Goal: Task Accomplishment & Management: Manage account settings

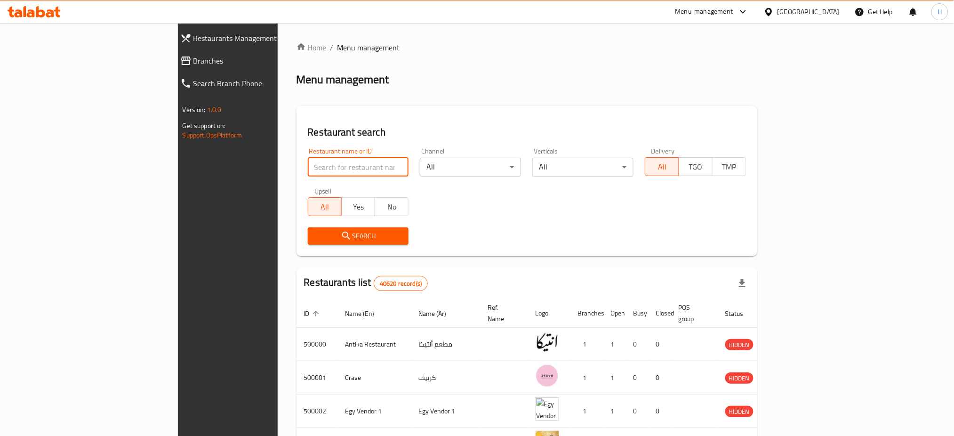
click at [308, 168] on input "search" at bounding box center [358, 167] width 101 height 19
paste input "613857"
type input "613857"
click at [330, 232] on span "Search" at bounding box center [358, 236] width 86 height 12
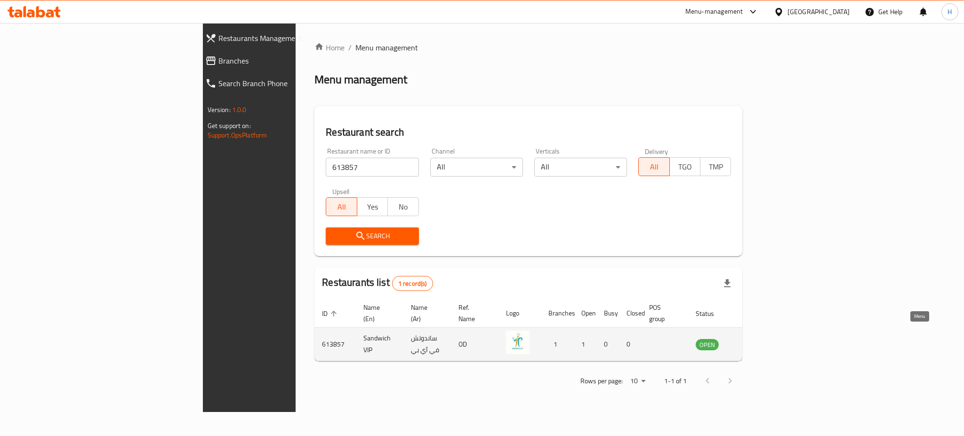
click at [756, 341] on icon "enhanced table" at bounding box center [750, 345] width 10 height 8
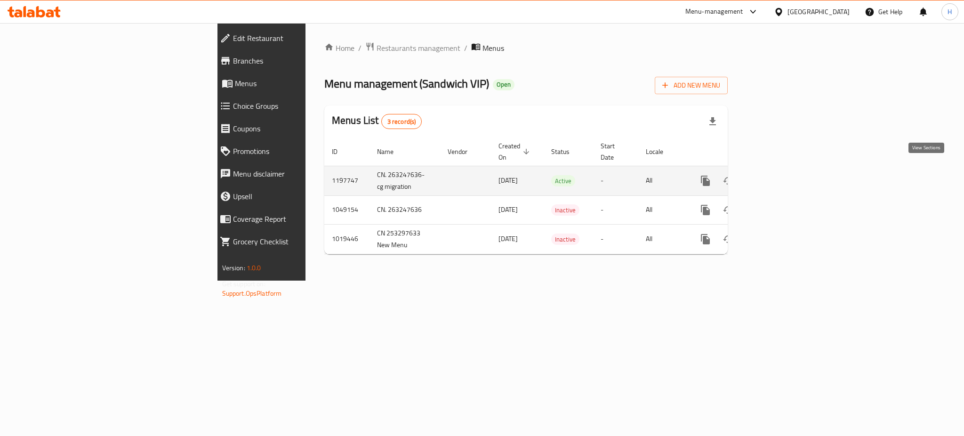
click at [779, 175] on icon "enhanced table" at bounding box center [772, 180] width 11 height 11
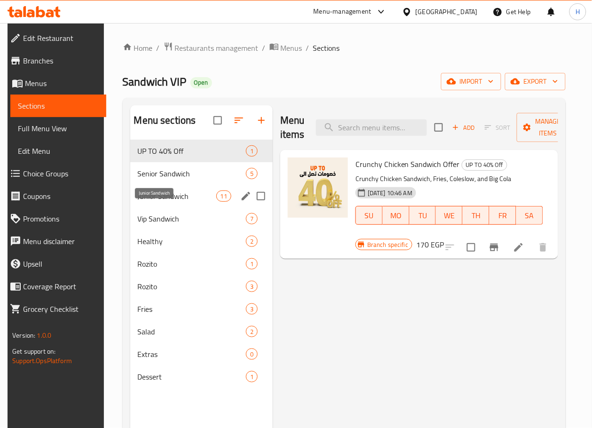
click at [158, 202] on span "Junior Sandwich" at bounding box center [177, 196] width 79 height 11
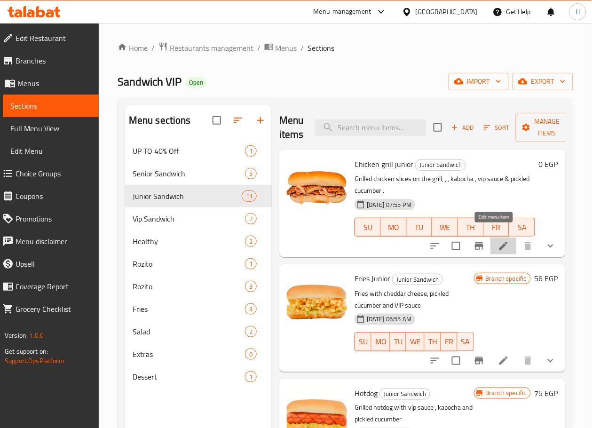
click at [500, 242] on icon at bounding box center [504, 246] width 8 height 8
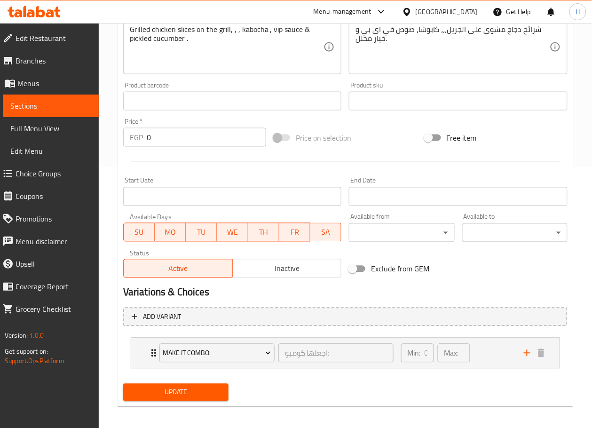
scroll to position [265, 0]
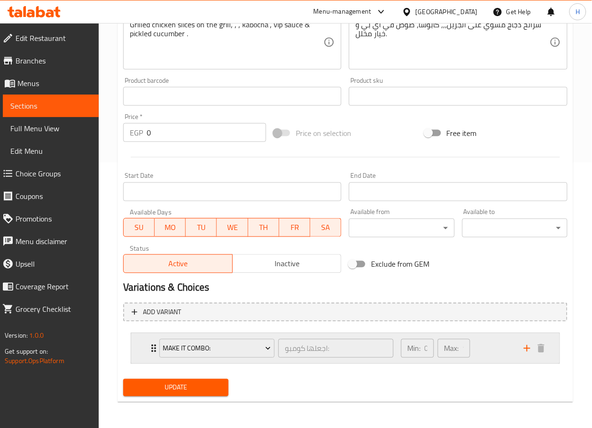
click at [480, 351] on div "Min: 0 ​ Max: 1 ​" at bounding box center [457, 349] width 123 height 30
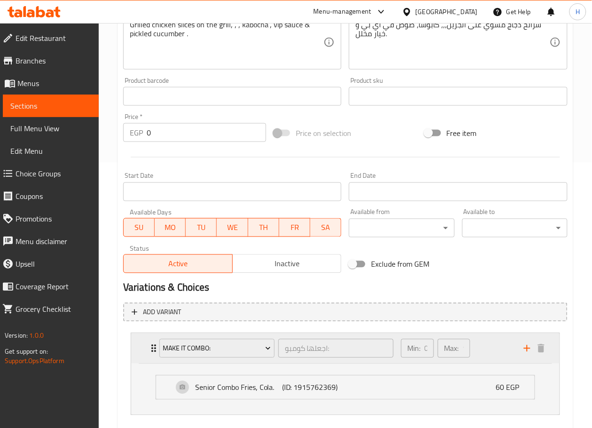
scroll to position [317, 0]
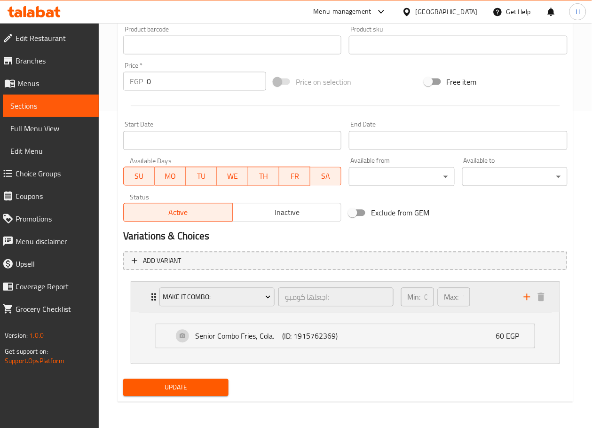
click at [154, 298] on div "Make It Combo: اجعلها كومبو: ​" at bounding box center [277, 297] width 246 height 30
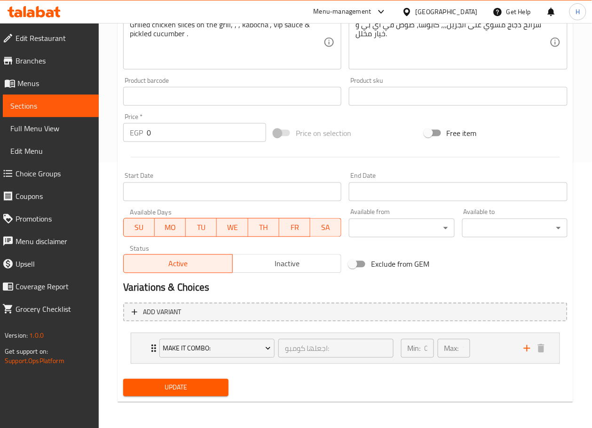
scroll to position [0, 0]
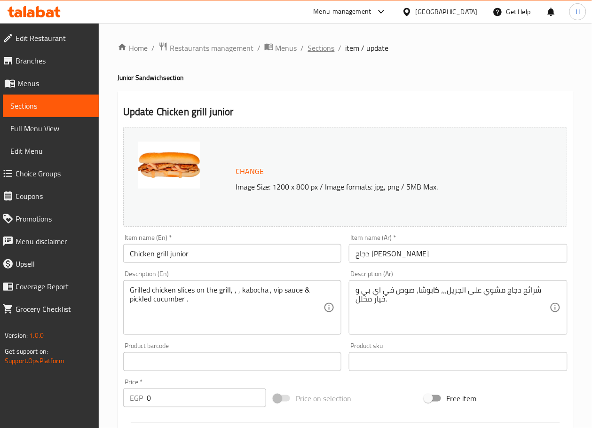
click at [321, 44] on span "Sections" at bounding box center [321, 47] width 27 height 11
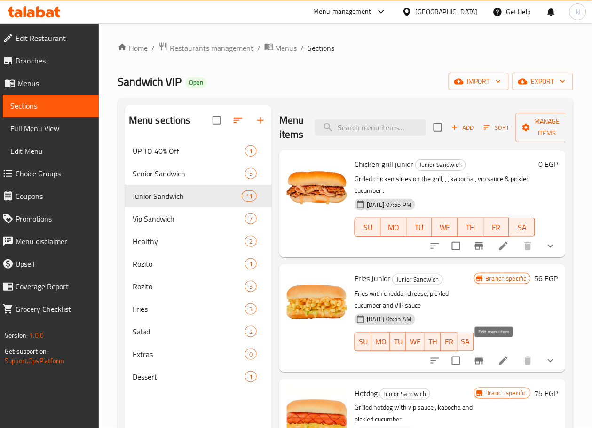
click at [498, 355] on icon at bounding box center [503, 360] width 11 height 11
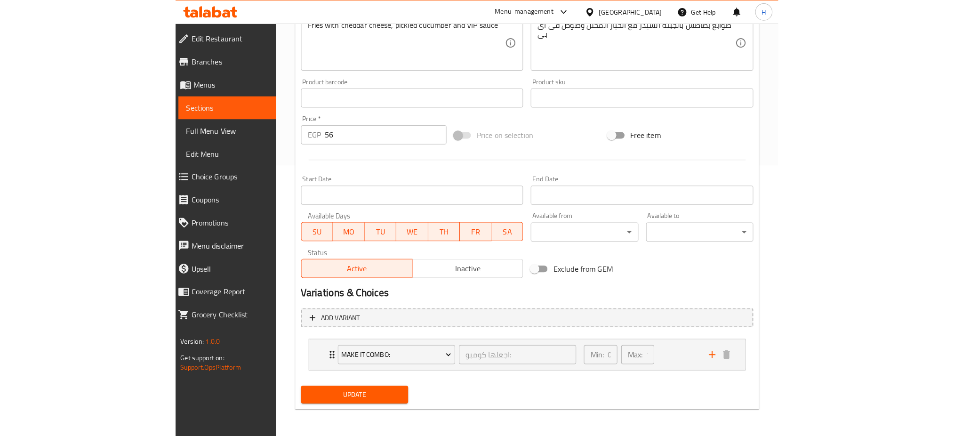
scroll to position [258, 0]
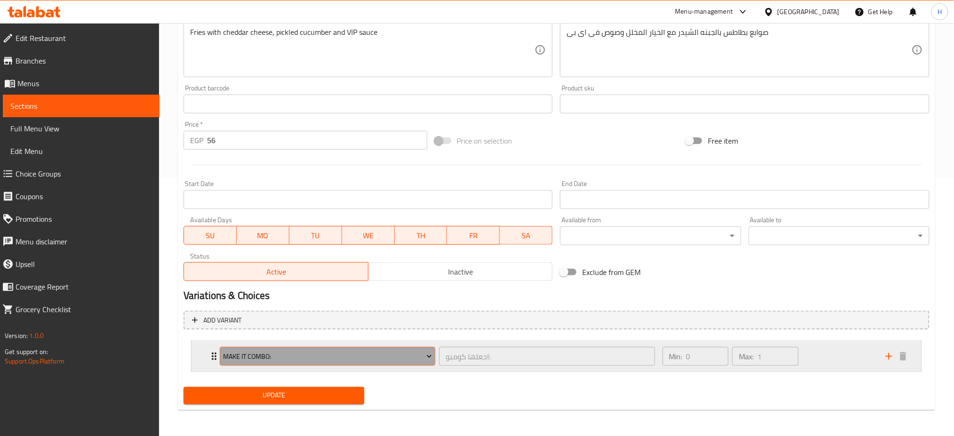
click at [423, 351] on span "Make It Combo:" at bounding box center [327, 357] width 209 height 12
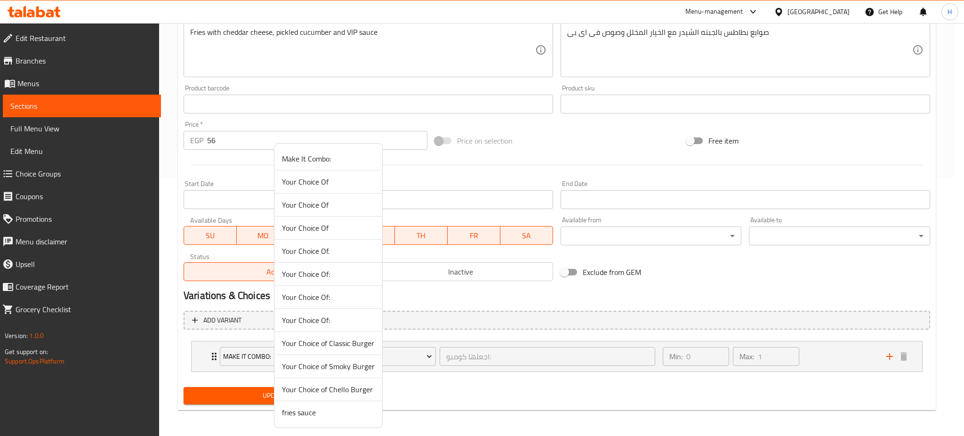
click at [361, 360] on span "Your Choice of Smoky Burger" at bounding box center [328, 365] width 93 height 11
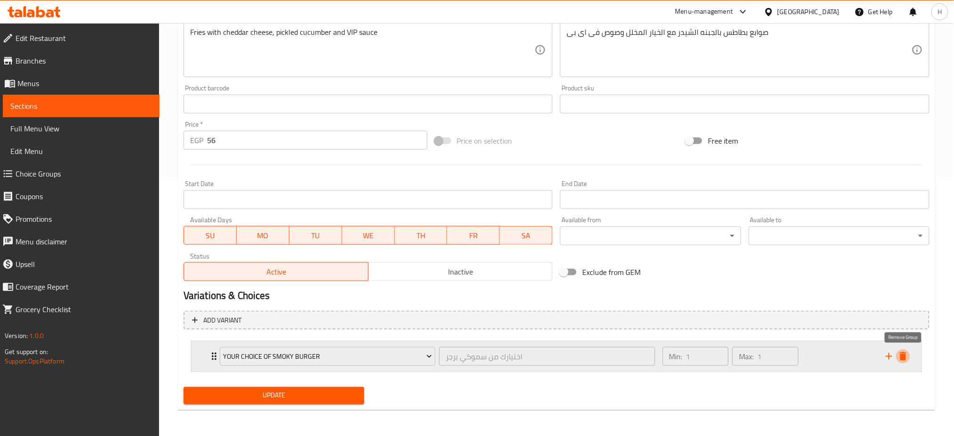
click at [903, 353] on icon "delete" at bounding box center [903, 356] width 7 height 8
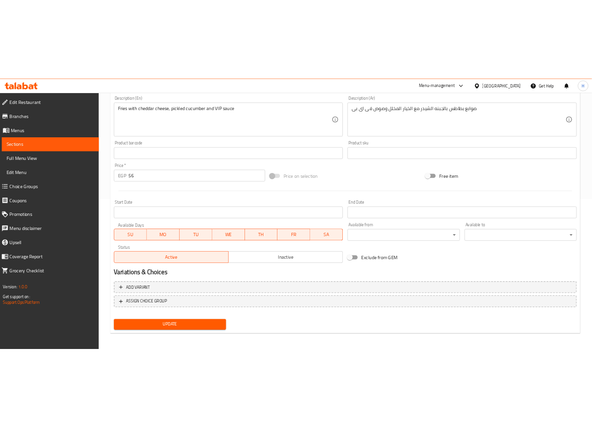
scroll to position [0, 0]
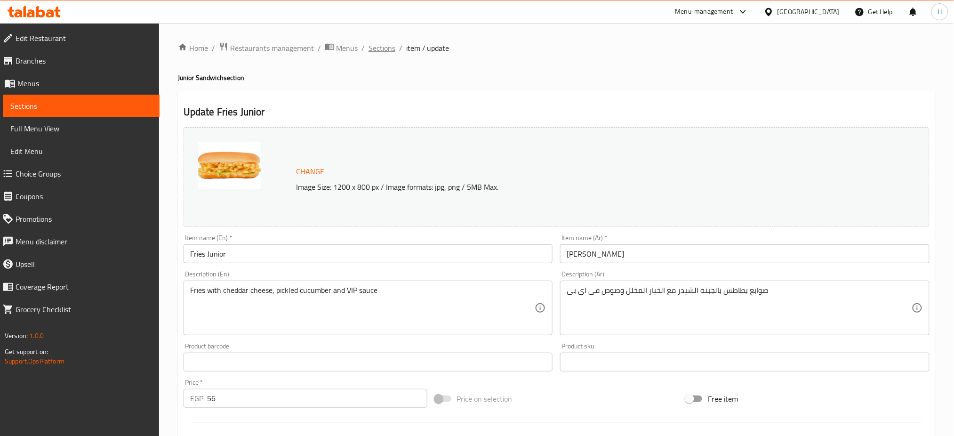
click at [373, 47] on span "Sections" at bounding box center [381, 47] width 27 height 11
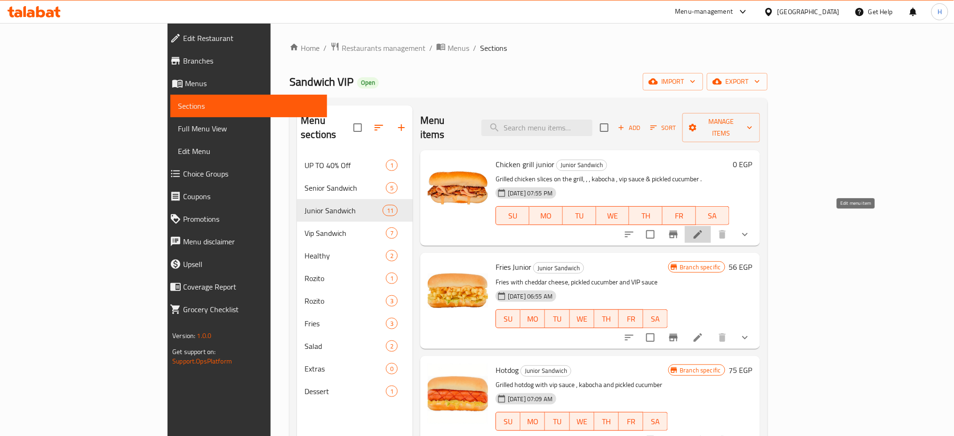
click at [703, 229] on icon at bounding box center [697, 234] width 11 height 11
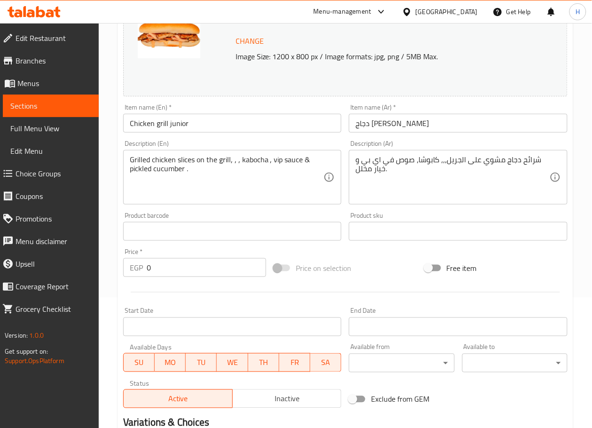
scroll to position [265, 0]
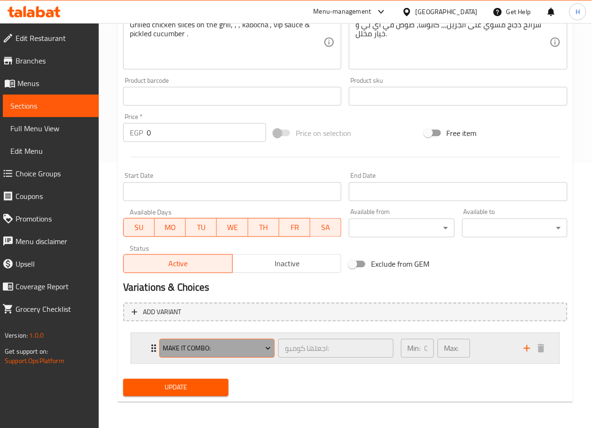
click at [236, 347] on span "Make It Combo:" at bounding box center [217, 349] width 108 height 12
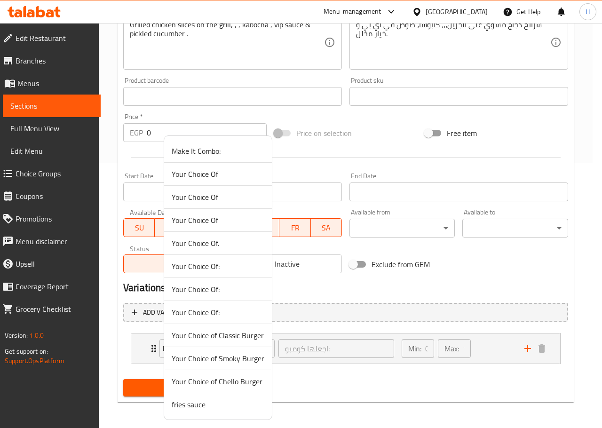
click at [221, 284] on span "Your Choice Of:" at bounding box center [218, 289] width 93 height 11
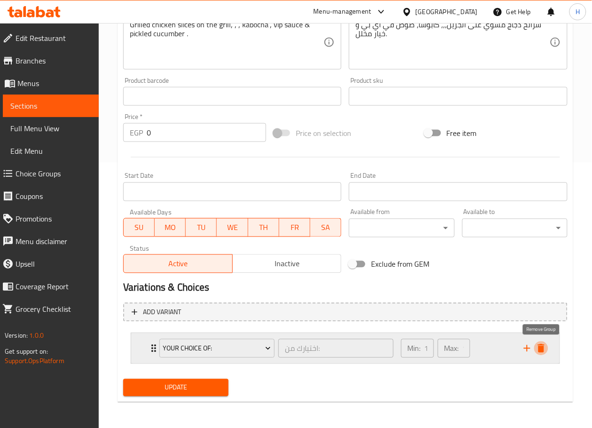
click at [543, 351] on icon "delete" at bounding box center [541, 348] width 7 height 8
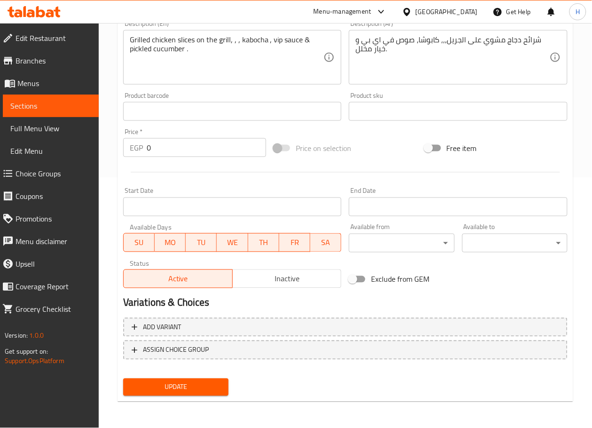
scroll to position [249, 0]
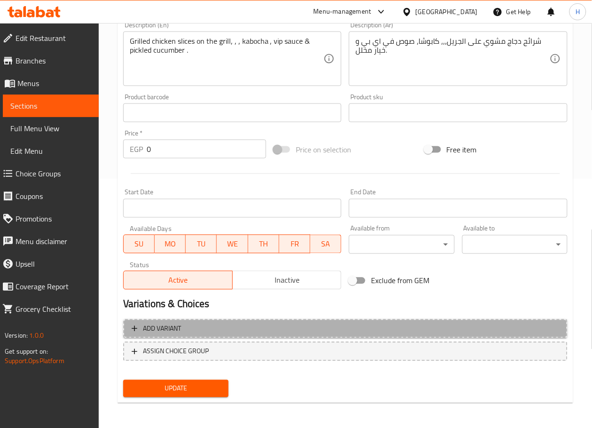
click at [382, 328] on span "Add variant" at bounding box center [346, 329] width 428 height 12
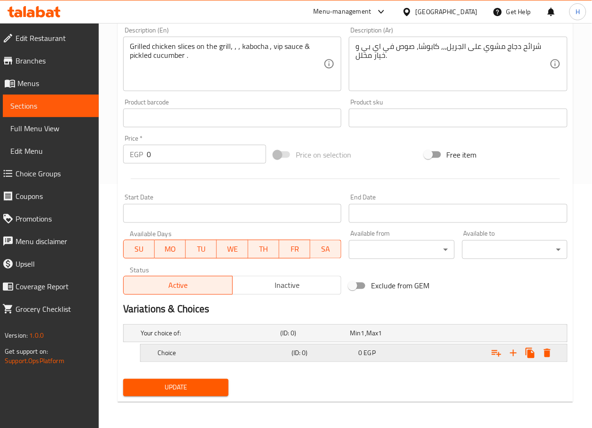
click at [259, 338] on h5 "Choice" at bounding box center [209, 333] width 136 height 9
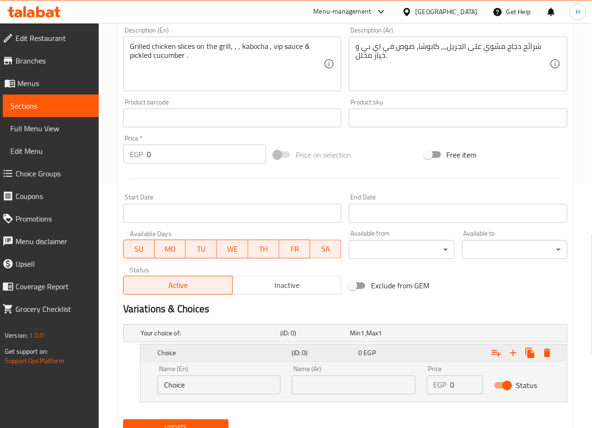
scroll to position [284, 0]
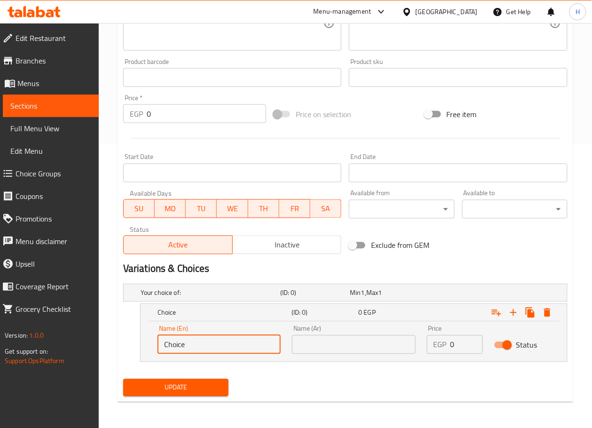
drag, startPoint x: 228, startPoint y: 346, endPoint x: 76, endPoint y: 347, distance: 152.0
click at [76, 347] on div "Edit Restaurant Branches Menus Sections Full Menu View Edit Menu Choice Groups …" at bounding box center [296, 84] width 592 height 690
type input "Sandwich"
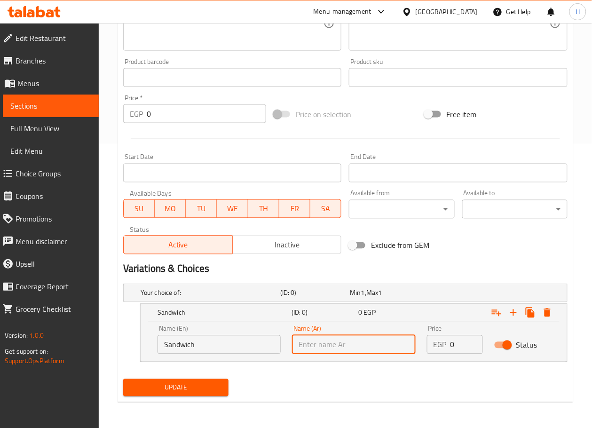
click at [335, 348] on input "text" at bounding box center [353, 345] width 123 height 19
type input "ساندوتش"
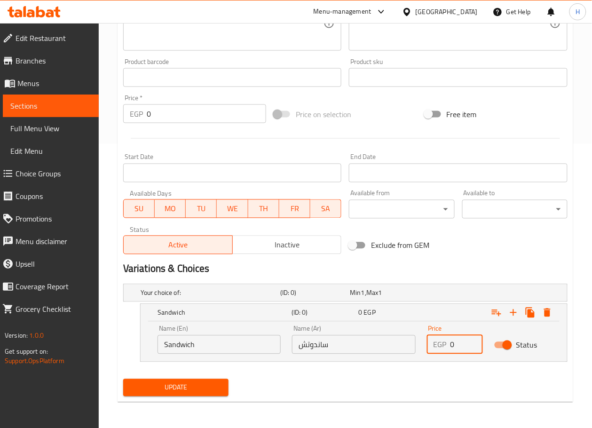
drag, startPoint x: 462, startPoint y: 347, endPoint x: 410, endPoint y: 343, distance: 51.5
click at [410, 343] on div "Name (En) Sandwich Name (En) Name (Ar) ساندوتش Name (Ar) Price EGP 0 Price Stat…" at bounding box center [354, 340] width 404 height 40
type input "90"
click at [516, 312] on icon "Expand" at bounding box center [513, 312] width 11 height 11
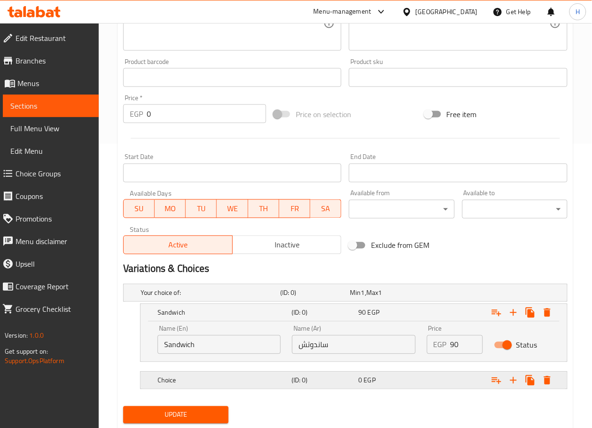
click at [230, 298] on h5 "Choice" at bounding box center [209, 292] width 136 height 9
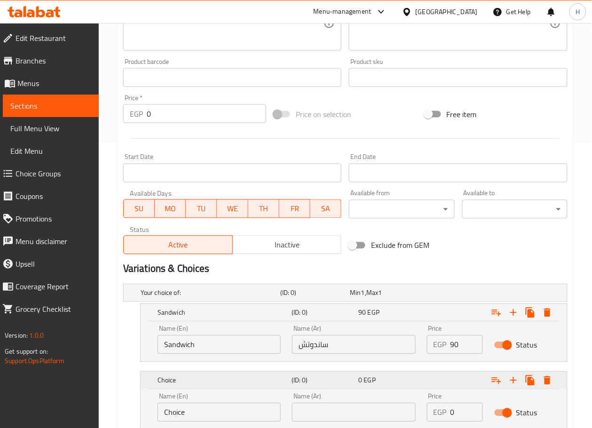
scroll to position [352, 0]
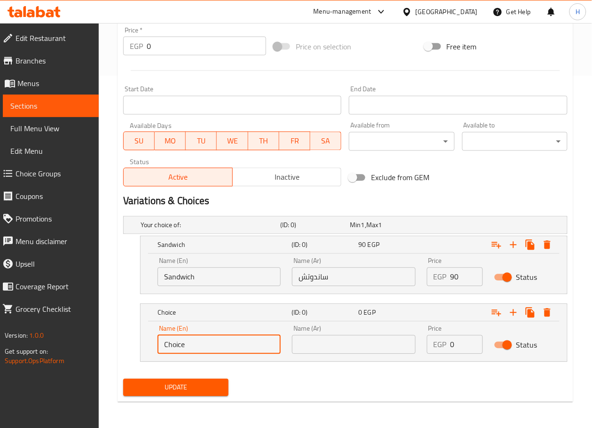
drag, startPoint x: 204, startPoint y: 345, endPoint x: 111, endPoint y: 339, distance: 93.4
click at [111, 339] on div "Home / Restaurants management / Menus / Sections / item / update Junior Sandwic…" at bounding box center [346, 50] width 494 height 758
type input "ؤ"
click at [167, 343] on input "combo" at bounding box center [219, 345] width 123 height 19
type input "Combo"
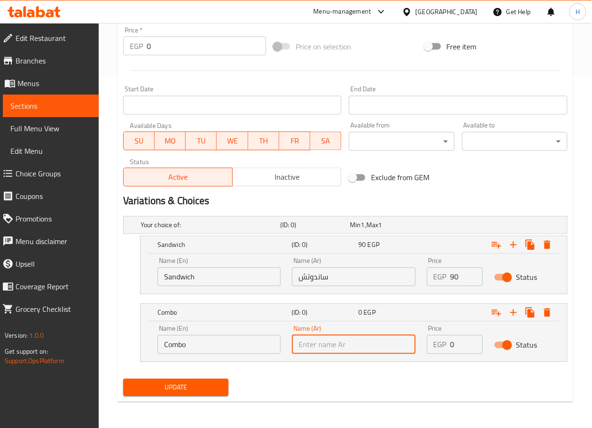
click at [327, 348] on input "text" at bounding box center [353, 345] width 123 height 19
type input "كمبو"
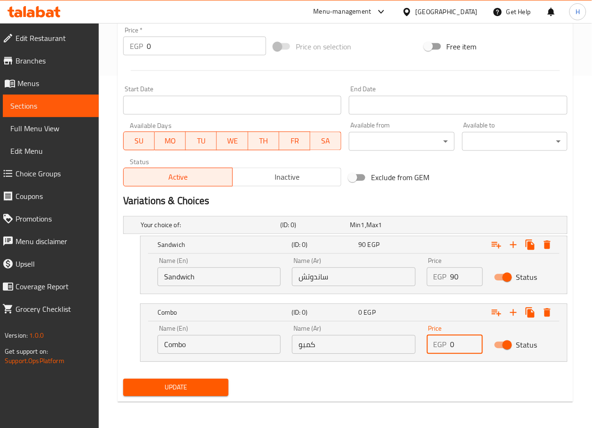
drag, startPoint x: 465, startPoint y: 342, endPoint x: 438, endPoint y: 339, distance: 27.9
click at [438, 339] on div "EGP 0 Price" at bounding box center [455, 345] width 56 height 19
type input "140"
click at [431, 384] on div "Update" at bounding box center [346, 387] width 452 height 25
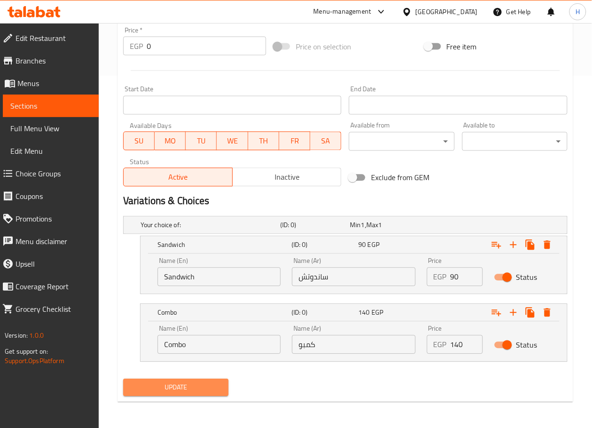
click at [192, 390] on span "Update" at bounding box center [176, 388] width 90 height 12
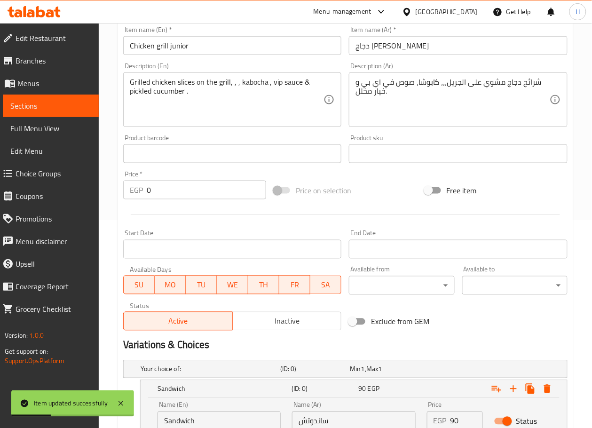
scroll to position [0, 0]
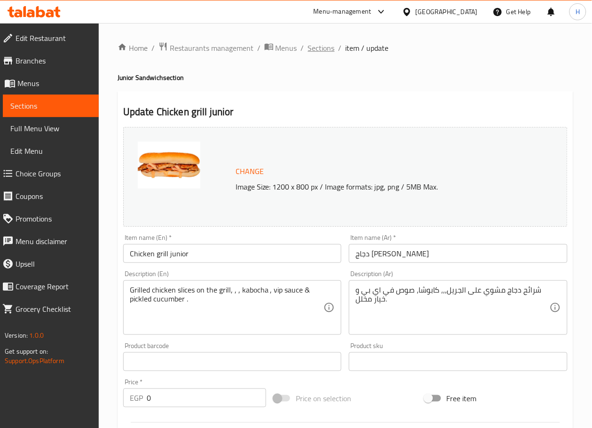
click at [327, 53] on span "Sections" at bounding box center [321, 47] width 27 height 11
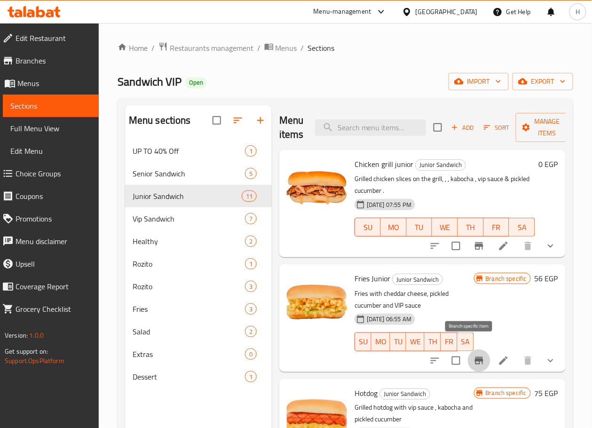
click at [475, 357] on icon "Branch-specific-item" at bounding box center [479, 361] width 8 height 8
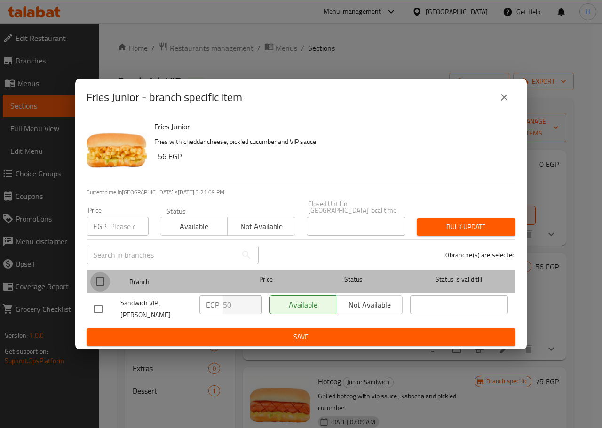
click at [104, 280] on input "checkbox" at bounding box center [100, 282] width 20 height 20
checkbox input "true"
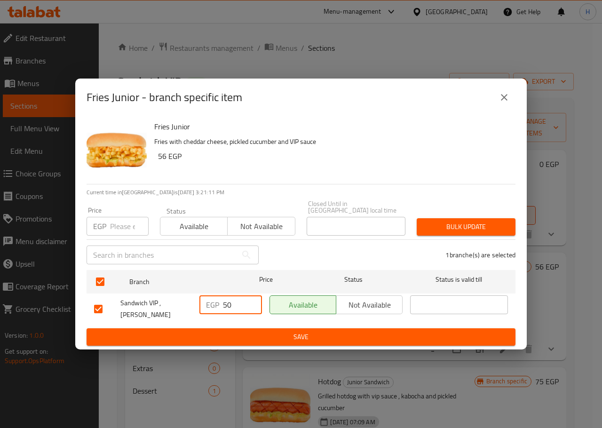
drag, startPoint x: 237, startPoint y: 311, endPoint x: 210, endPoint y: 309, distance: 27.4
click at [210, 309] on div "EGP 50 ​" at bounding box center [231, 305] width 63 height 19
click at [505, 100] on icon "close" at bounding box center [504, 97] width 11 height 11
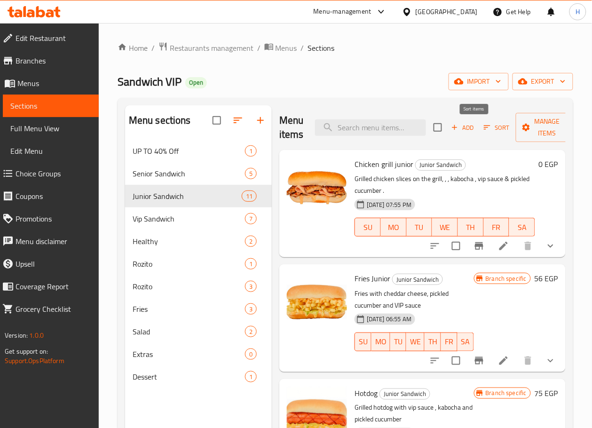
click at [484, 130] on span "Sort" at bounding box center [497, 127] width 26 height 11
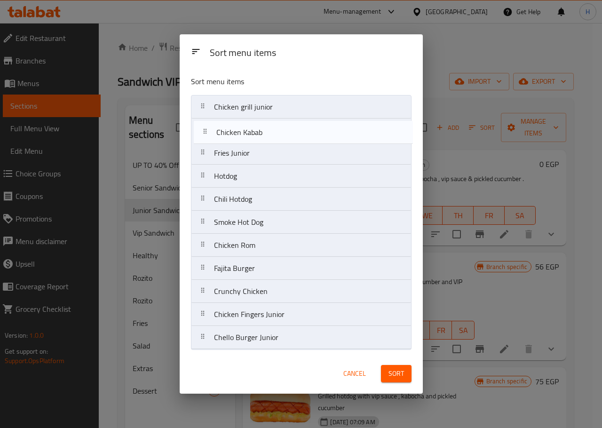
drag, startPoint x: 269, startPoint y: 251, endPoint x: 272, endPoint y: 126, distance: 125.2
click at [272, 126] on nav "Chicken grill junior Fries Junior Hotdog Chili Hotdog Smoke Hot Dog Chicken Rom…" at bounding box center [301, 222] width 221 height 255
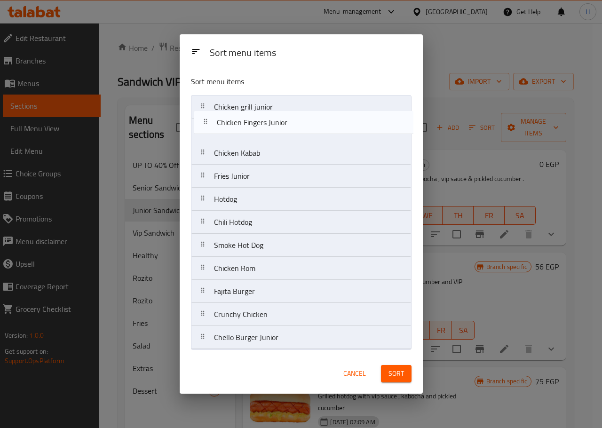
drag, startPoint x: 292, startPoint y: 316, endPoint x: 295, endPoint y: 116, distance: 199.5
click at [295, 116] on nav "Chicken grill junior Chicken Kabab Fries Junior Hotdog Chili Hotdog Smoke Hot D…" at bounding box center [301, 222] width 221 height 255
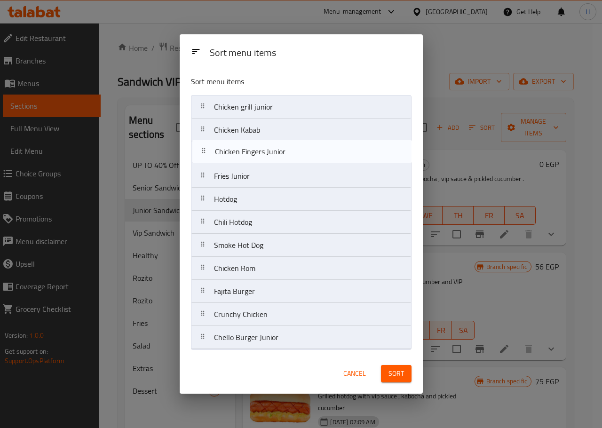
drag, startPoint x: 295, startPoint y: 130, endPoint x: 296, endPoint y: 154, distance: 24.0
click at [296, 154] on nav "Chicken grill junior Chicken Fingers Junior Chicken Kabab Fries Junior Hotdog C…" at bounding box center [301, 222] width 221 height 255
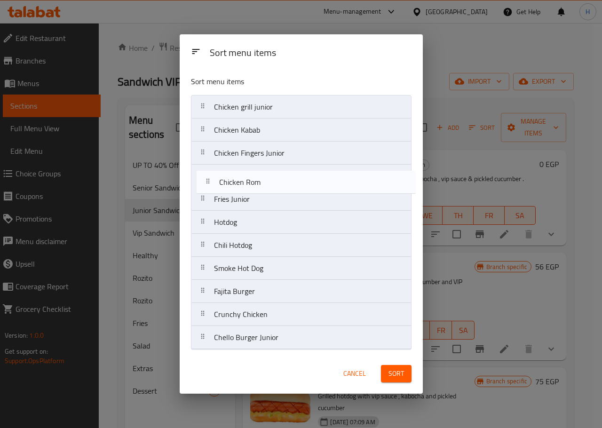
drag, startPoint x: 269, startPoint y: 266, endPoint x: 274, endPoint y: 172, distance: 94.7
click at [274, 172] on nav "Chicken grill junior Chicken Kabab Chicken Fingers Junior Fries Junior Hotdog C…" at bounding box center [301, 222] width 221 height 255
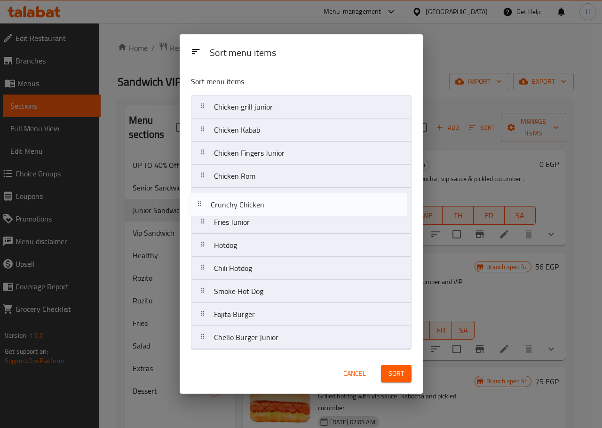
drag, startPoint x: 284, startPoint y: 320, endPoint x: 280, endPoint y: 207, distance: 113.5
click at [280, 207] on nav "Chicken grill junior Chicken Kabab Chicken Fingers Junior Chicken Rom Fries Jun…" at bounding box center [301, 222] width 221 height 255
drag, startPoint x: 279, startPoint y: 319, endPoint x: 282, endPoint y: 201, distance: 118.1
click at [282, 201] on nav "Chicken grill junior Chicken Kabab Chicken Fingers Junior Chicken Rom Crunchy C…" at bounding box center [301, 222] width 221 height 255
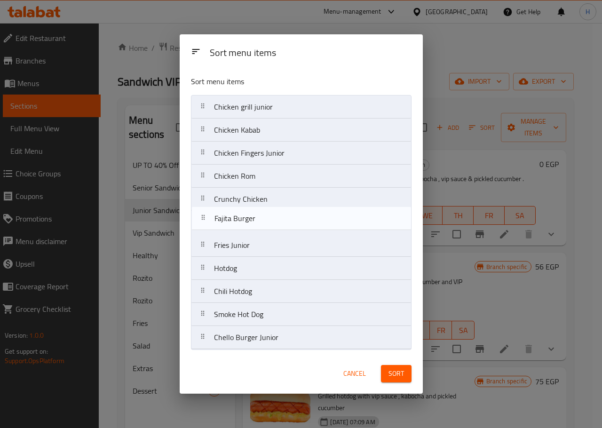
drag, startPoint x: 275, startPoint y: 200, endPoint x: 276, endPoint y: 224, distance: 24.0
click at [276, 224] on nav "Chicken grill junior Chicken Kabab Chicken Fingers Junior Chicken Rom Fajita Bu…" at bounding box center [301, 222] width 221 height 255
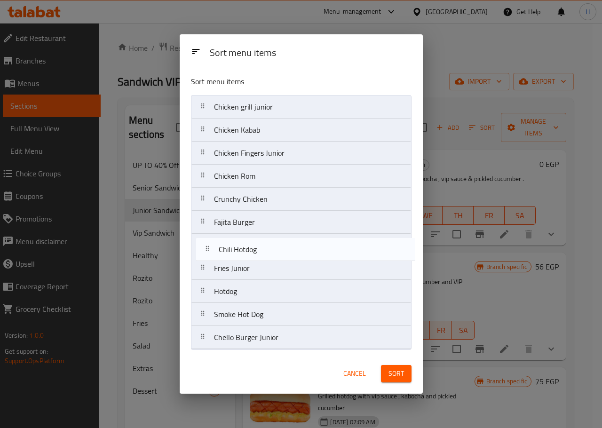
drag, startPoint x: 269, startPoint y: 299, endPoint x: 273, endPoint y: 250, distance: 48.7
click at [273, 250] on nav "Chicken grill junior Chicken Kabab Chicken Fingers Junior Chicken Rom Crunchy C…" at bounding box center [301, 222] width 221 height 255
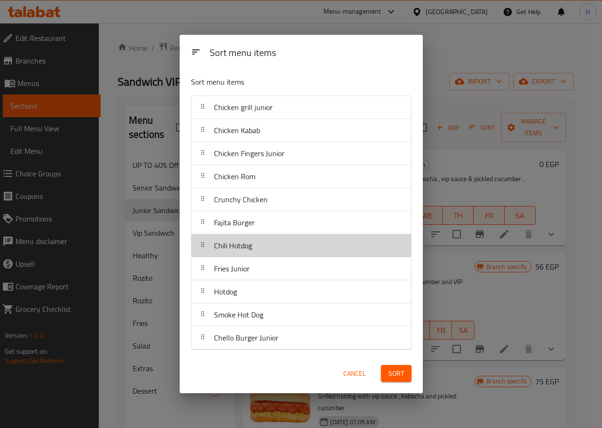
click at [273, 250] on div "Chili Hotdog" at bounding box center [301, 245] width 212 height 23
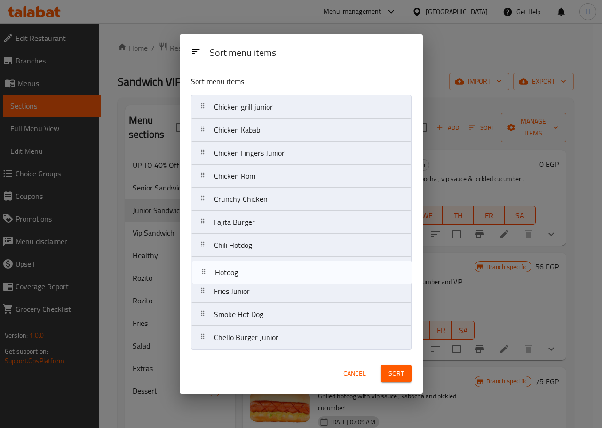
drag, startPoint x: 245, startPoint y: 294, endPoint x: 246, endPoint y: 272, distance: 22.1
click at [246, 272] on nav "Chicken grill junior Chicken Kabab Chicken Fingers Junior Chicken Rom Crunchy C…" at bounding box center [301, 222] width 221 height 255
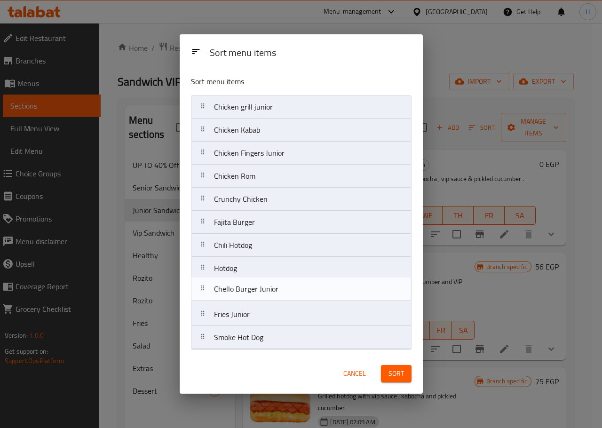
drag, startPoint x: 253, startPoint y: 339, endPoint x: 254, endPoint y: 284, distance: 55.1
click at [254, 284] on nav "Chicken grill junior Chicken Kabab Chicken Fingers Junior Chicken Rom Crunchy C…" at bounding box center [301, 222] width 221 height 255
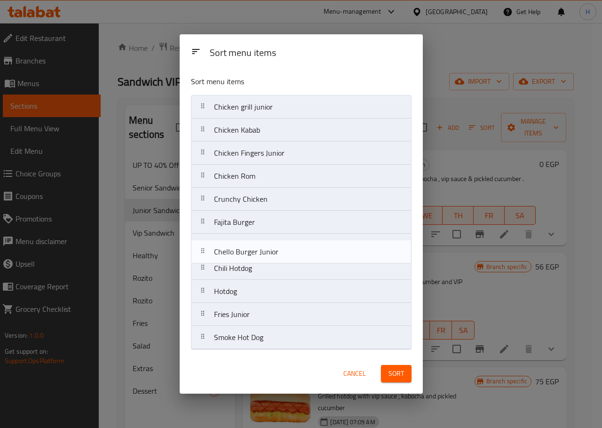
drag, startPoint x: 257, startPoint y: 292, endPoint x: 257, endPoint y: 247, distance: 45.2
click at [257, 247] on nav "Chicken grill junior Chicken Kabab Chicken Fingers Junior Chicken Rom Crunchy C…" at bounding box center [301, 222] width 221 height 255
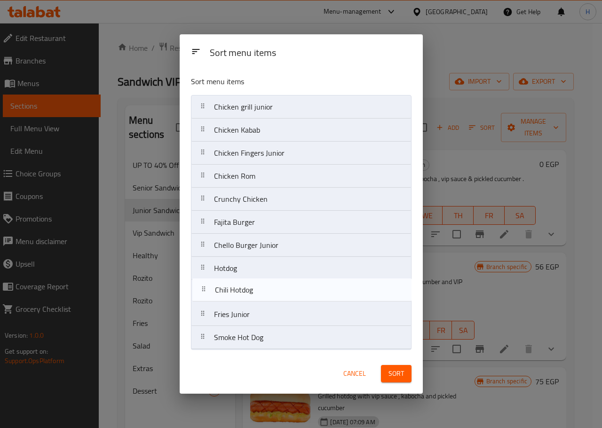
drag, startPoint x: 255, startPoint y: 264, endPoint x: 256, endPoint y: 288, distance: 24.0
click at [256, 288] on nav "Chicken grill junior Chicken Kabab Chicken Fingers Junior Chicken Rom Crunchy C…" at bounding box center [301, 222] width 221 height 255
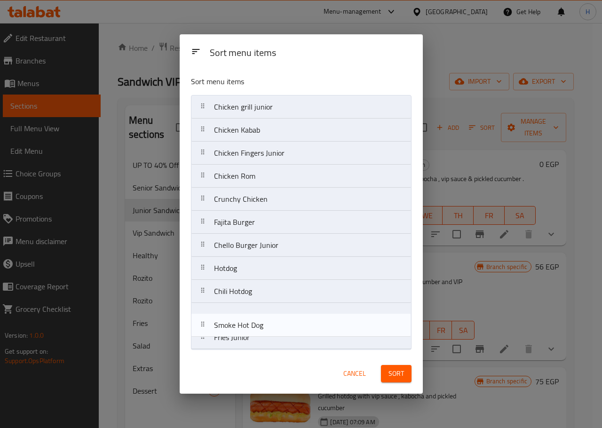
drag, startPoint x: 267, startPoint y: 342, endPoint x: 267, endPoint y: 319, distance: 22.6
click at [267, 319] on nav "Chicken grill junior Chicken Kabab Chicken Fingers Junior Chicken Rom Crunchy C…" at bounding box center [301, 222] width 221 height 255
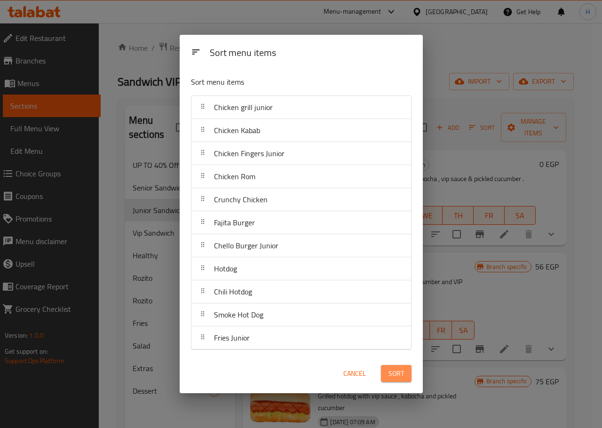
click at [396, 374] on span "Sort" at bounding box center [397, 374] width 16 height 12
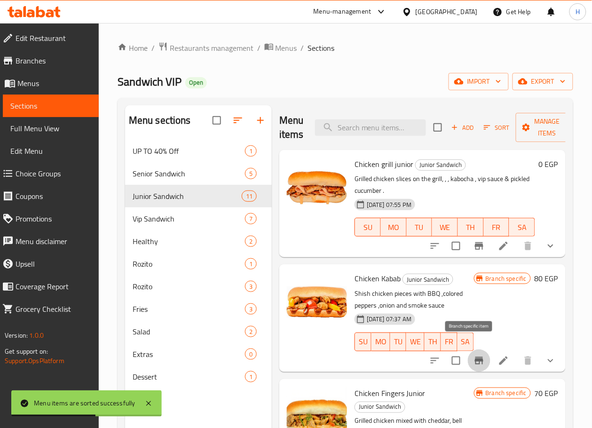
click at [477, 350] on button "Branch-specific-item" at bounding box center [479, 361] width 23 height 23
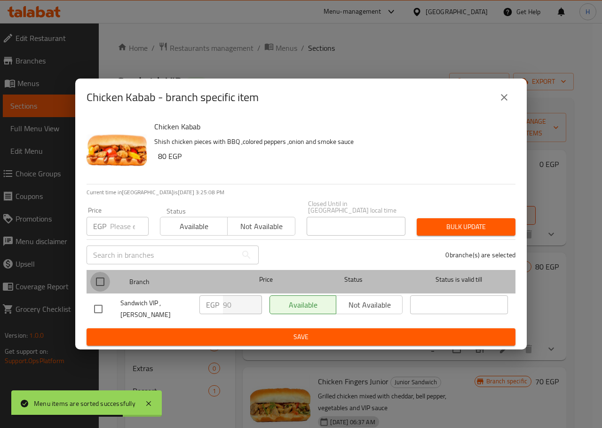
click at [98, 280] on input "checkbox" at bounding box center [100, 282] width 20 height 20
checkbox input "true"
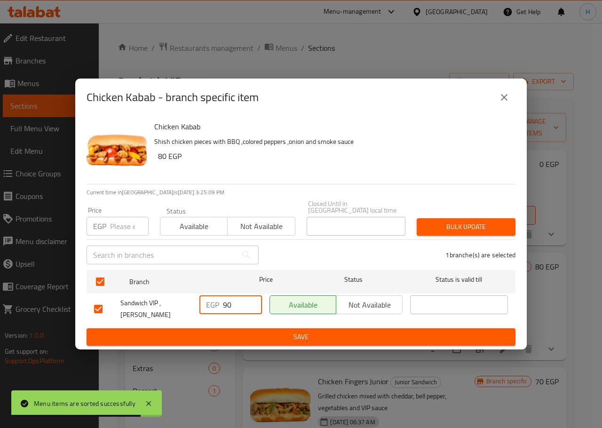
drag, startPoint x: 240, startPoint y: 309, endPoint x: 212, endPoint y: 306, distance: 27.9
click at [212, 306] on div "EGP 90 ​" at bounding box center [231, 305] width 63 height 19
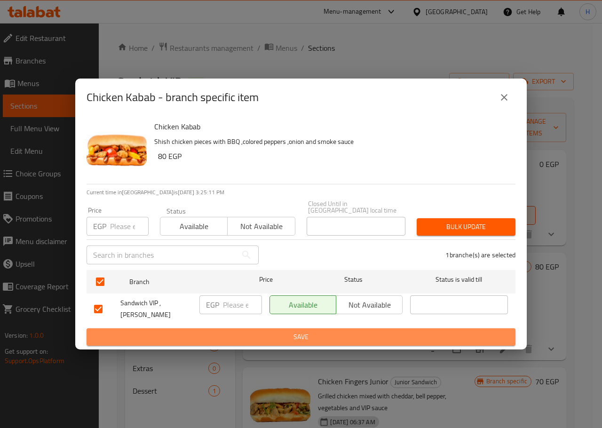
click at [269, 331] on span "Save" at bounding box center [301, 337] width 414 height 12
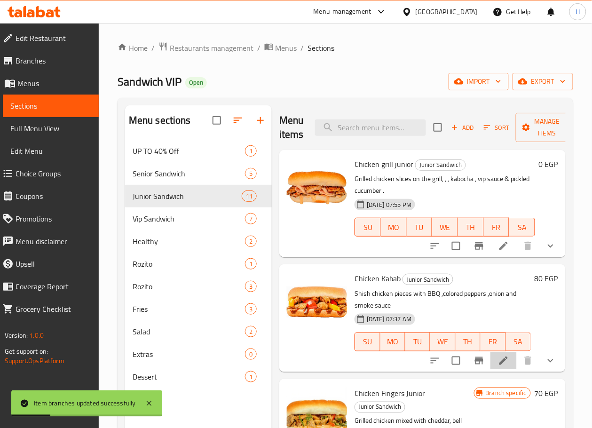
click at [495, 352] on li at bounding box center [504, 360] width 26 height 17
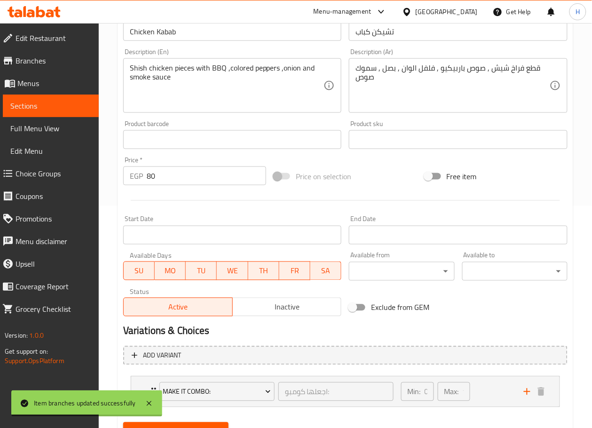
scroll to position [265, 0]
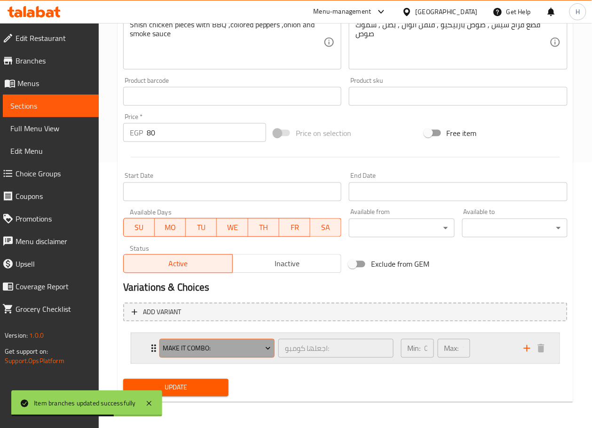
click at [243, 353] on span "Make It Combo:" at bounding box center [217, 349] width 108 height 12
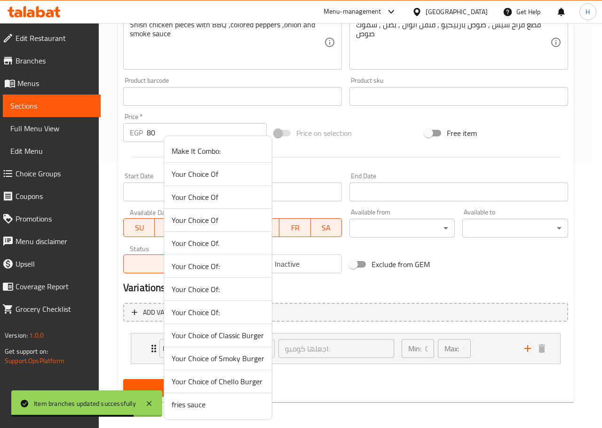
click at [229, 335] on span "Your Choice of Classic Burger" at bounding box center [218, 335] width 93 height 11
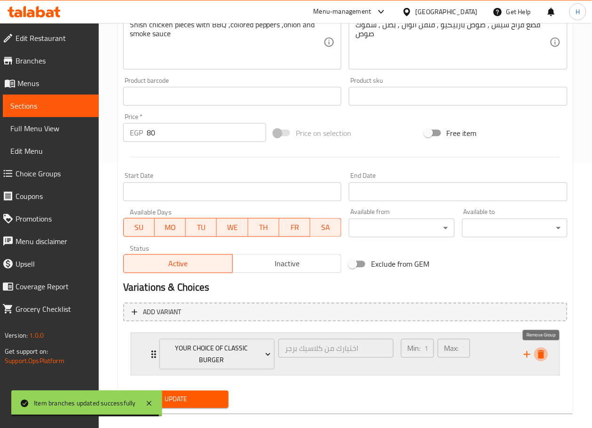
click at [544, 354] on icon "delete" at bounding box center [541, 355] width 7 height 8
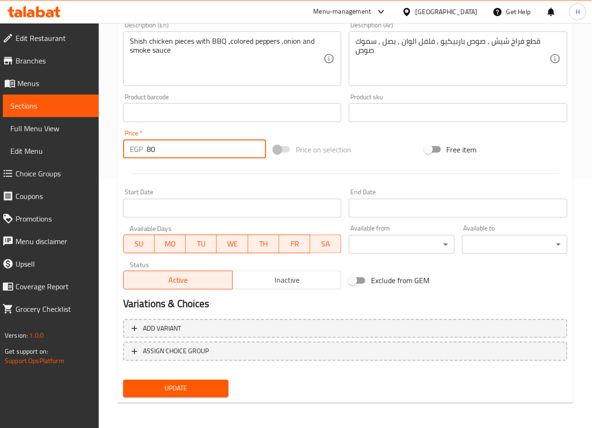
drag, startPoint x: 163, startPoint y: 150, endPoint x: 113, endPoint y: 148, distance: 49.9
click at [113, 148] on div "Home / Restaurants management / Menus / Sections / item / update Junior Sandwic…" at bounding box center [346, 101] width 494 height 655
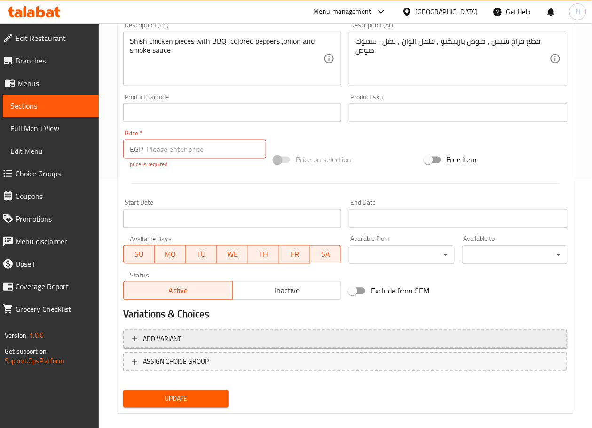
click at [192, 328] on div "Add variant ASSIGN CHOICE GROUP" at bounding box center [346, 356] width 452 height 61
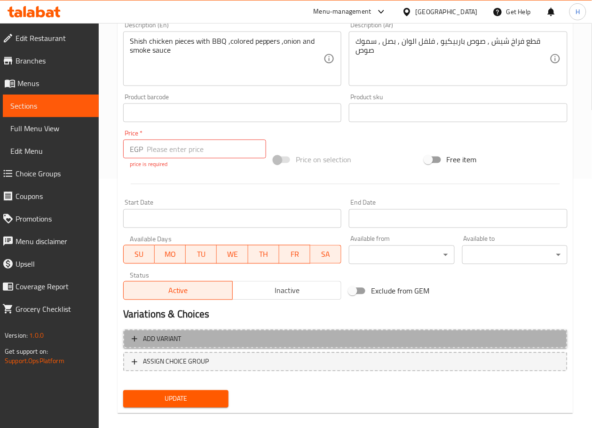
click at [195, 337] on span "Add variant" at bounding box center [346, 340] width 428 height 12
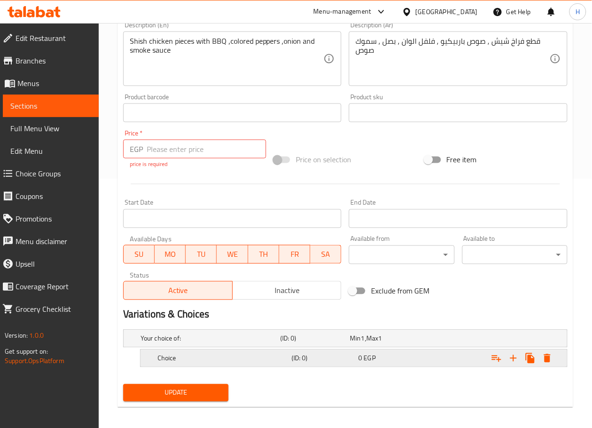
click at [217, 344] on h5 "Choice" at bounding box center [209, 338] width 136 height 9
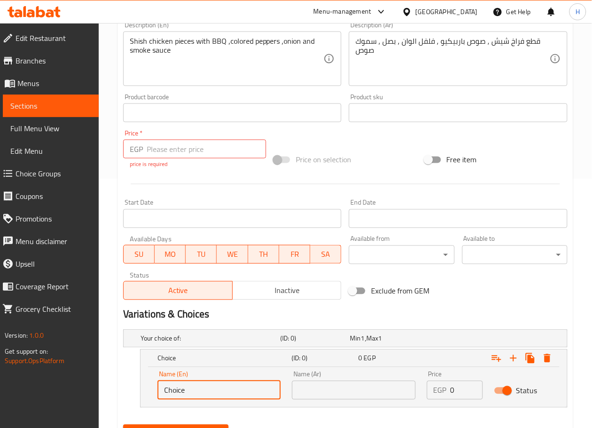
drag, startPoint x: 195, startPoint y: 388, endPoint x: 70, endPoint y: 384, distance: 125.2
click at [70, 384] on div "Edit Restaurant Branches Menus Sections Full Menu View Edit Menu Choice Groups …" at bounding box center [296, 124] width 592 height 700
type input "س"
type input "Sandwich"
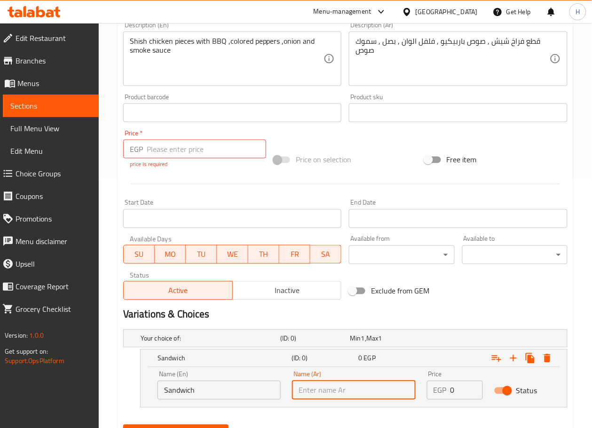
click at [340, 399] on input "text" at bounding box center [353, 390] width 123 height 19
type input "ساندوتش"
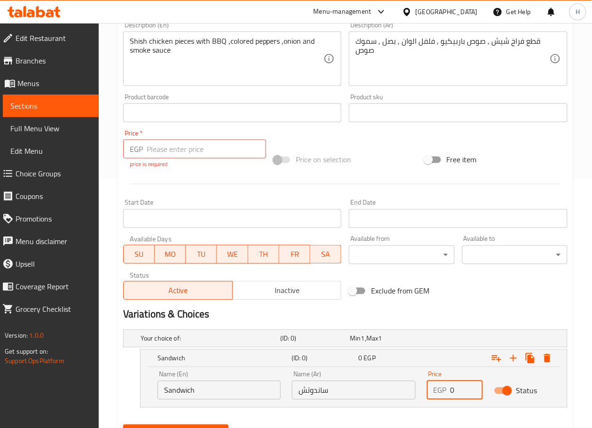
drag, startPoint x: 466, startPoint y: 389, endPoint x: 432, endPoint y: 390, distance: 33.4
click at [432, 390] on div "EGP 0 Price" at bounding box center [455, 390] width 56 height 19
type input "90"
click at [516, 360] on icon "Expand" at bounding box center [513, 358] width 11 height 11
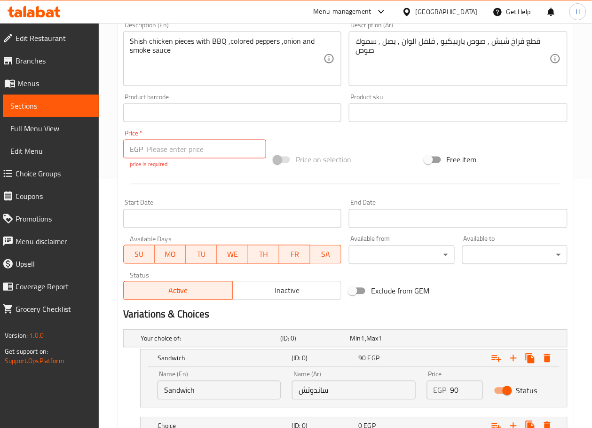
scroll to position [322, 0]
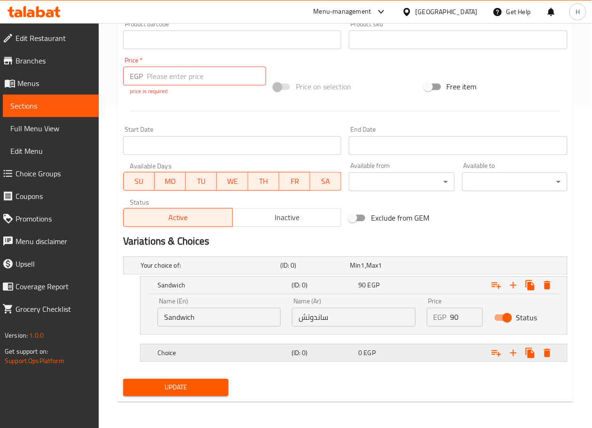
click at [215, 271] on h5 "Choice" at bounding box center [209, 265] width 136 height 9
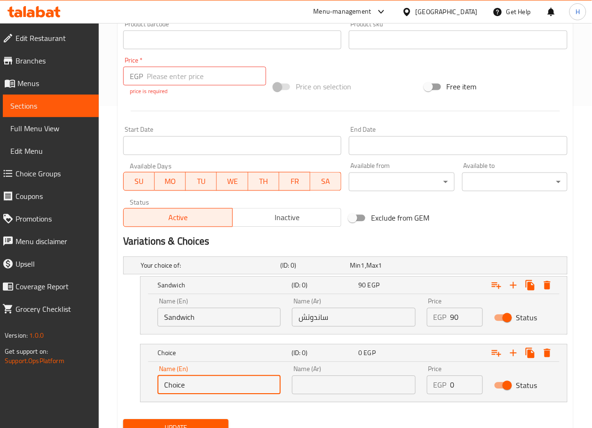
drag, startPoint x: 196, startPoint y: 385, endPoint x: 64, endPoint y: 372, distance: 133.3
click at [64, 372] on div "Edit Restaurant Branches Menus Sections Full Menu View Edit Menu Choice Groups …" at bounding box center [296, 85] width 592 height 768
type input "ؤ"
type input "Combo"
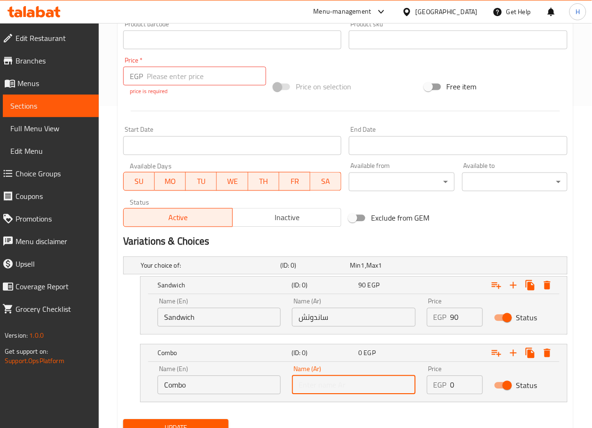
click at [346, 392] on input "text" at bounding box center [353, 385] width 123 height 19
type input "كمبو"
drag, startPoint x: 459, startPoint y: 386, endPoint x: 432, endPoint y: 386, distance: 26.8
click at [432, 386] on div "EGP 0 Price" at bounding box center [455, 385] width 56 height 19
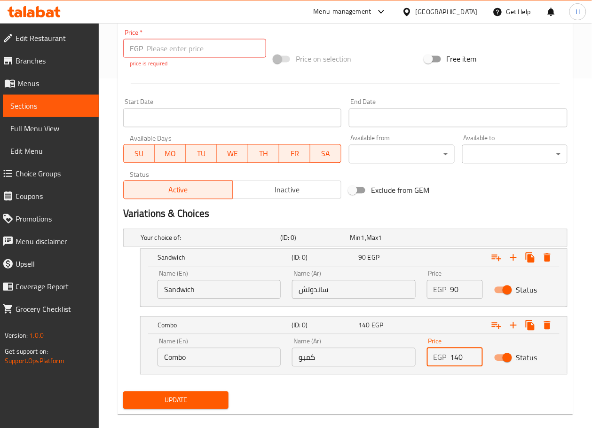
scroll to position [363, 0]
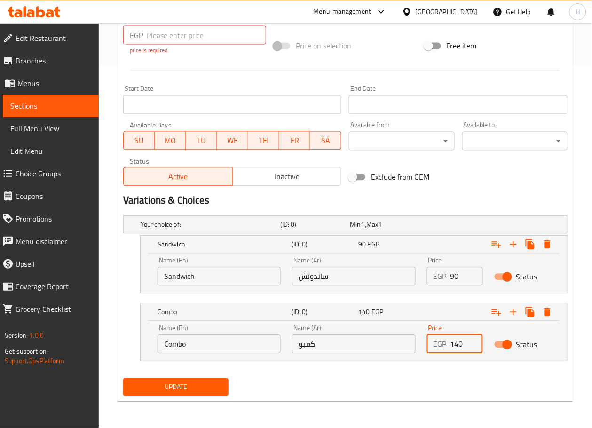
type input "140"
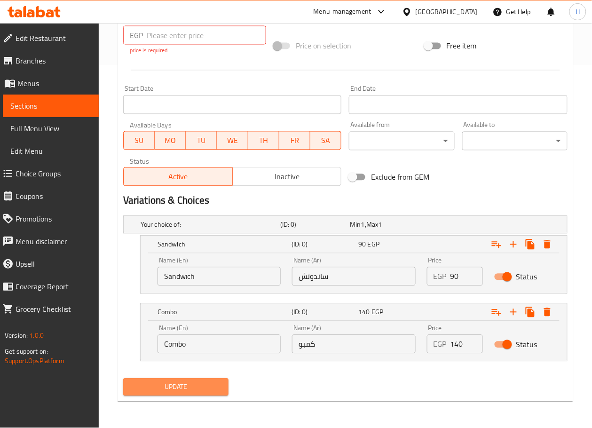
click at [196, 388] on span "Update" at bounding box center [176, 388] width 90 height 12
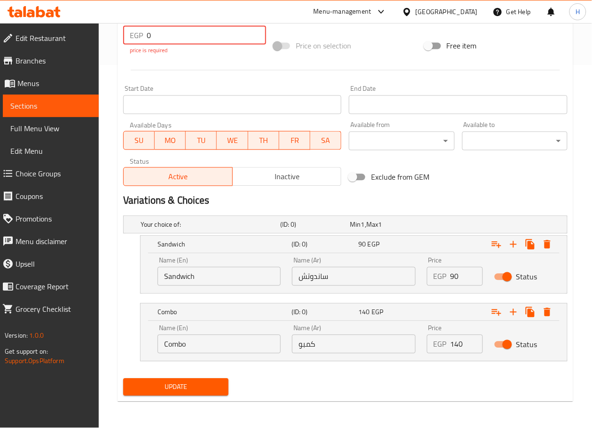
scroll to position [352, 0]
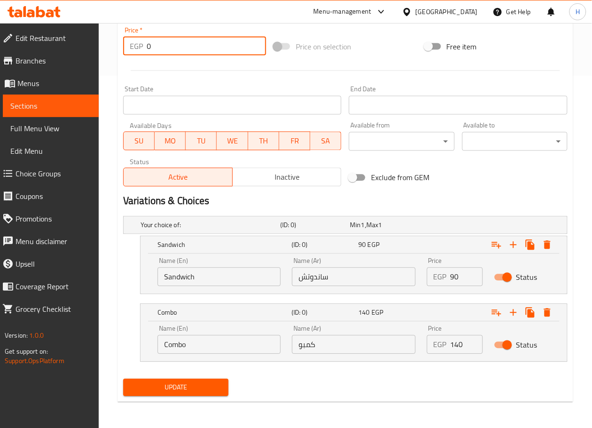
type input "0"
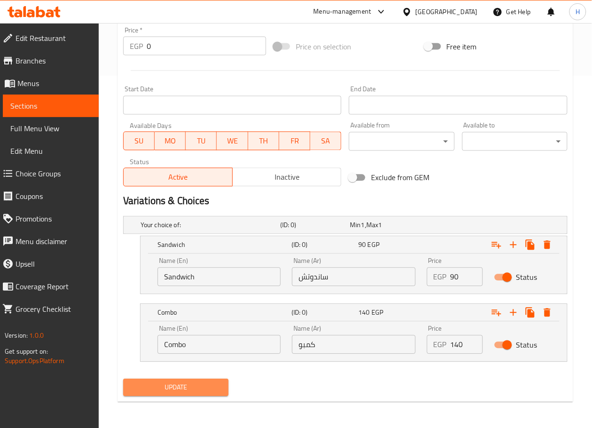
click at [183, 387] on span "Update" at bounding box center [176, 388] width 90 height 12
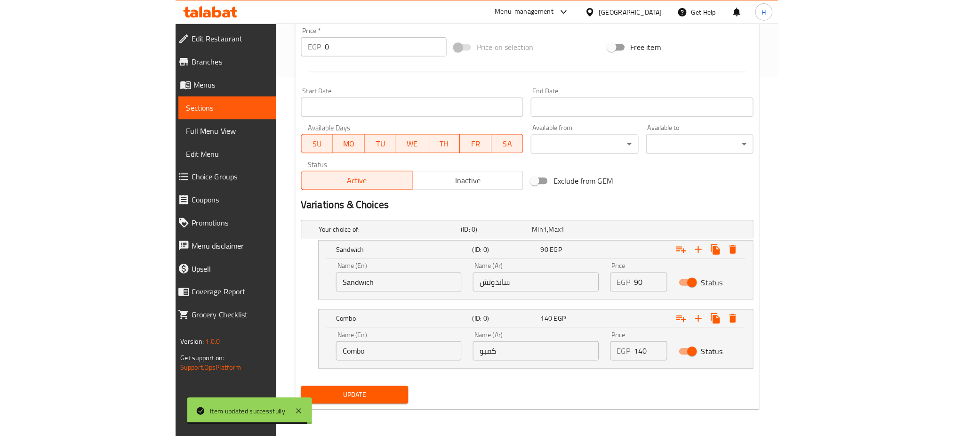
scroll to position [344, 0]
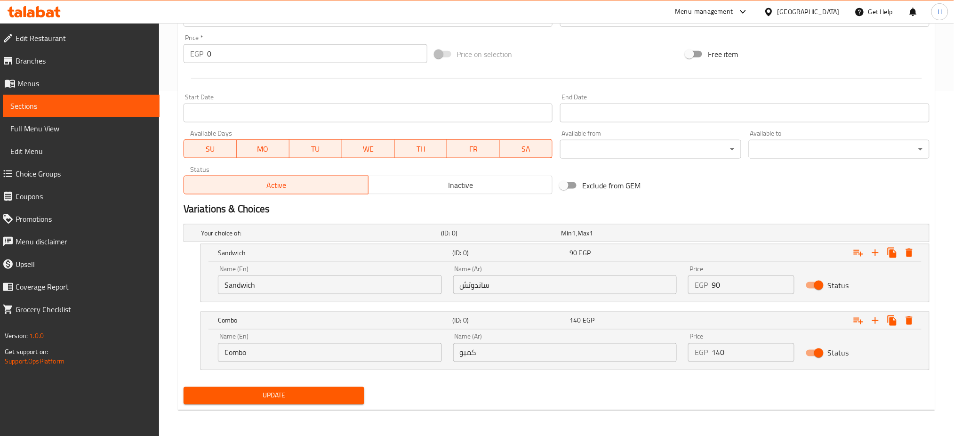
click at [303, 395] on span "Update" at bounding box center [274, 396] width 166 height 12
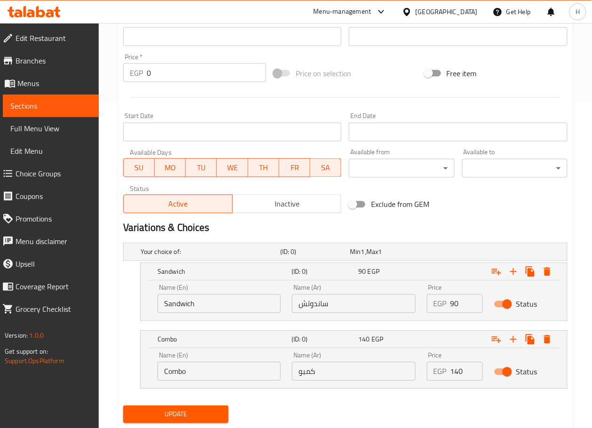
scroll to position [352, 0]
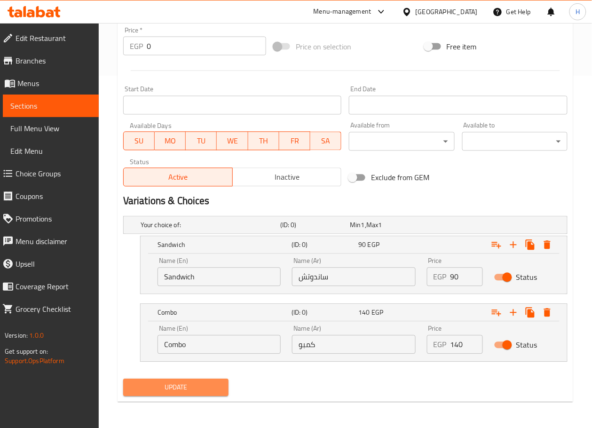
click at [181, 379] on button "Update" at bounding box center [175, 387] width 105 height 17
click at [176, 387] on span "Update" at bounding box center [176, 388] width 90 height 12
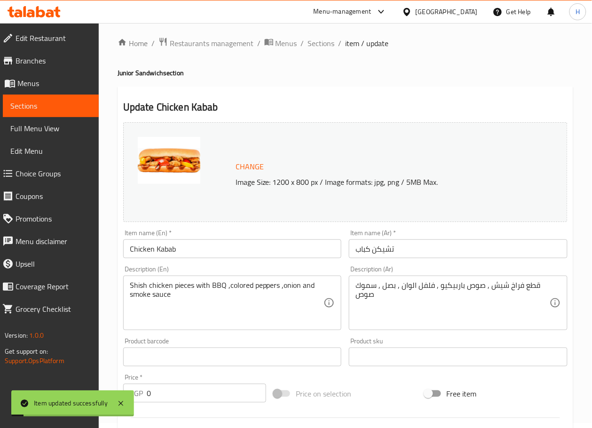
scroll to position [0, 0]
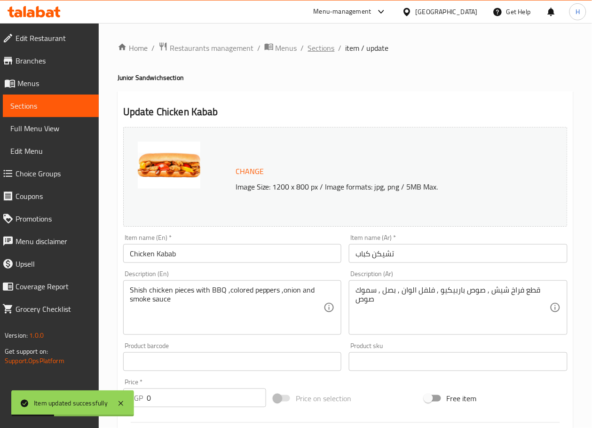
click at [324, 46] on span "Sections" at bounding box center [321, 47] width 27 height 11
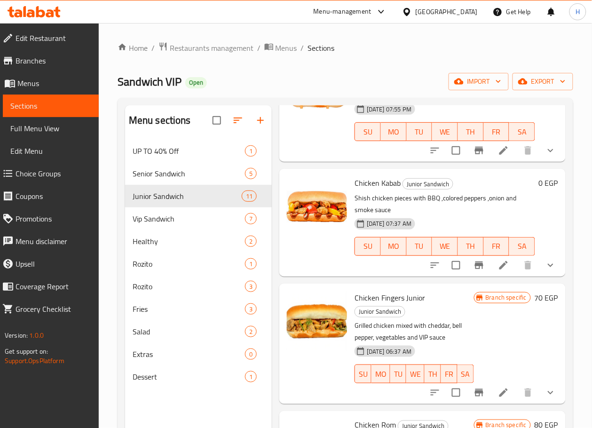
scroll to position [110, 0]
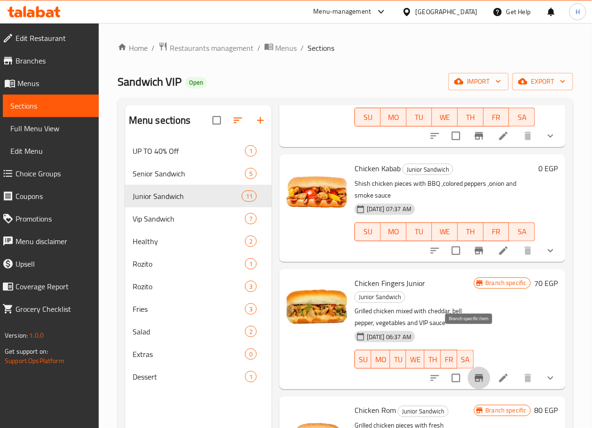
click at [474, 373] on icon "Branch-specific-item" at bounding box center [479, 378] width 11 height 11
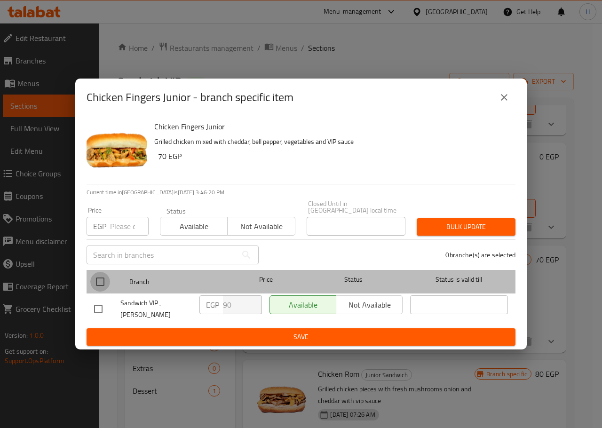
click at [98, 286] on input "checkbox" at bounding box center [100, 282] width 20 height 20
checkbox input "true"
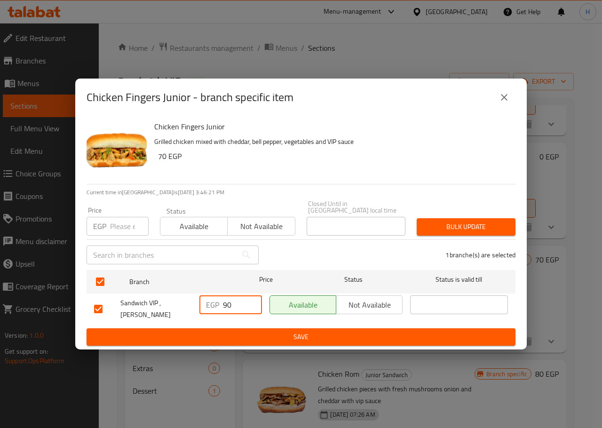
drag, startPoint x: 233, startPoint y: 306, endPoint x: 188, endPoint y: 309, distance: 45.3
click at [188, 309] on div "Sandwich VIP , [PERSON_NAME] EGP 90 ​ Available Not available ​" at bounding box center [301, 309] width 422 height 35
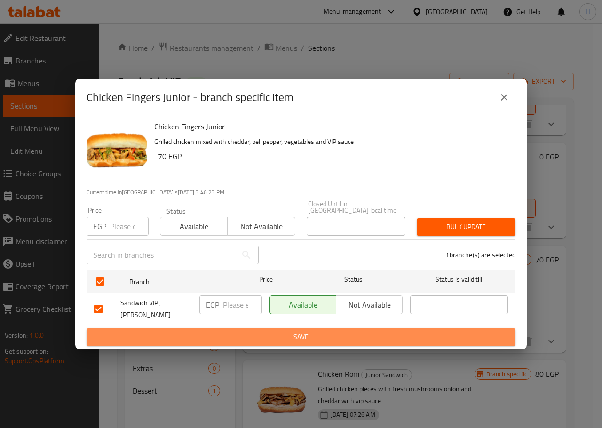
click at [260, 331] on span "Save" at bounding box center [301, 337] width 414 height 12
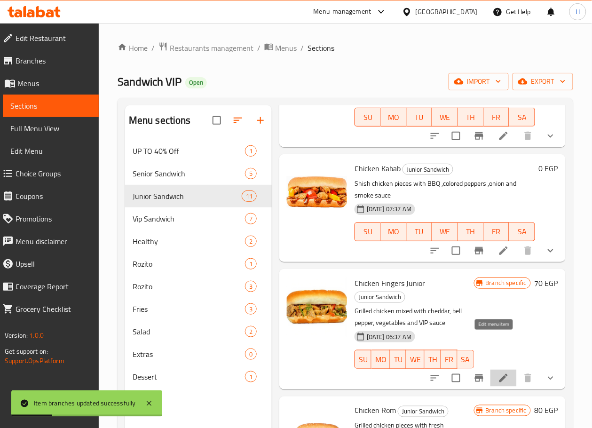
click at [498, 373] on icon at bounding box center [503, 378] width 11 height 11
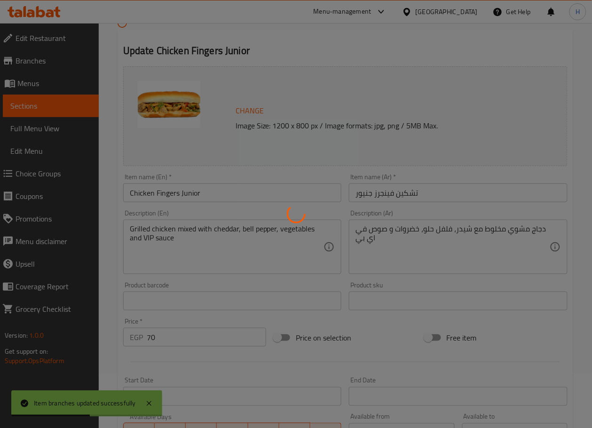
scroll to position [57, 0]
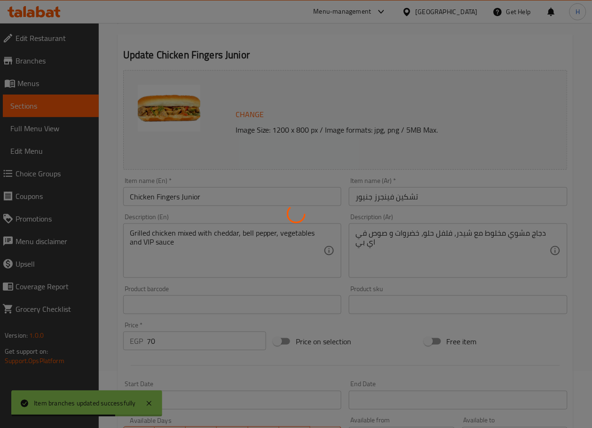
type input "اجعلها كومبو:"
type input "0"
type input "1"
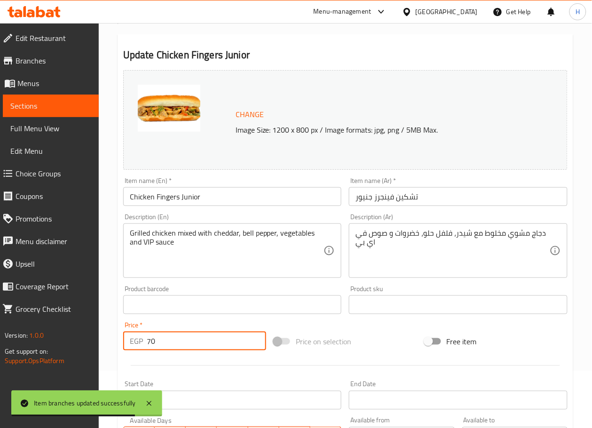
drag, startPoint x: 163, startPoint y: 344, endPoint x: 114, endPoint y: 345, distance: 49.4
click at [114, 345] on div "Home / Restaurants management / Menus / Sections / item / update Junior Sandwic…" at bounding box center [346, 301] width 494 height 671
type input "0"
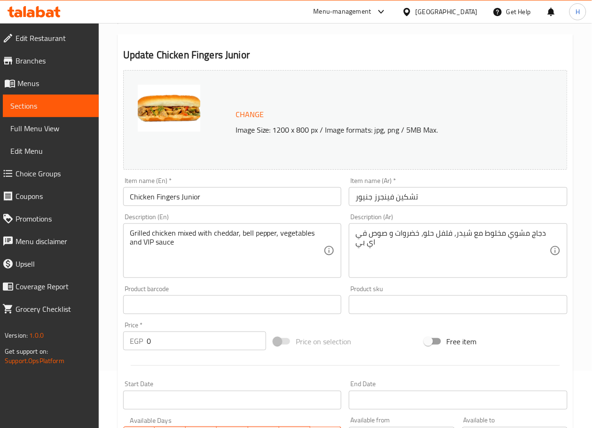
click at [205, 383] on div "Start Date Start Date" at bounding box center [232, 395] width 219 height 29
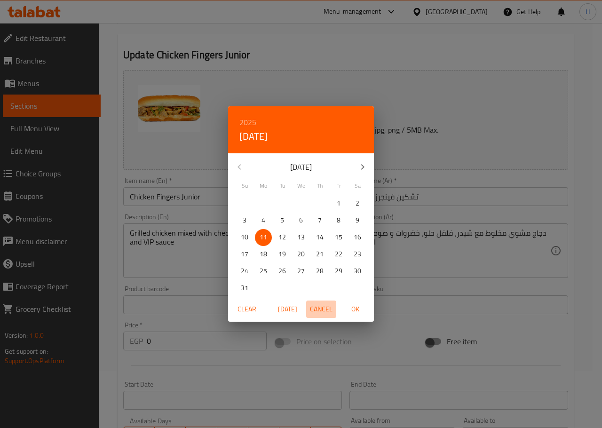
click at [317, 304] on span "Cancel" at bounding box center [321, 310] width 23 height 12
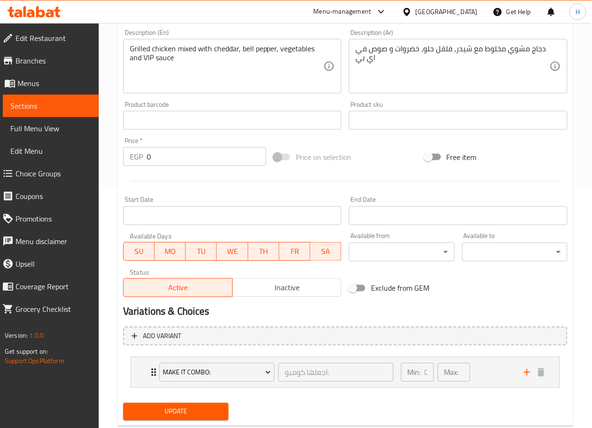
scroll to position [265, 0]
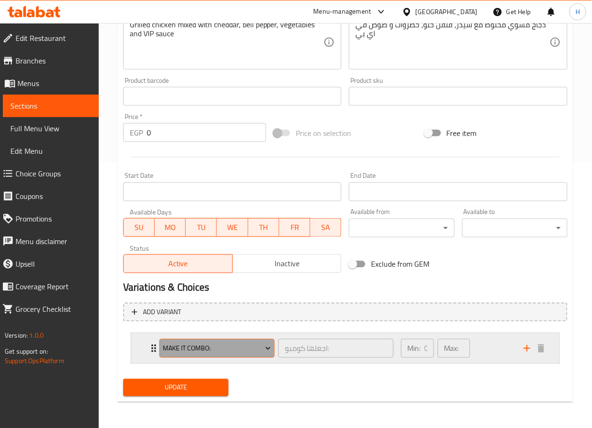
click at [242, 350] on span "Make It Combo:" at bounding box center [217, 349] width 108 height 12
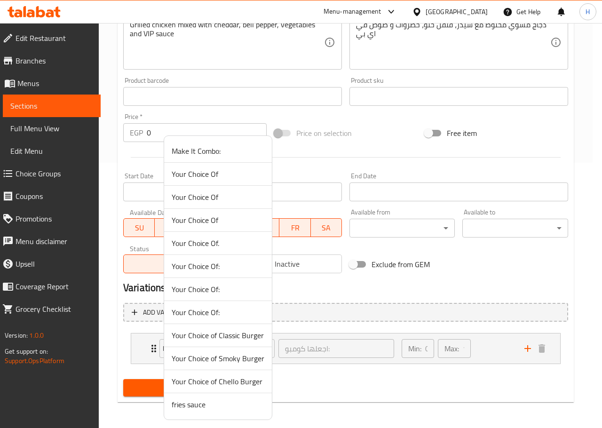
click at [222, 341] on span "Your Choice of Classic Burger" at bounding box center [218, 335] width 93 height 11
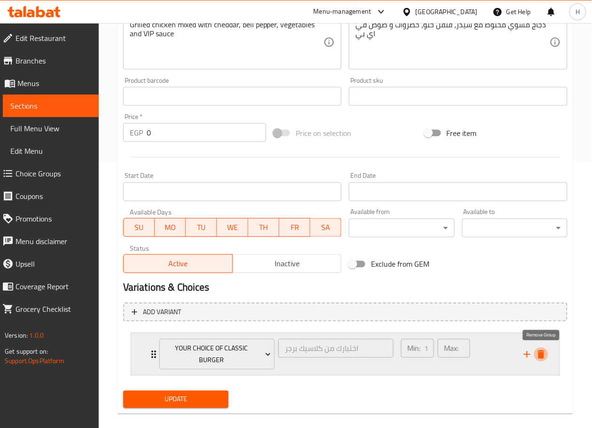
click at [542, 358] on icon "delete" at bounding box center [541, 355] width 7 height 8
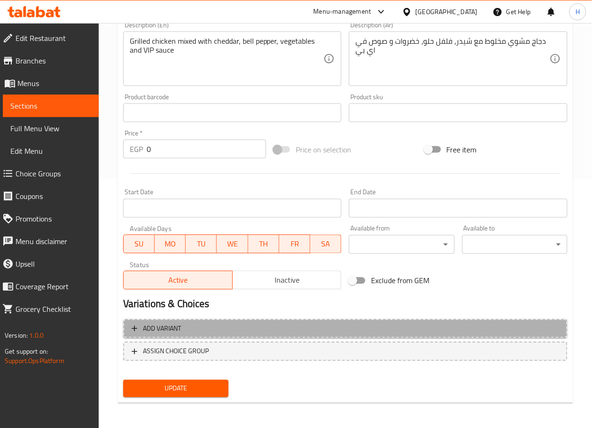
click at [416, 328] on span "Add variant" at bounding box center [346, 329] width 428 height 12
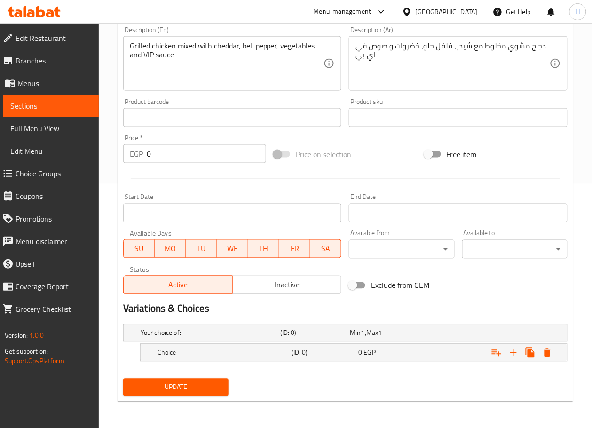
scroll to position [244, 0]
click at [270, 338] on h5 "Choice" at bounding box center [209, 333] width 136 height 9
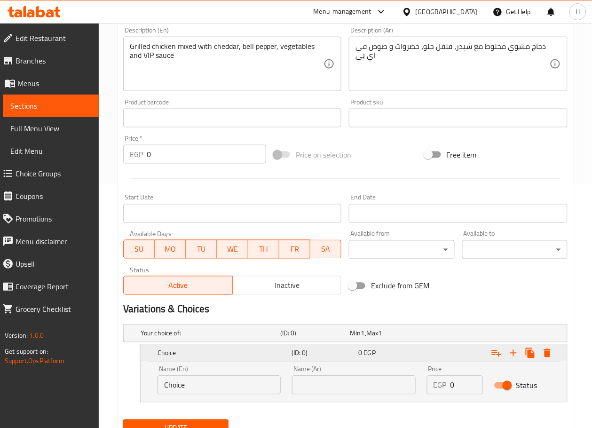
scroll to position [284, 0]
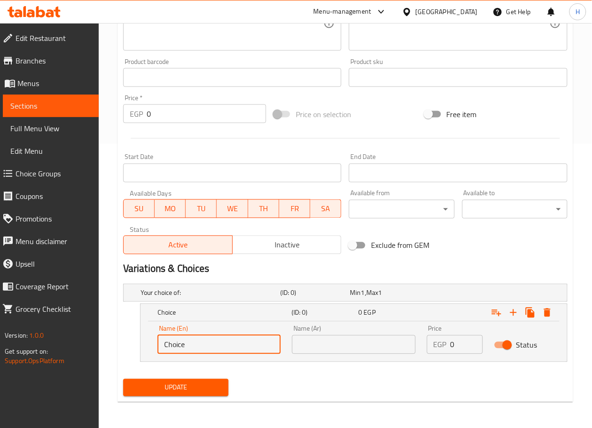
drag, startPoint x: 217, startPoint y: 344, endPoint x: 38, endPoint y: 349, distance: 179.4
click at [38, 349] on div "Edit Restaurant Branches Menus Sections Full Menu View Edit Menu Choice Groups …" at bounding box center [296, 84] width 592 height 690
type input "Sandwich"
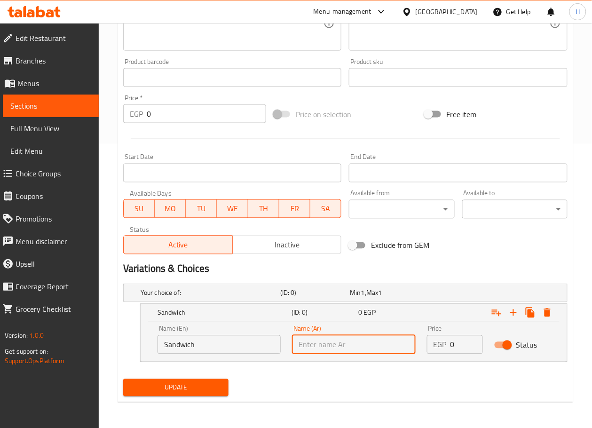
click at [349, 347] on input "text" at bounding box center [353, 345] width 123 height 19
type input "ساندوتش"
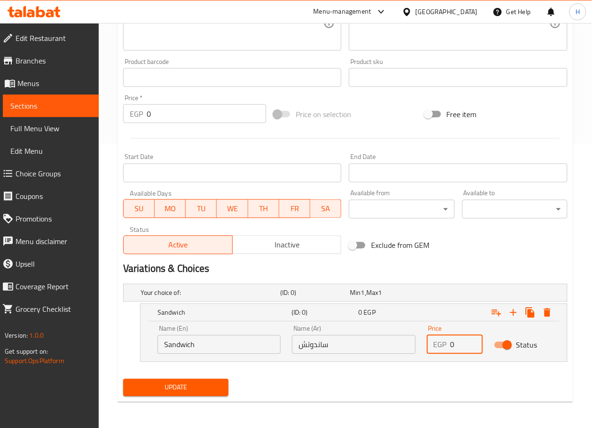
drag, startPoint x: 460, startPoint y: 349, endPoint x: 423, endPoint y: 352, distance: 37.3
click at [423, 352] on div "Price EGP 0 Price" at bounding box center [455, 340] width 67 height 40
type input "90"
click at [515, 312] on icon "Expand" at bounding box center [513, 312] width 11 height 11
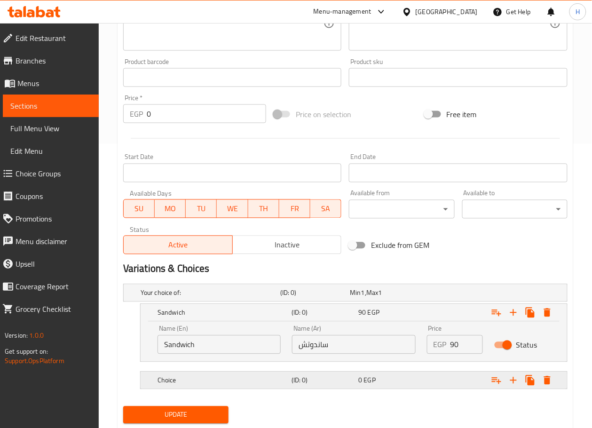
click at [174, 298] on h5 "Choice" at bounding box center [209, 292] width 136 height 9
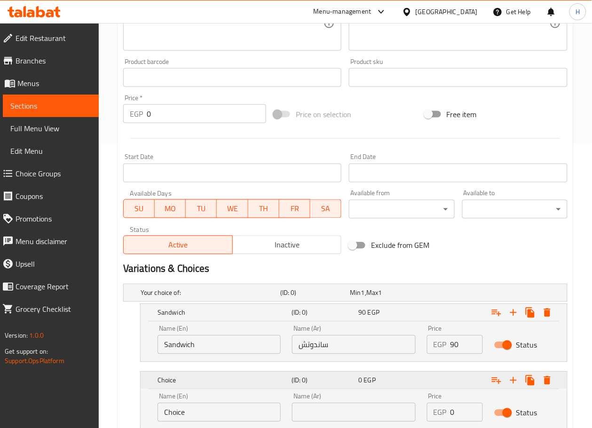
scroll to position [352, 0]
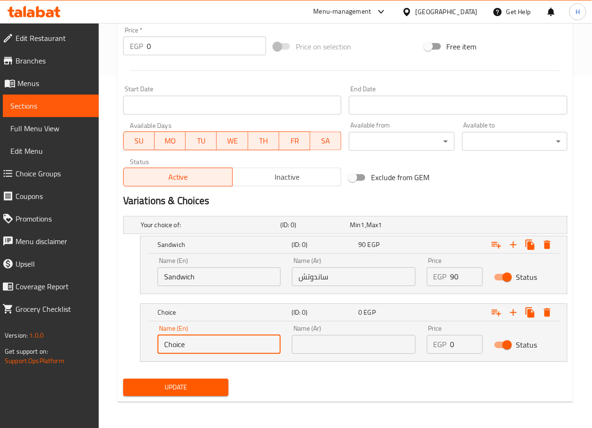
drag, startPoint x: 201, startPoint y: 338, endPoint x: 87, endPoint y: 345, distance: 114.1
click at [87, 345] on div "Edit Restaurant Branches Menus Sections Full Menu View Edit Menu Choice Groups …" at bounding box center [296, 50] width 592 height 758
type input "Combo"
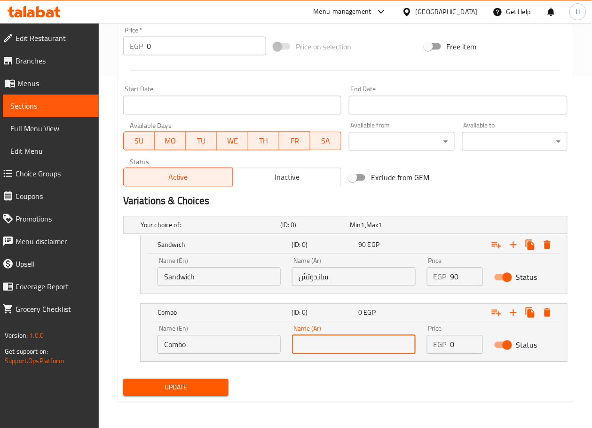
click at [334, 346] on input "text" at bounding box center [353, 345] width 123 height 19
type input "كمبو"
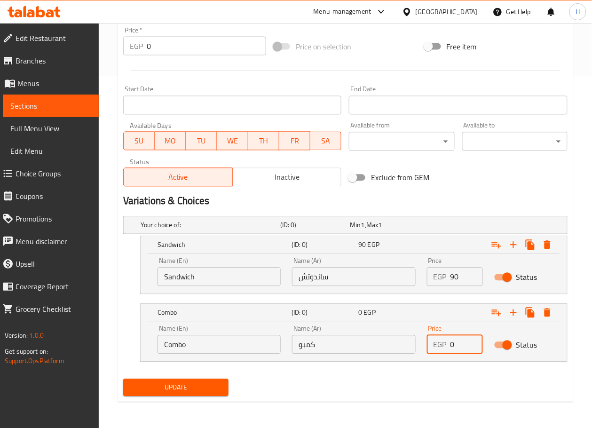
drag, startPoint x: 463, startPoint y: 344, endPoint x: 398, endPoint y: 346, distance: 65.0
click at [398, 346] on div "Name (En) Combo Name (En) Name (Ar) كمبو Name (Ar) Price EGP 0 Price Status" at bounding box center [354, 340] width 404 height 40
type input "140"
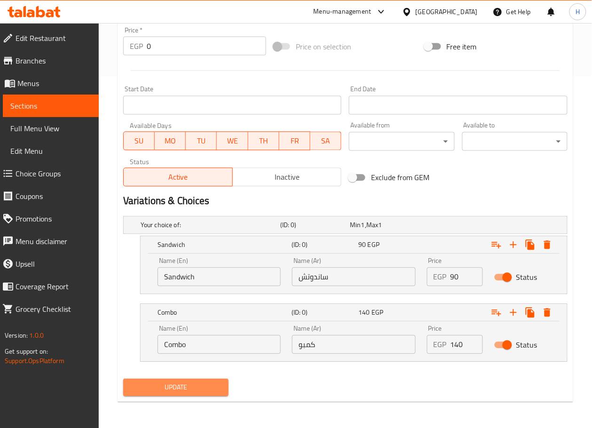
click at [200, 387] on span "Update" at bounding box center [176, 388] width 90 height 12
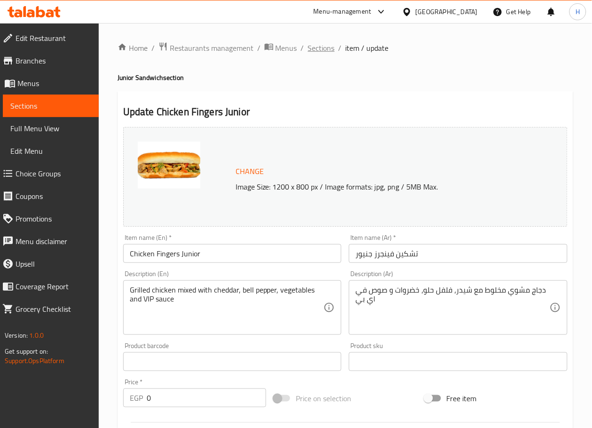
click at [324, 50] on span "Sections" at bounding box center [321, 47] width 27 height 11
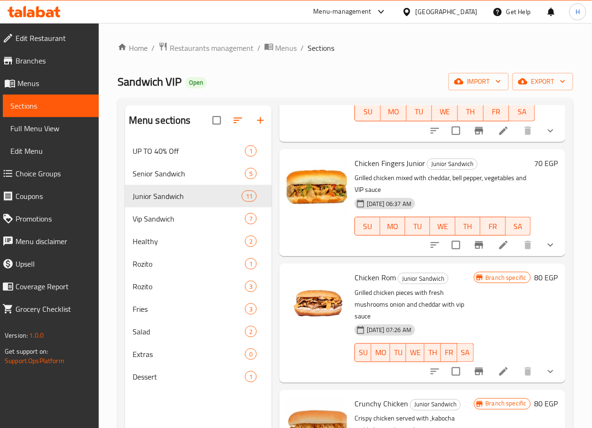
scroll to position [231, 0]
click at [475, 367] on icon "Branch-specific-item" at bounding box center [479, 371] width 8 height 8
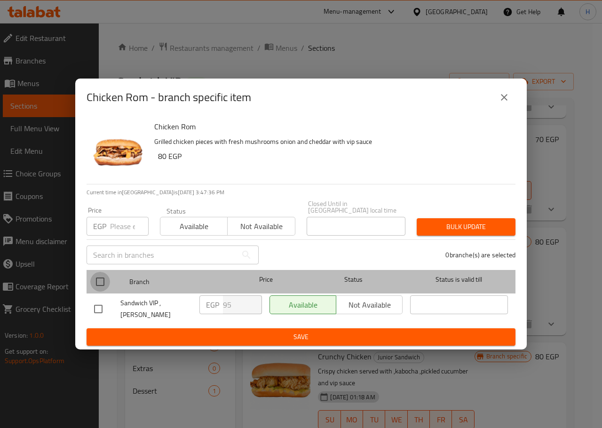
click at [104, 284] on input "checkbox" at bounding box center [100, 282] width 20 height 20
checkbox input "true"
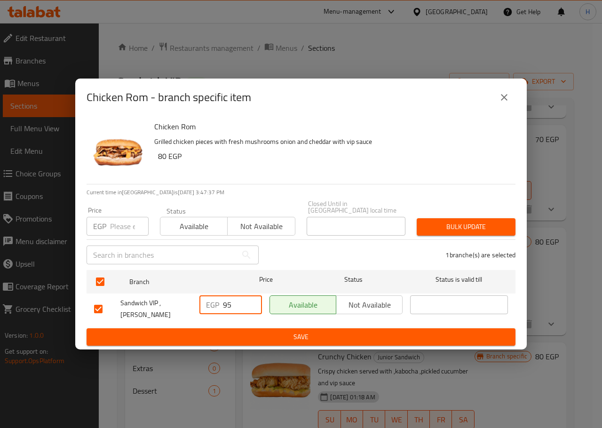
drag, startPoint x: 240, startPoint y: 304, endPoint x: 184, endPoint y: 302, distance: 55.6
click at [184, 302] on div "Sandwich VIP , [PERSON_NAME] EGP 95 ​ Available Not available ​" at bounding box center [301, 309] width 422 height 35
type input "0"
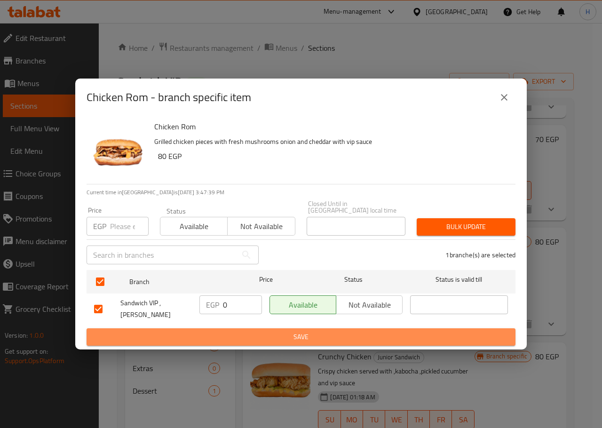
click at [243, 331] on span "Save" at bounding box center [301, 337] width 414 height 12
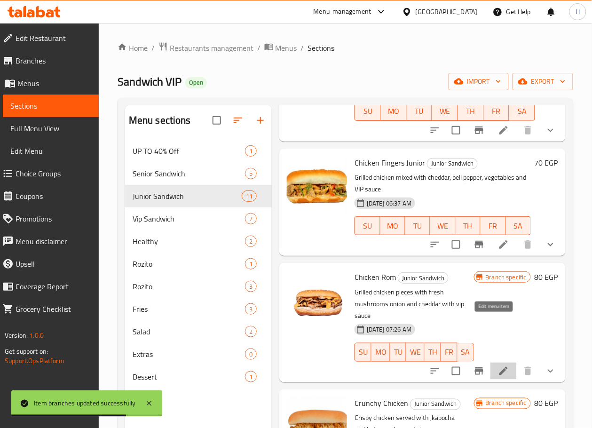
click at [498, 366] on icon at bounding box center [503, 371] width 11 height 11
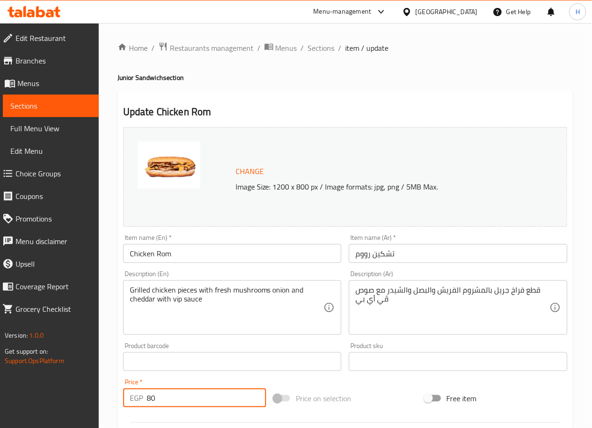
drag, startPoint x: 154, startPoint y: 403, endPoint x: 133, endPoint y: 406, distance: 21.8
click at [133, 406] on div "EGP 80 Price *" at bounding box center [194, 398] width 143 height 19
type input "0"
click at [113, 370] on div "Home / Restaurants management / Menus / Sections / item / update Junior Sandwic…" at bounding box center [346, 358] width 494 height 671
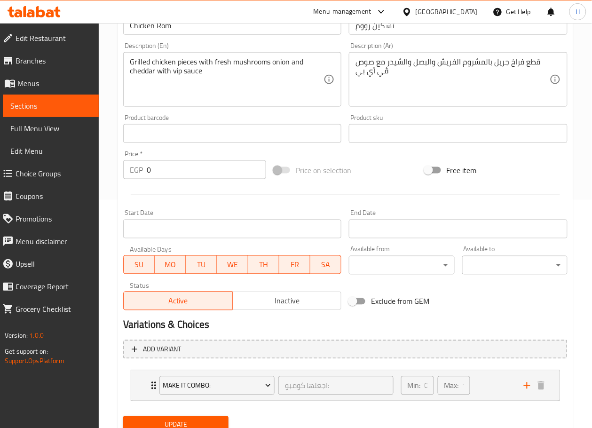
scroll to position [243, 0]
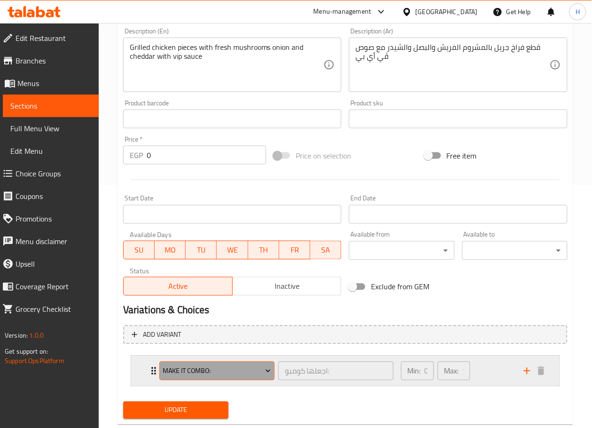
click at [246, 364] on button "Make It Combo:" at bounding box center [217, 371] width 115 height 19
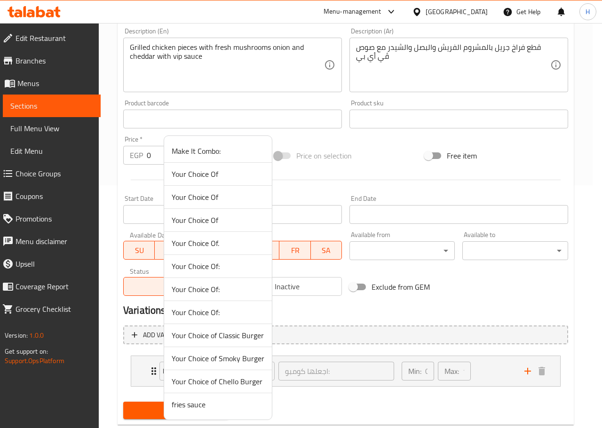
click at [244, 345] on li "Your Choice of Classic Burger" at bounding box center [218, 335] width 108 height 23
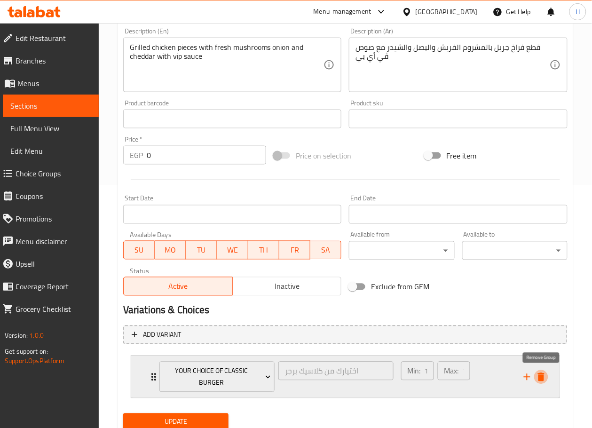
click at [545, 375] on icon "delete" at bounding box center [541, 377] width 11 height 11
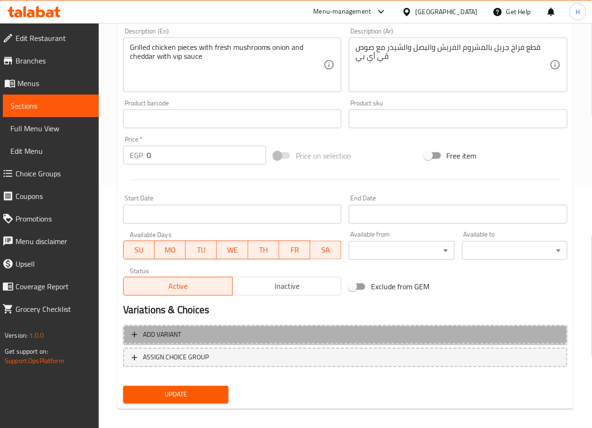
click at [433, 335] on span "Add variant" at bounding box center [346, 335] width 428 height 12
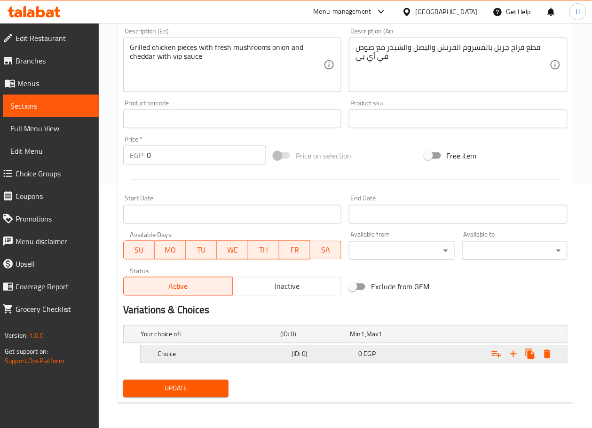
click at [264, 341] on div "Choice" at bounding box center [209, 334] width 140 height 13
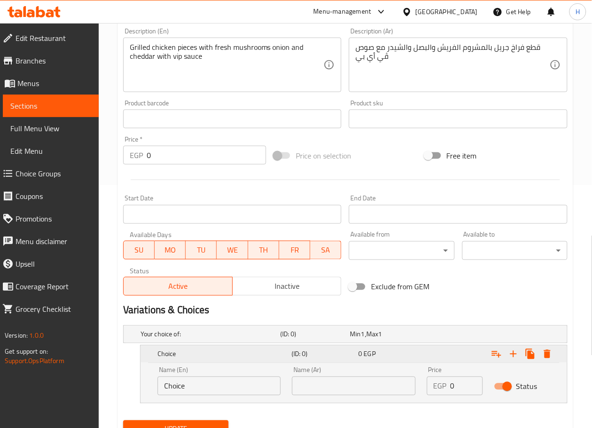
scroll to position [284, 0]
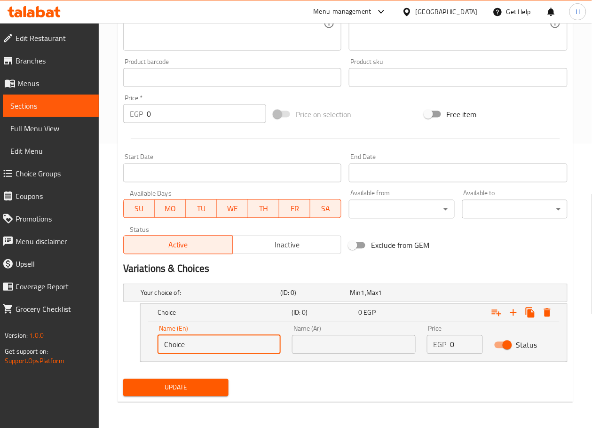
drag, startPoint x: 229, startPoint y: 343, endPoint x: 41, endPoint y: 346, distance: 187.3
click at [41, 346] on div "Edit Restaurant Branches Menus Sections Full Menu View Edit Menu Choice Groups …" at bounding box center [296, 84] width 592 height 690
type input "س"
type input "Sandwich"
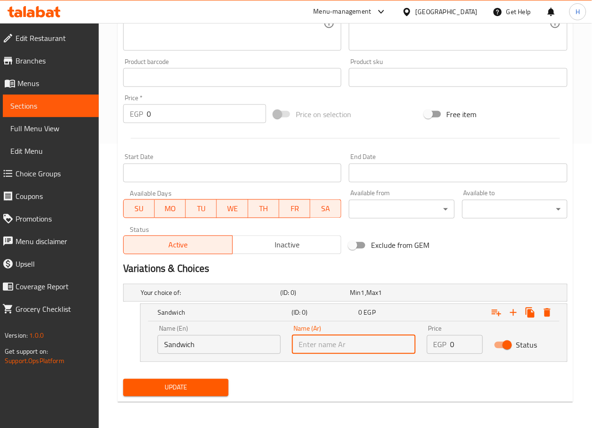
click at [335, 346] on input "text" at bounding box center [353, 345] width 123 height 19
type input "ساندوتش"
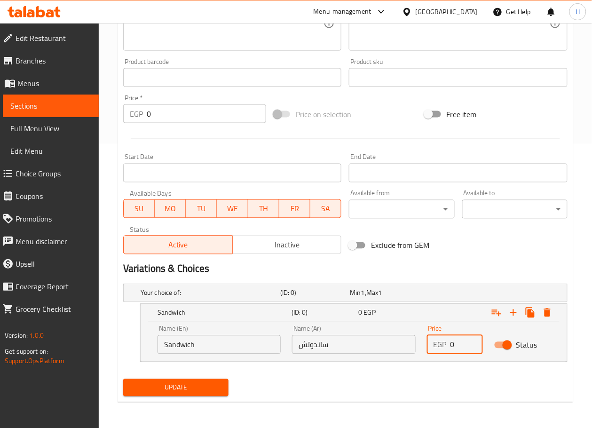
drag, startPoint x: 460, startPoint y: 341, endPoint x: 435, endPoint y: 344, distance: 25.6
click at [435, 344] on div "EGP 0 Price" at bounding box center [455, 345] width 56 height 19
type input "95"
click at [514, 312] on icon "Expand" at bounding box center [514, 313] width 7 height 7
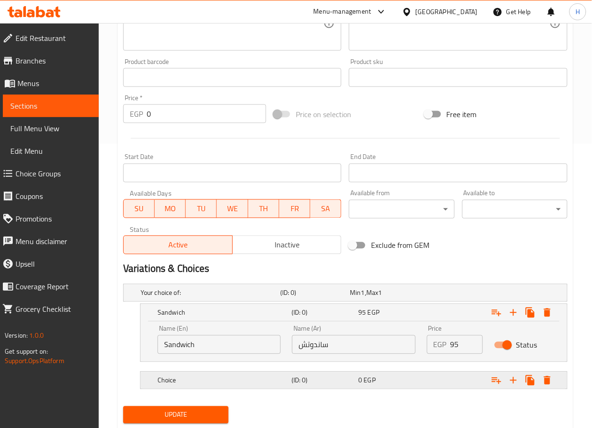
click at [240, 298] on h5 "Choice" at bounding box center [209, 292] width 136 height 9
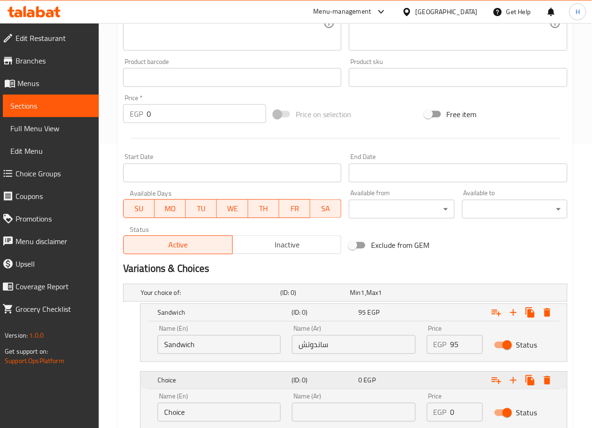
scroll to position [352, 0]
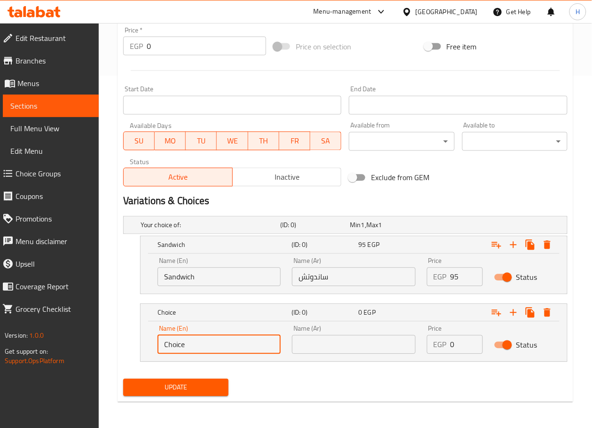
drag, startPoint x: 214, startPoint y: 348, endPoint x: 10, endPoint y: 324, distance: 204.7
click at [10, 324] on div "Edit Restaurant Branches Menus Sections Full Menu View Edit Menu Choice Groups …" at bounding box center [296, 50] width 592 height 758
type input "Combo"
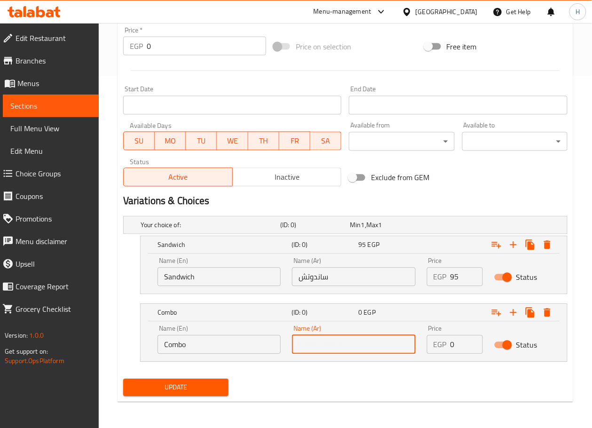
click at [324, 344] on input "text" at bounding box center [353, 345] width 123 height 19
type input "كمبو"
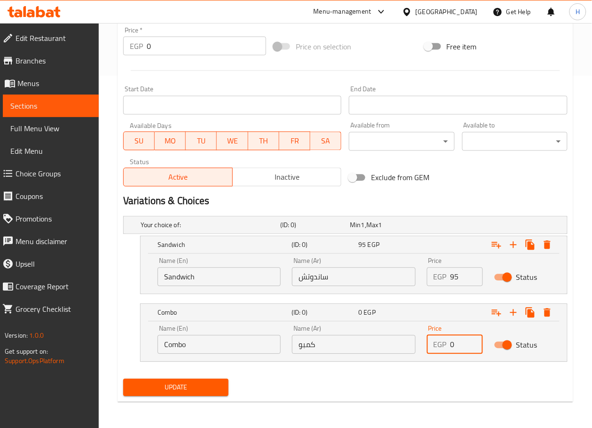
drag, startPoint x: 460, startPoint y: 344, endPoint x: 436, endPoint y: 345, distance: 24.1
click at [436, 345] on div "EGP 0 Price" at bounding box center [455, 345] width 56 height 19
type input "145"
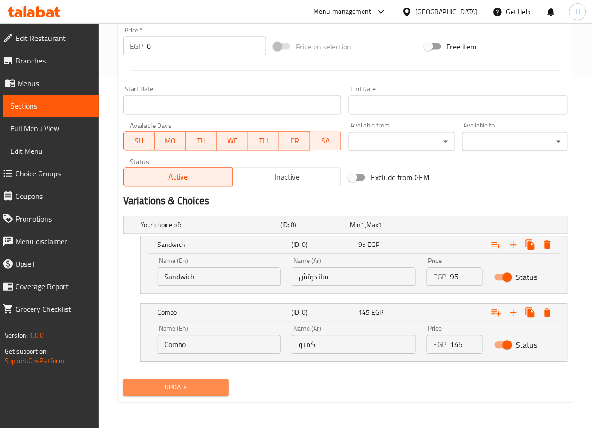
click at [198, 391] on span "Update" at bounding box center [176, 388] width 90 height 12
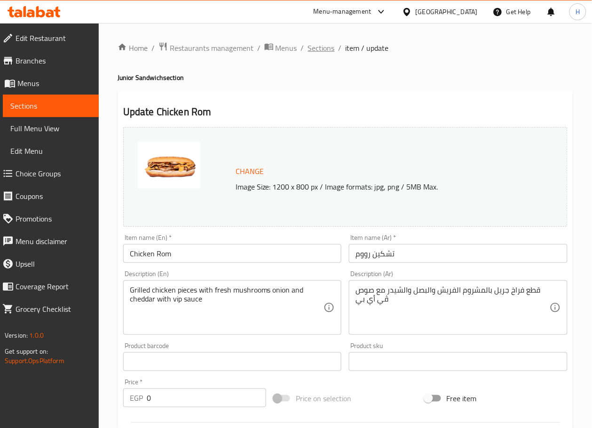
click at [321, 47] on span "Sections" at bounding box center [321, 47] width 27 height 11
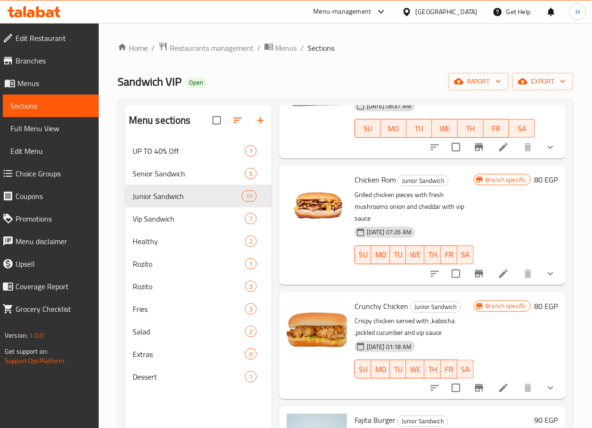
scroll to position [329, 0]
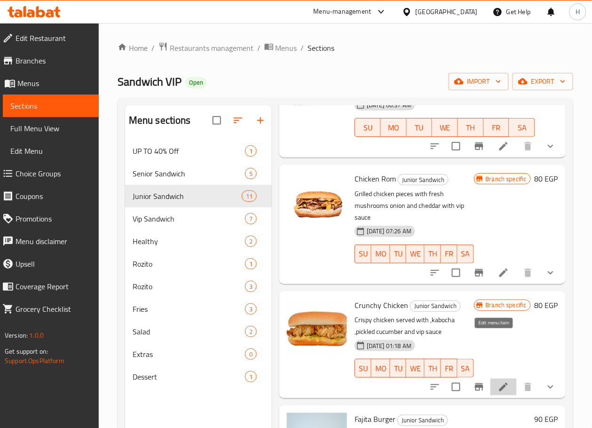
click at [498, 382] on icon at bounding box center [503, 387] width 11 height 11
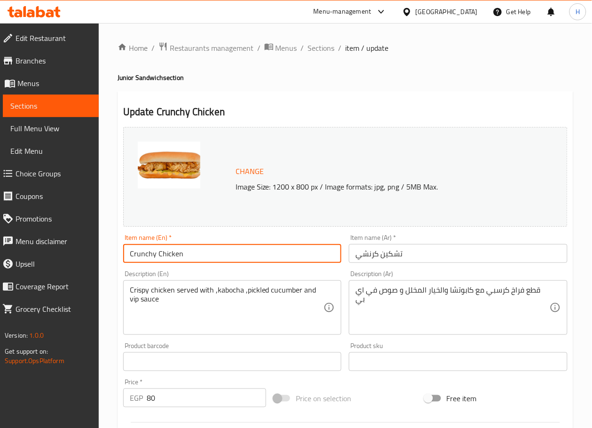
drag, startPoint x: 155, startPoint y: 254, endPoint x: 109, endPoint y: 254, distance: 46.6
click at [109, 254] on div "Home / Restaurants management / Menus / Sections / item / update Junior Sandwic…" at bounding box center [346, 358] width 494 height 671
type input "Crispy Chicken"
click at [365, 253] on input "تشكين كرنشي" at bounding box center [458, 253] width 219 height 19
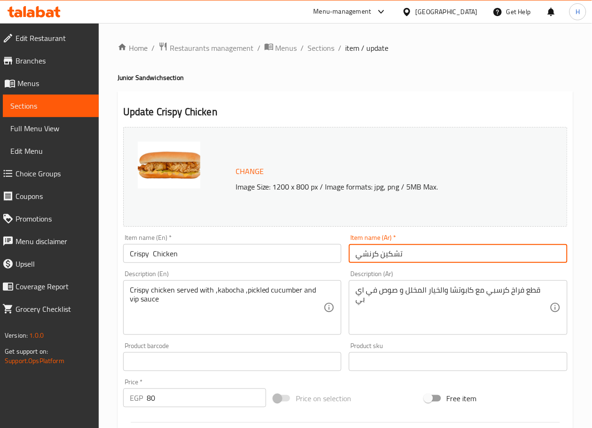
click at [365, 253] on input "تشكين كرنشي" at bounding box center [458, 253] width 219 height 19
type input "تشكين كرسبي"
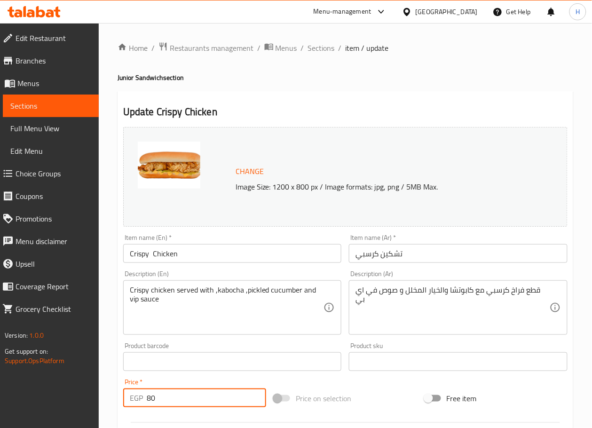
drag, startPoint x: 171, startPoint y: 399, endPoint x: 124, endPoint y: 394, distance: 47.9
click at [124, 394] on div "EGP 80 Price *" at bounding box center [194, 398] width 143 height 19
type input "0"
click at [101, 368] on div "Home / Restaurants management / Menus / Sections / item / update Junior Sandwic…" at bounding box center [346, 358] width 494 height 671
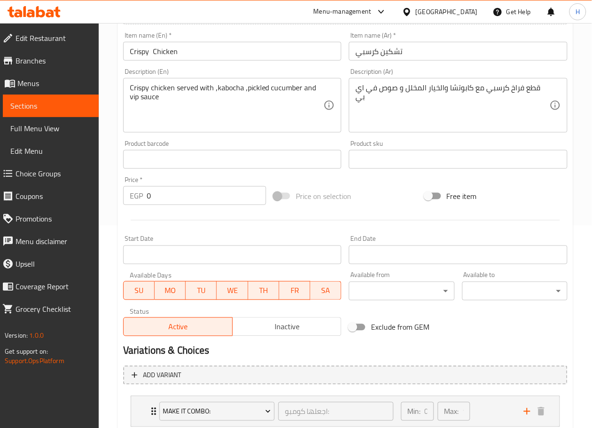
scroll to position [265, 0]
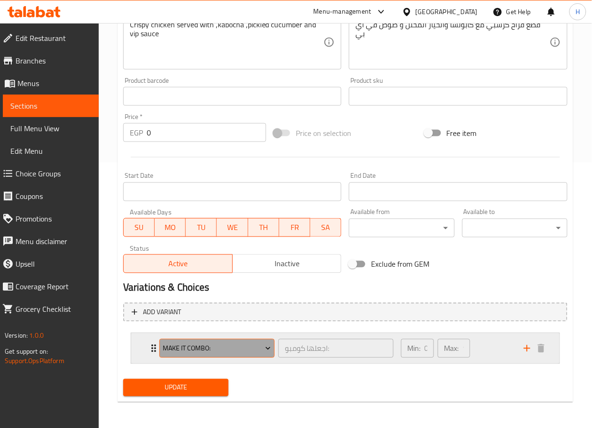
click at [256, 354] on button "Make It Combo:" at bounding box center [217, 348] width 115 height 19
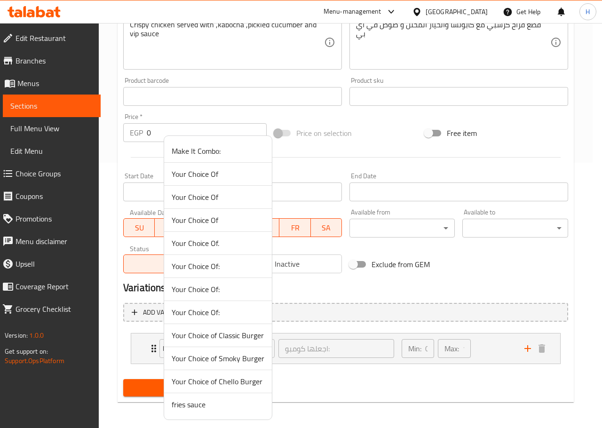
click at [235, 321] on li "Your Choice Of:" at bounding box center [218, 312] width 108 height 23
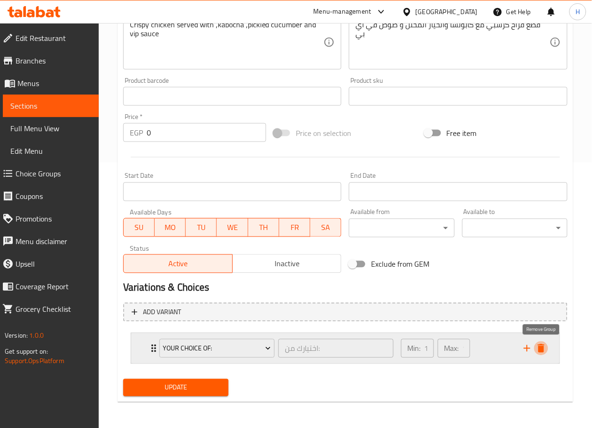
click at [540, 345] on icon "delete" at bounding box center [541, 348] width 11 height 11
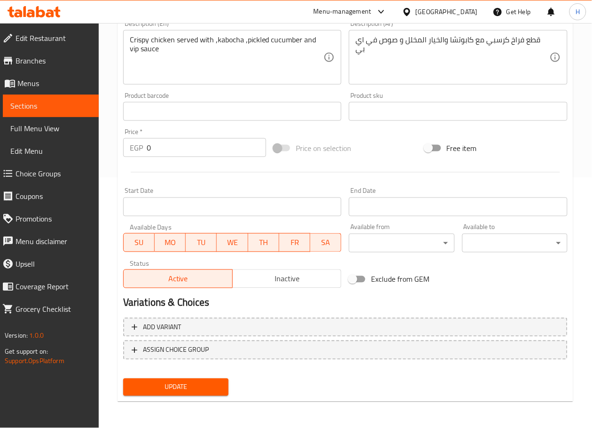
scroll to position [249, 0]
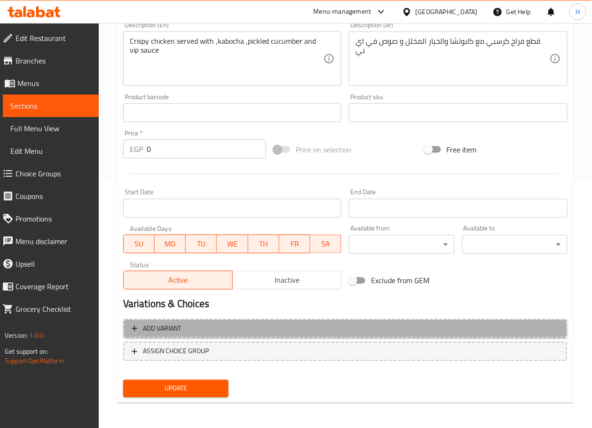
click at [424, 334] on span "Add variant" at bounding box center [346, 329] width 428 height 12
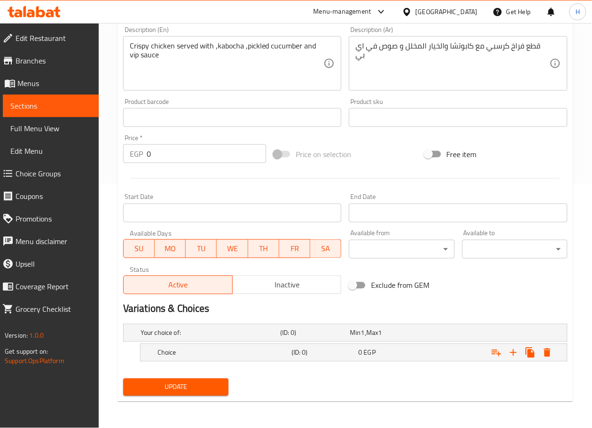
scroll to position [244, 0]
click at [248, 338] on h5 "Choice" at bounding box center [209, 333] width 136 height 9
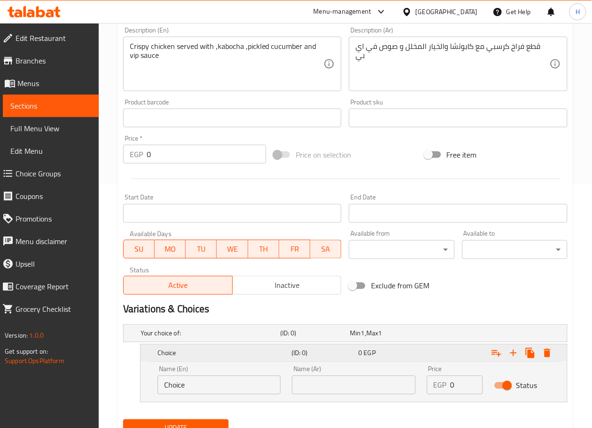
scroll to position [284, 0]
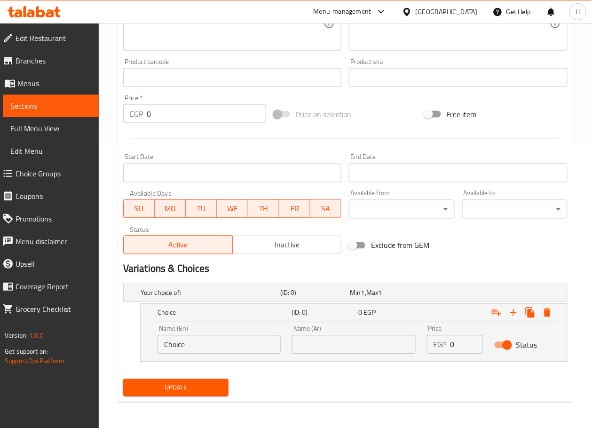
click at [236, 349] on input "Choice" at bounding box center [219, 345] width 123 height 19
type input "س"
type input "Sandwich"
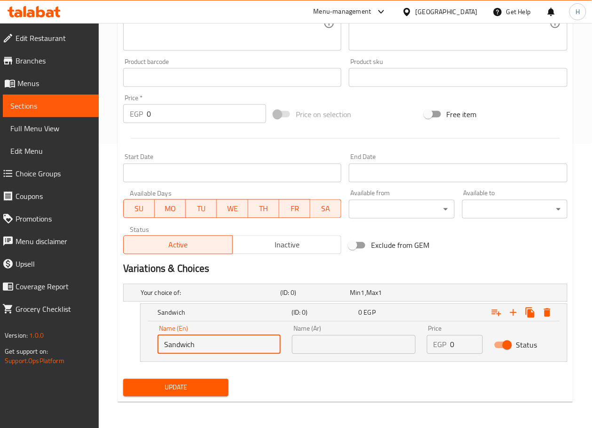
click at [357, 343] on input "text" at bounding box center [353, 345] width 123 height 19
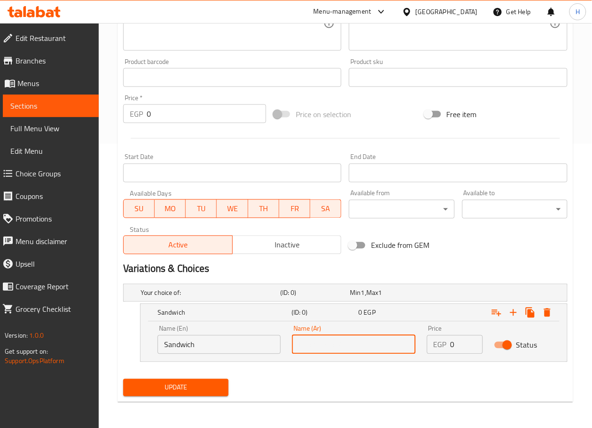
type input "ساندوتش"
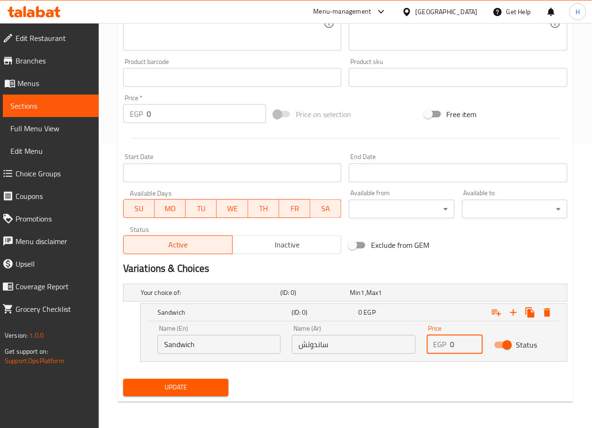
drag, startPoint x: 462, startPoint y: 345, endPoint x: 441, endPoint y: 347, distance: 21.3
click at [441, 347] on div "EGP 0 Price" at bounding box center [455, 345] width 56 height 19
type input "95"
click at [513, 312] on icon "Expand" at bounding box center [514, 313] width 7 height 7
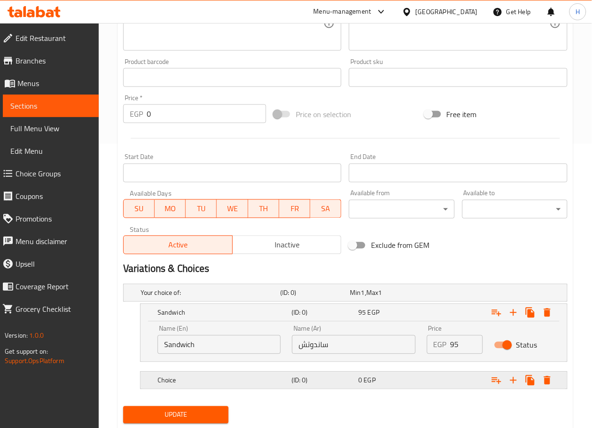
click at [179, 298] on h5 "Choice" at bounding box center [209, 292] width 136 height 9
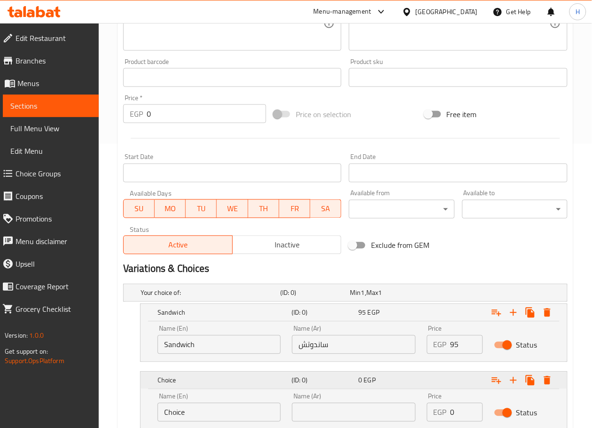
scroll to position [352, 0]
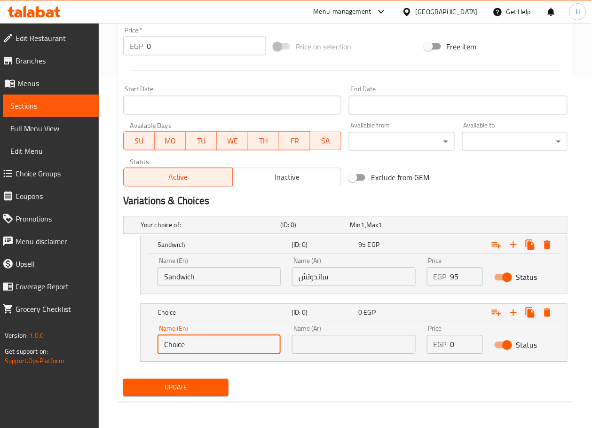
drag, startPoint x: 195, startPoint y: 349, endPoint x: 76, endPoint y: 343, distance: 119.2
click at [76, 343] on div "Edit Restaurant Branches Menus Sections Full Menu View Edit Menu Choice Groups …" at bounding box center [296, 50] width 592 height 758
type input "Combo"
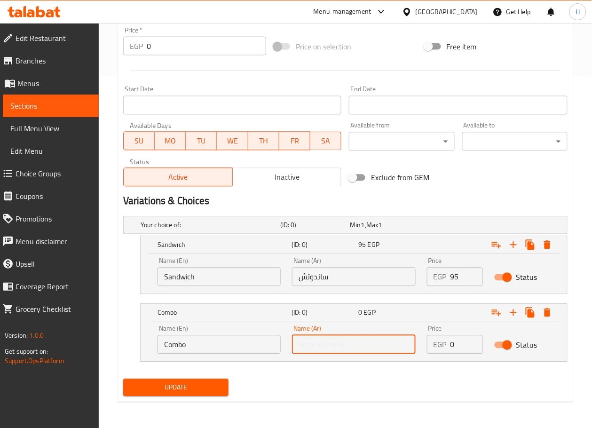
click at [334, 342] on input "text" at bounding box center [353, 345] width 123 height 19
type input "كمبو"
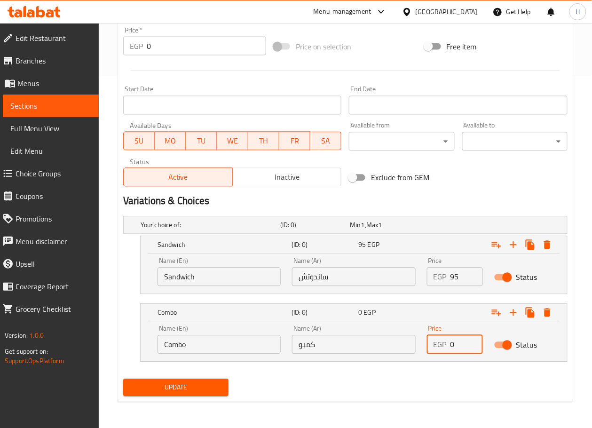
drag, startPoint x: 464, startPoint y: 347, endPoint x: 415, endPoint y: 352, distance: 50.2
click at [415, 352] on div "Name (En) Combo Name (En) Name (Ar) كمبو Name (Ar) Price EGP 0 Price Status" at bounding box center [354, 340] width 404 height 40
type input "145"
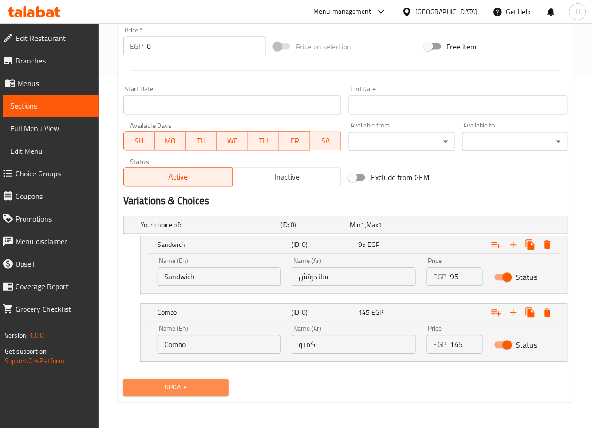
click at [170, 383] on span "Update" at bounding box center [176, 388] width 90 height 12
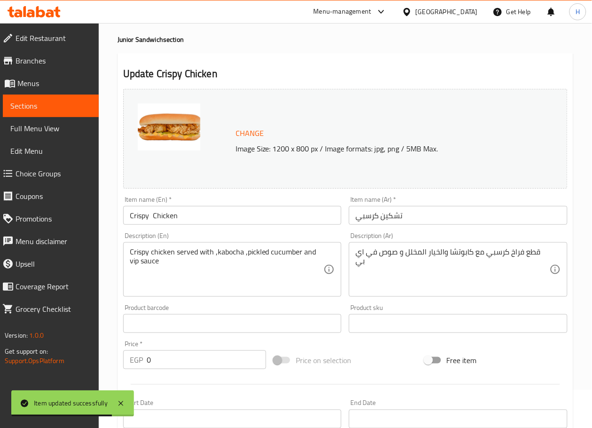
scroll to position [0, 0]
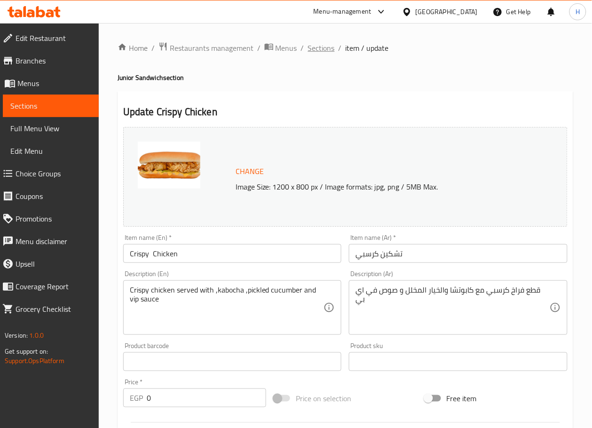
click at [317, 48] on span "Sections" at bounding box center [321, 47] width 27 height 11
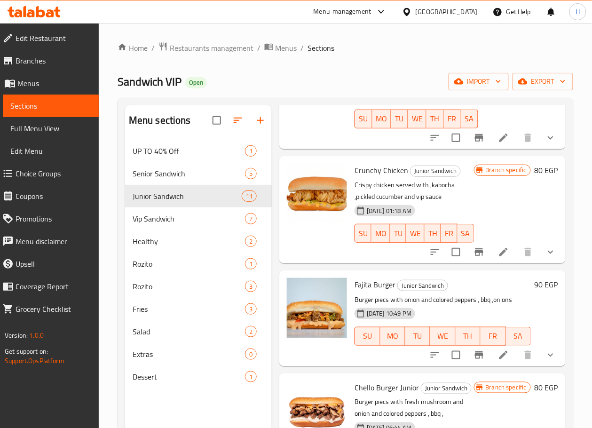
scroll to position [477, 0]
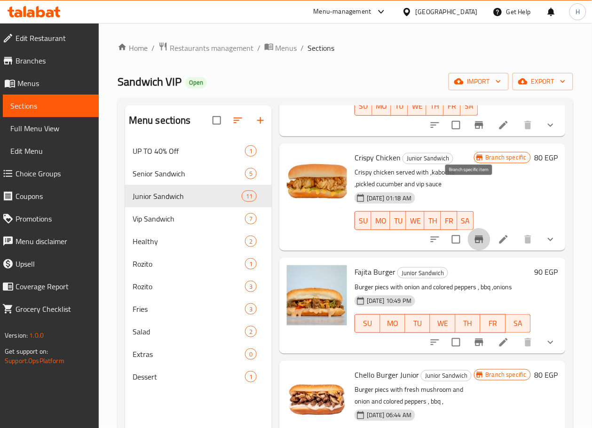
click at [475, 236] on icon "Branch-specific-item" at bounding box center [479, 240] width 8 height 8
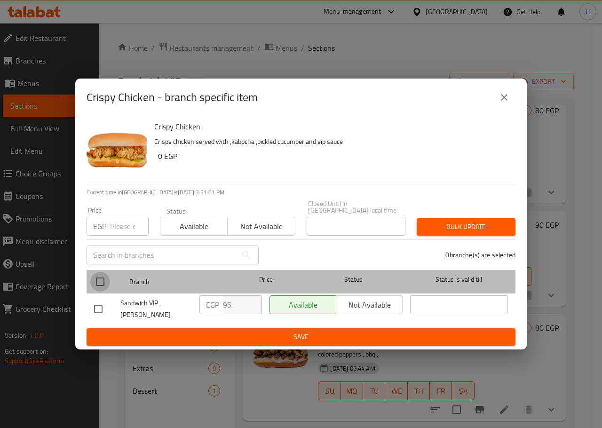
click at [104, 281] on input "checkbox" at bounding box center [100, 282] width 20 height 20
checkbox input "true"
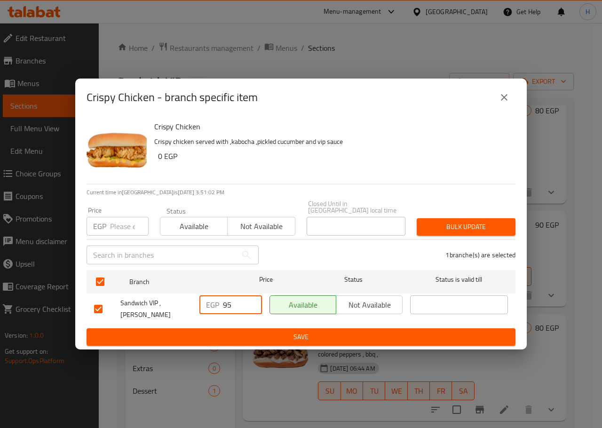
drag, startPoint x: 231, startPoint y: 307, endPoint x: 199, endPoint y: 300, distance: 32.2
click at [200, 300] on div "EGP 95 ​" at bounding box center [231, 305] width 63 height 19
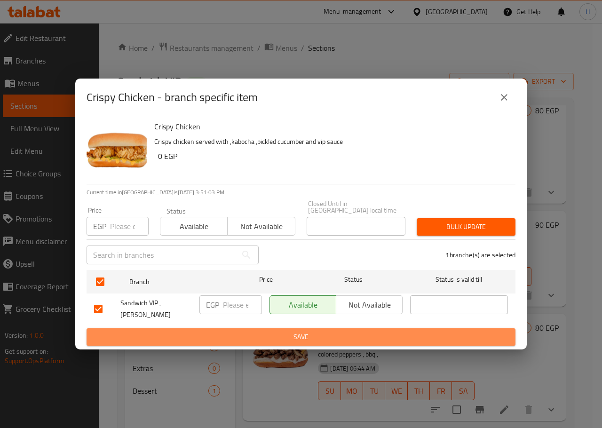
click at [296, 337] on button "Save" at bounding box center [301, 336] width 429 height 17
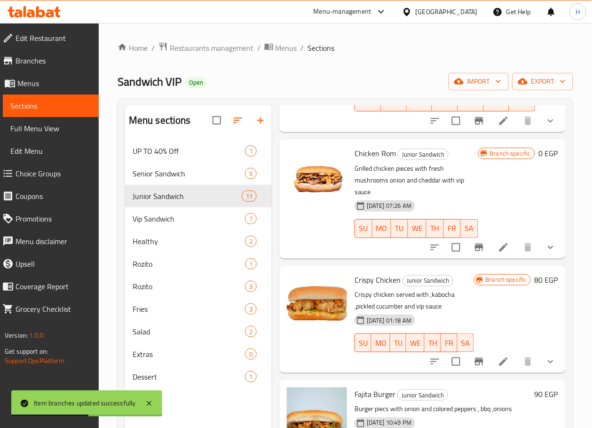
scroll to position [372, 0]
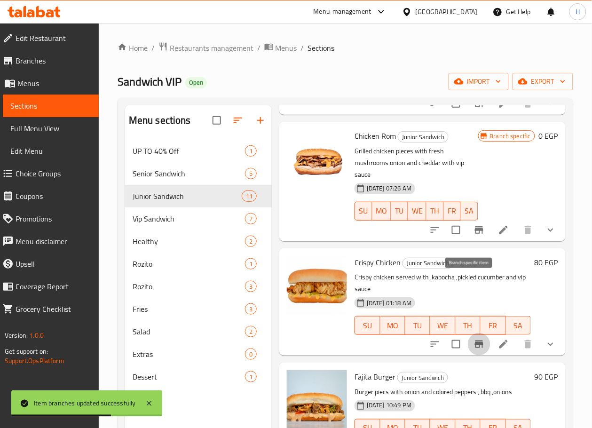
click at [471, 333] on button "Branch-specific-item" at bounding box center [479, 344] width 23 height 23
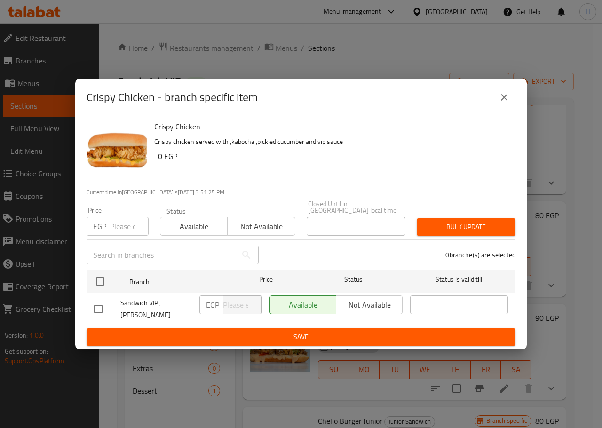
click at [492, 106] on div "Crispy Chicken - branch specific item" at bounding box center [301, 97] width 429 height 23
click at [505, 102] on icon "close" at bounding box center [504, 97] width 11 height 11
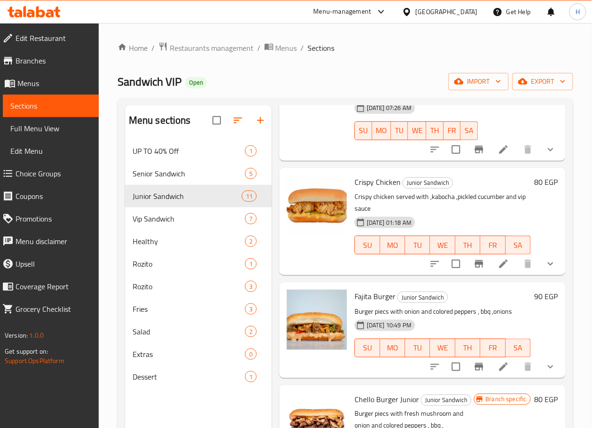
scroll to position [462, 0]
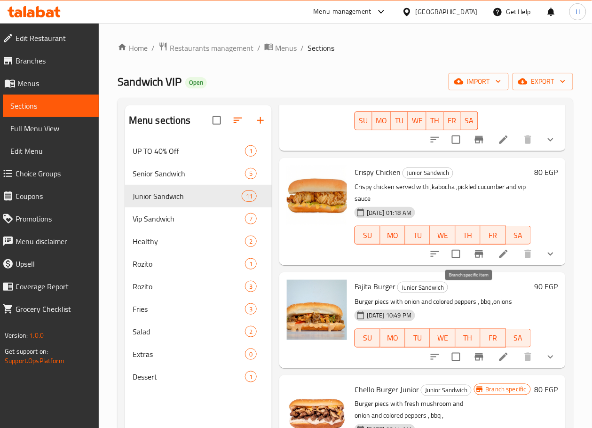
click at [475, 353] on icon "Branch-specific-item" at bounding box center [479, 357] width 8 height 8
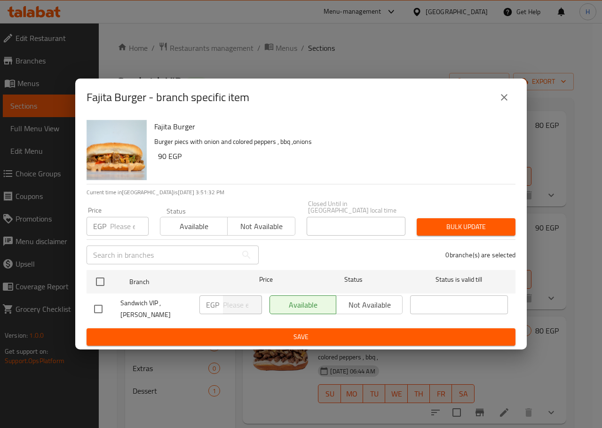
click at [503, 103] on icon "close" at bounding box center [504, 97] width 11 height 11
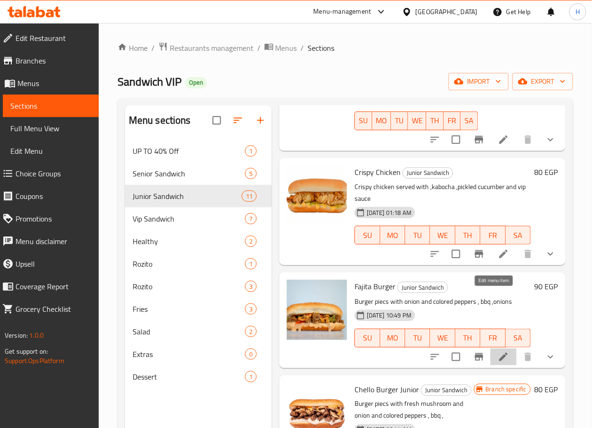
click at [498, 351] on icon at bounding box center [503, 356] width 11 height 11
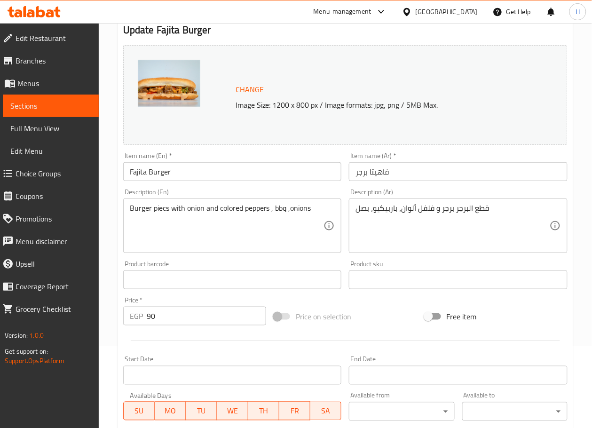
scroll to position [83, 0]
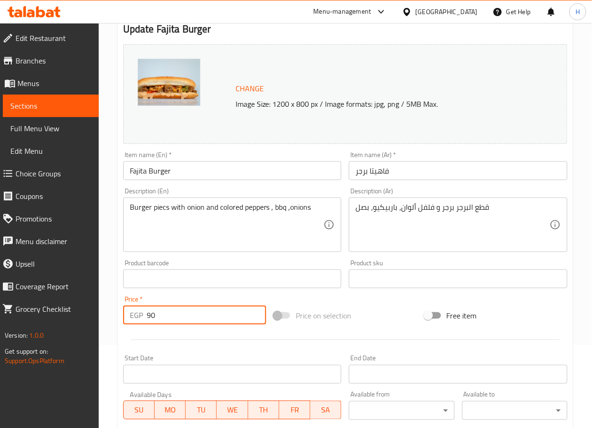
drag, startPoint x: 162, startPoint y: 316, endPoint x: 112, endPoint y: 319, distance: 50.0
click at [112, 319] on div "Home / Restaurants management / Menus / Sections / item / update Junior Sandwic…" at bounding box center [346, 275] width 494 height 671
type input "0"
click at [113, 328] on div "Home / Restaurants management / Menus / Sections / item / update Junior Sandwic…" at bounding box center [346, 275] width 494 height 671
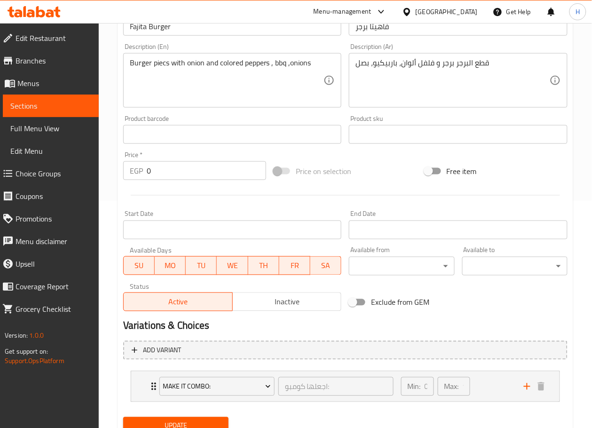
scroll to position [265, 0]
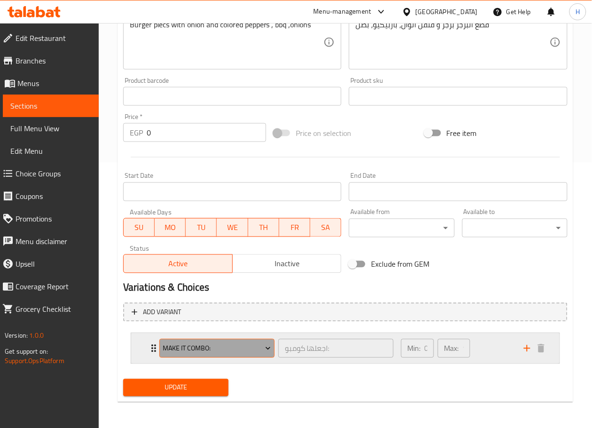
click at [232, 350] on span "Make It Combo:" at bounding box center [217, 349] width 108 height 12
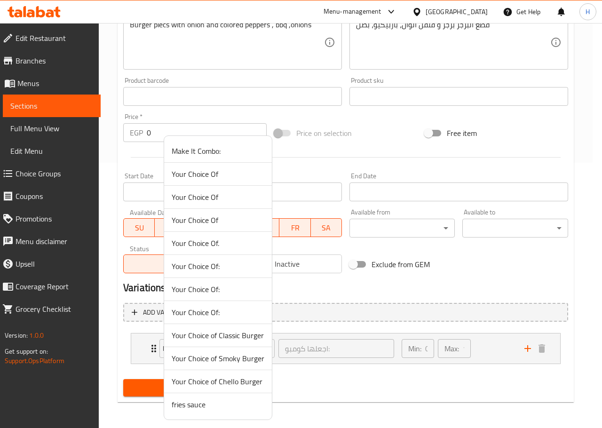
click at [229, 319] on li "Your Choice Of:" at bounding box center [218, 312] width 108 height 23
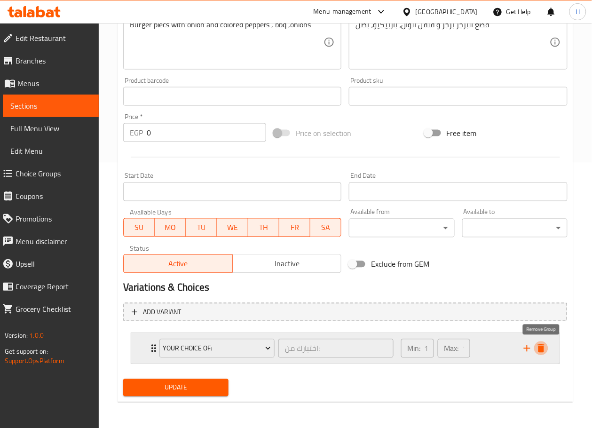
click at [543, 347] on icon "delete" at bounding box center [541, 348] width 7 height 8
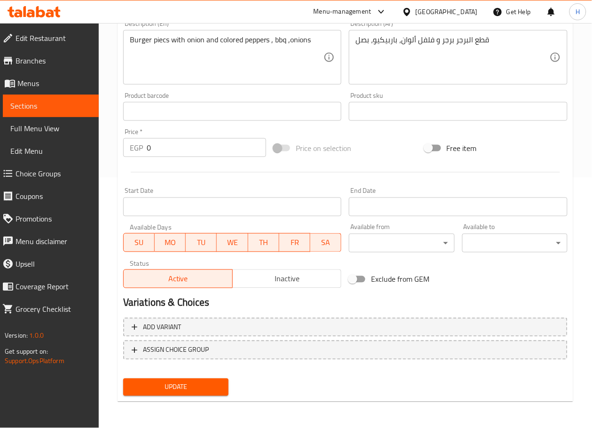
scroll to position [249, 0]
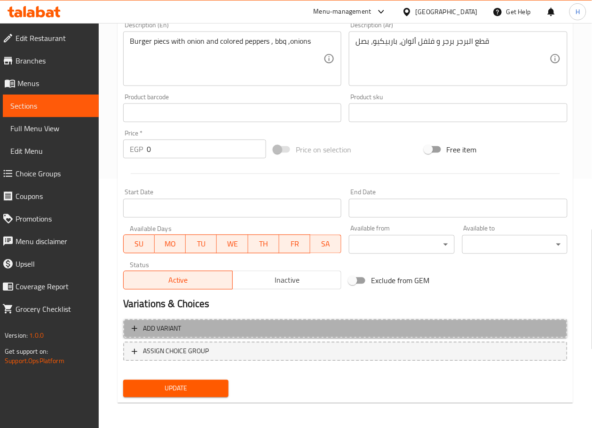
click at [380, 331] on span "Add variant" at bounding box center [346, 329] width 428 height 12
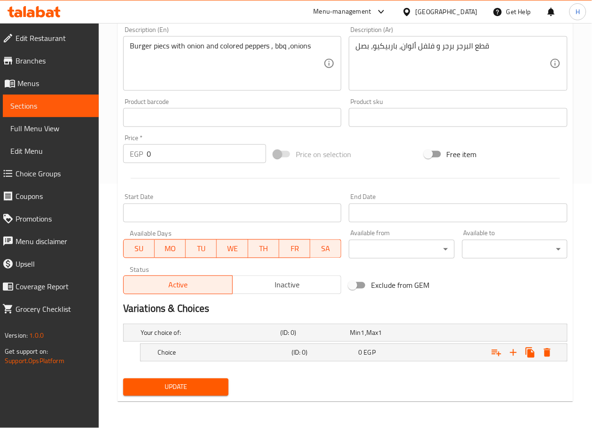
scroll to position [244, 0]
click at [232, 338] on h5 "Choice" at bounding box center [209, 333] width 136 height 9
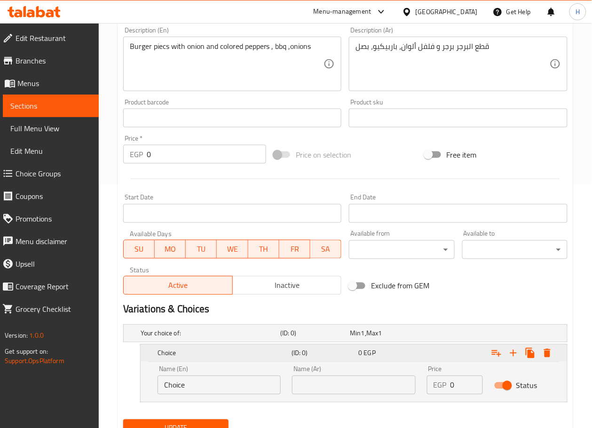
scroll to position [284, 0]
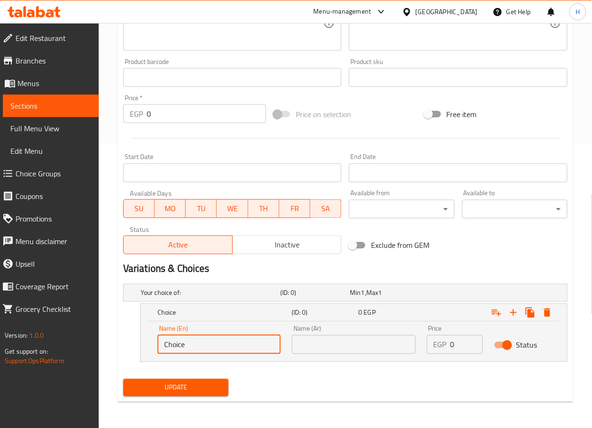
drag, startPoint x: 225, startPoint y: 349, endPoint x: 19, endPoint y: 332, distance: 206.8
click at [19, 332] on div "Edit Restaurant Branches Menus Sections Full Menu View Edit Menu Choice Groups …" at bounding box center [296, 84] width 592 height 690
type input "Sandwich"
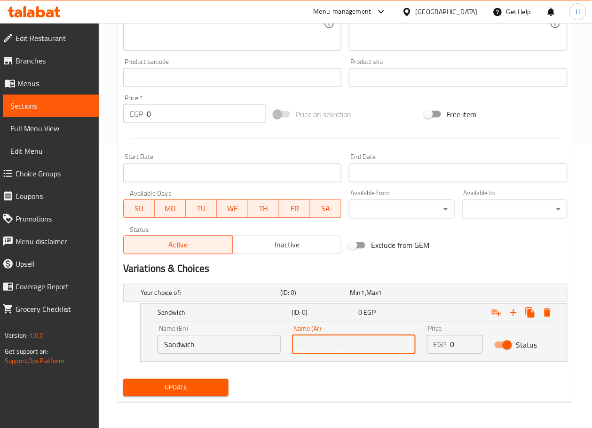
click at [313, 350] on input "text" at bounding box center [353, 345] width 123 height 19
type input "ساندوتش"
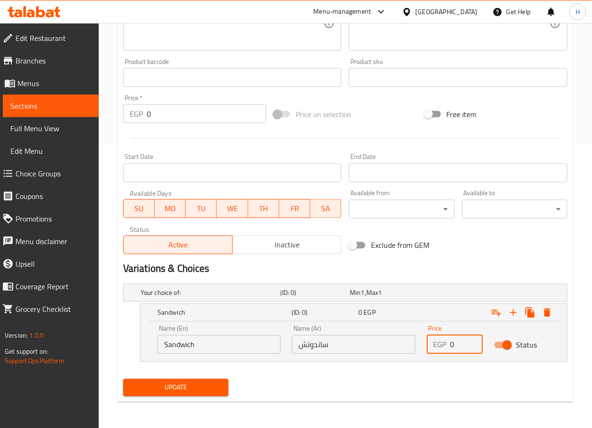
drag, startPoint x: 456, startPoint y: 347, endPoint x: 432, endPoint y: 347, distance: 24.5
click at [432, 347] on div "EGP 0 Price" at bounding box center [455, 345] width 56 height 19
type input "90"
click at [512, 312] on icon "Expand" at bounding box center [513, 312] width 11 height 11
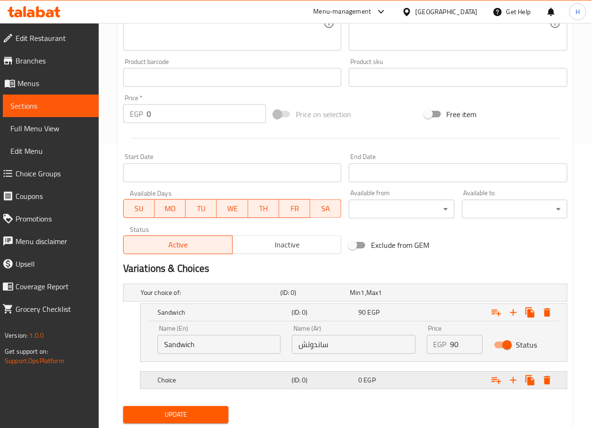
click at [217, 298] on h5 "Choice" at bounding box center [209, 292] width 136 height 9
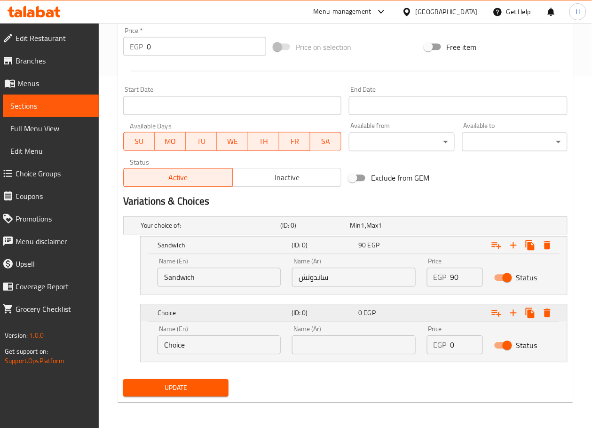
scroll to position [352, 0]
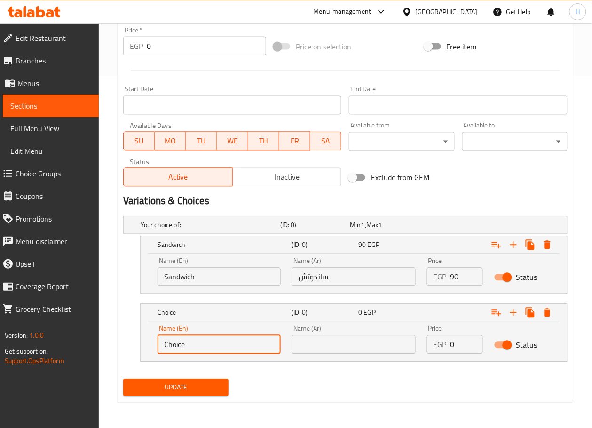
click at [211, 347] on input "Choice" at bounding box center [219, 345] width 123 height 19
type input "Combo"
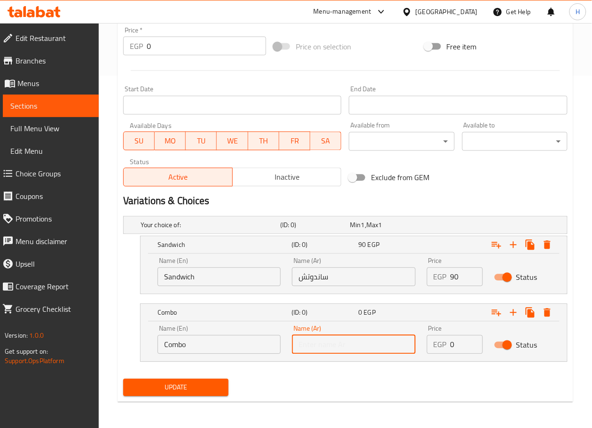
click at [330, 338] on input "text" at bounding box center [353, 345] width 123 height 19
type input "كمبو"
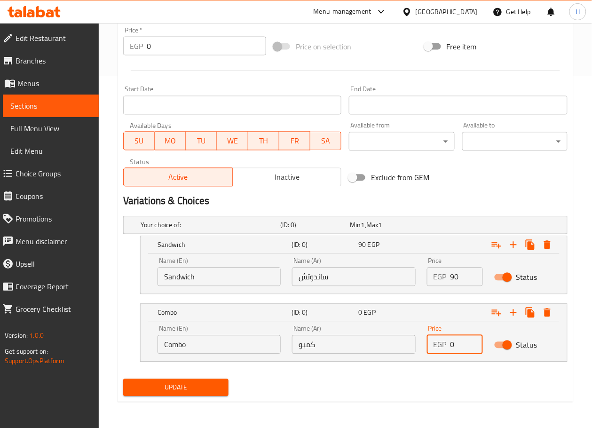
drag, startPoint x: 462, startPoint y: 343, endPoint x: 387, endPoint y: 347, distance: 75.4
click at [387, 347] on div "Name (En) Combo Name (En) Name (Ar) كمبو Name (Ar) Price EGP 0 Price Status" at bounding box center [354, 340] width 404 height 40
type input "140"
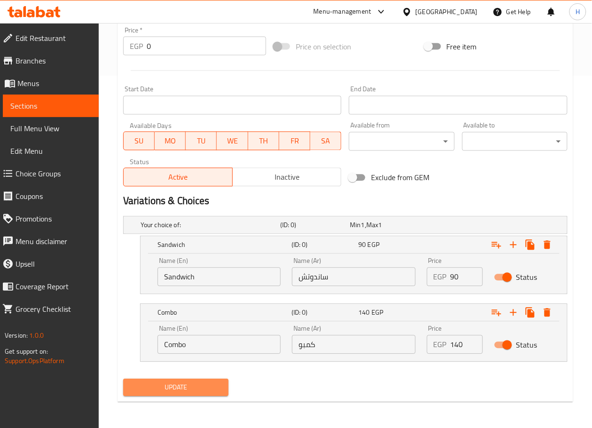
click at [205, 386] on span "Update" at bounding box center [176, 388] width 90 height 12
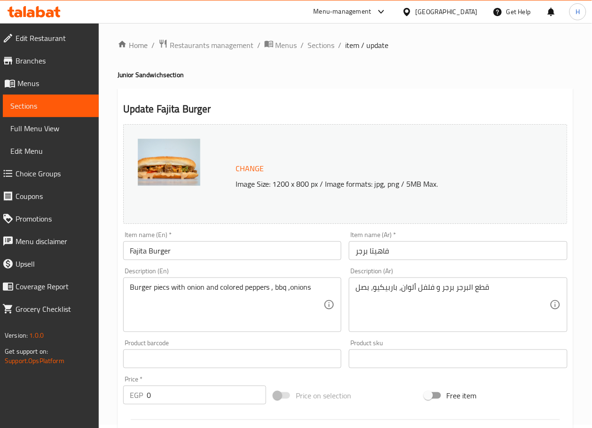
scroll to position [0, 0]
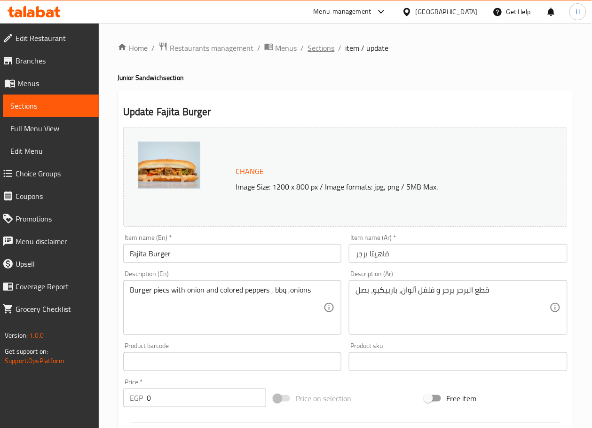
click at [322, 51] on span "Sections" at bounding box center [321, 47] width 27 height 11
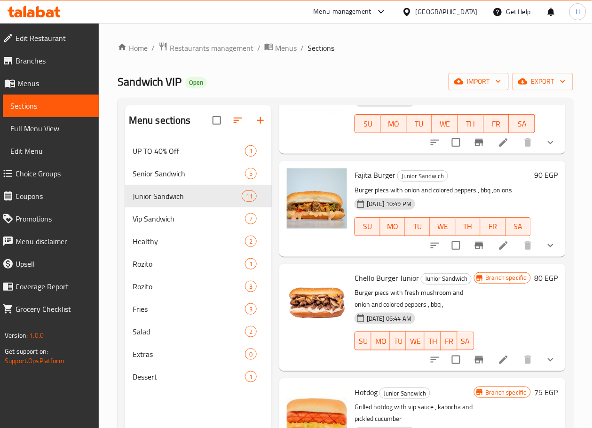
scroll to position [575, 0]
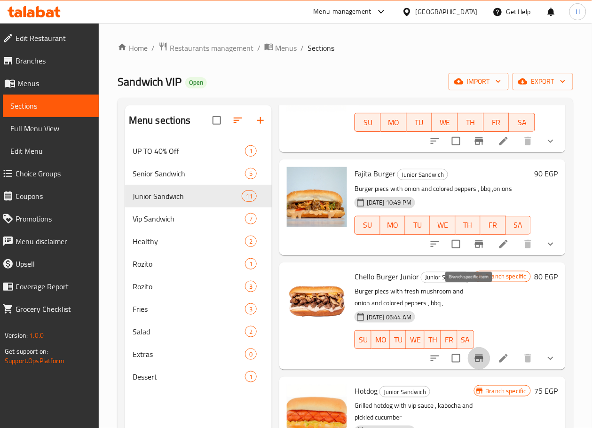
click at [476, 353] on icon "Branch-specific-item" at bounding box center [479, 358] width 11 height 11
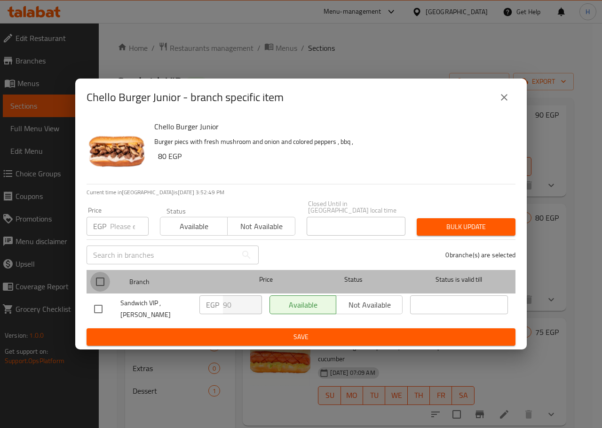
click at [101, 285] on input "checkbox" at bounding box center [100, 282] width 20 height 20
checkbox input "true"
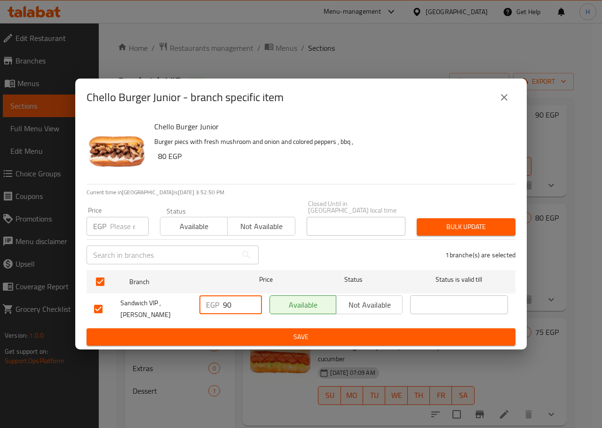
drag, startPoint x: 235, startPoint y: 298, endPoint x: 204, endPoint y: 302, distance: 31.3
click at [204, 302] on div "EGP 90 ​" at bounding box center [231, 305] width 63 height 19
click at [297, 320] on ul "Branch Price Status Status is valid till Sandwich VIP , [PERSON_NAME] EGP ​ Ava…" at bounding box center [301, 297] width 429 height 62
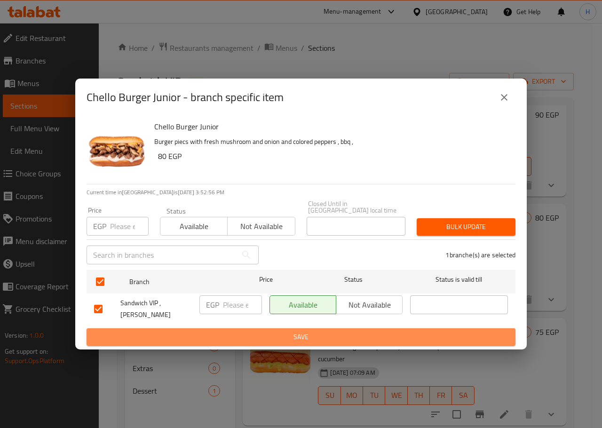
click at [312, 331] on span "Save" at bounding box center [301, 337] width 414 height 12
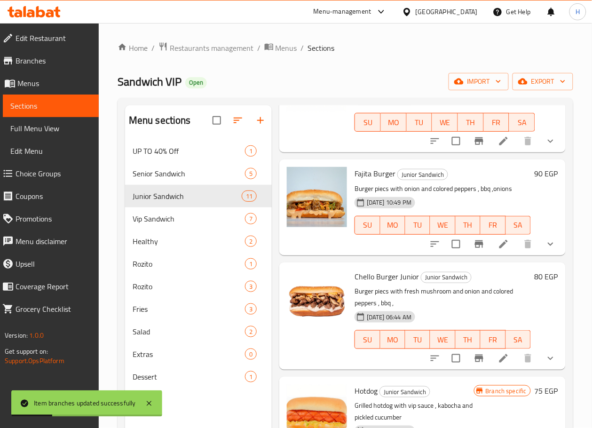
click at [502, 350] on li at bounding box center [504, 358] width 26 height 17
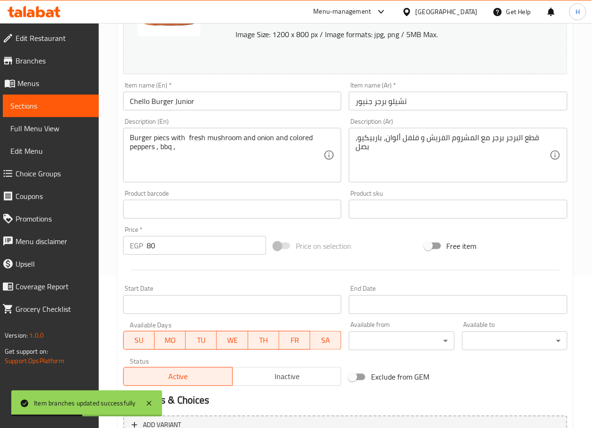
scroll to position [157, 0]
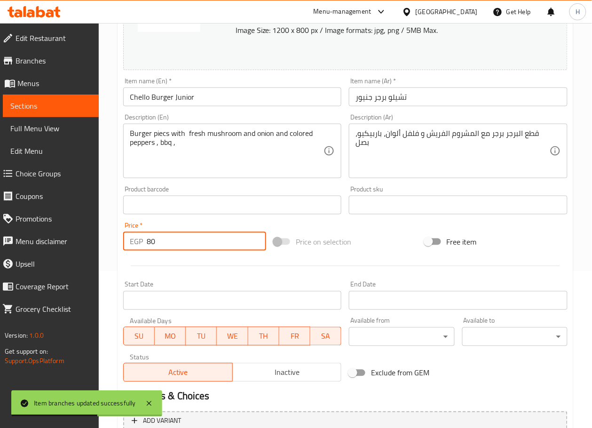
drag, startPoint x: 162, startPoint y: 235, endPoint x: 123, endPoint y: 237, distance: 39.1
click at [123, 237] on div "EGP 80 Price *" at bounding box center [194, 241] width 143 height 19
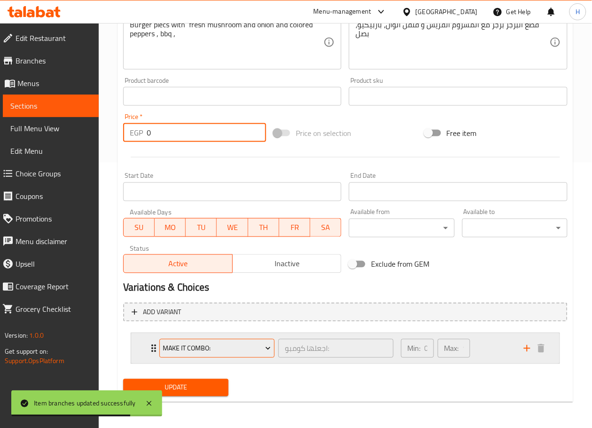
type input "0"
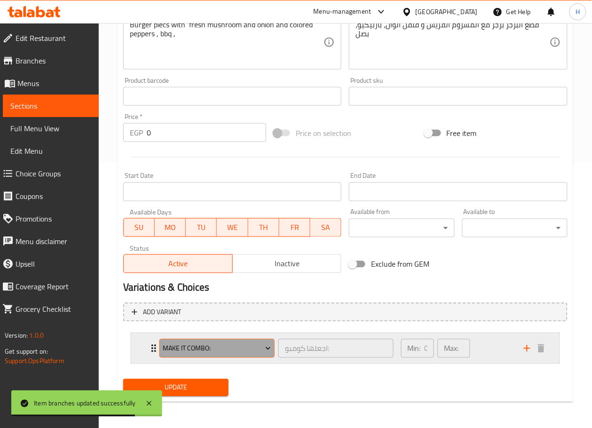
click at [227, 347] on span "Make It Combo:" at bounding box center [217, 349] width 108 height 12
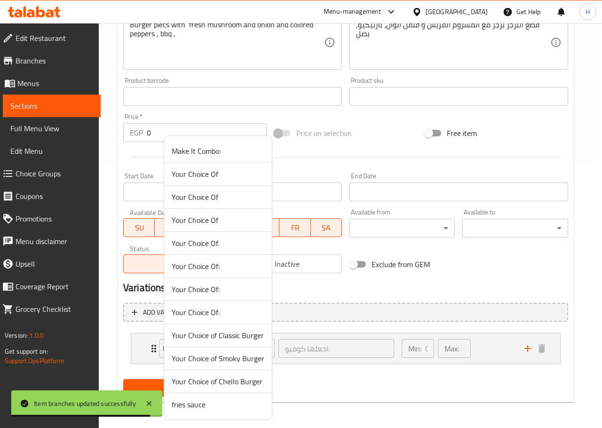
click at [236, 337] on span "Your Choice of Classic Burger" at bounding box center [218, 335] width 93 height 11
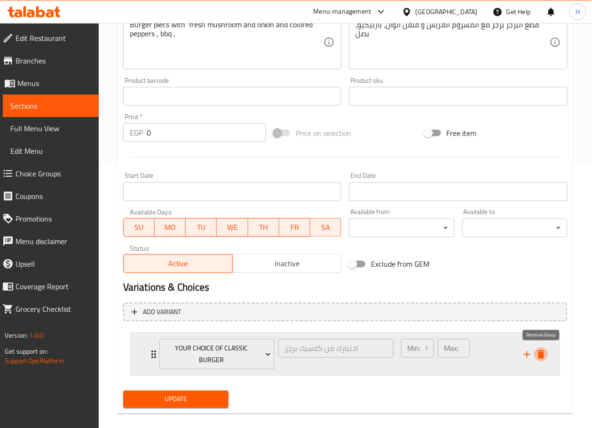
click at [543, 355] on icon "delete" at bounding box center [541, 355] width 7 height 8
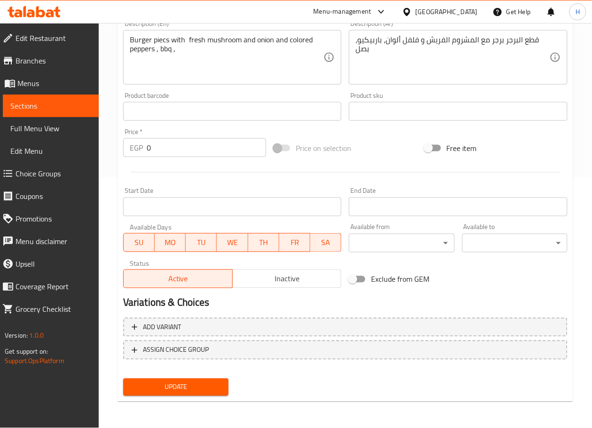
scroll to position [249, 0]
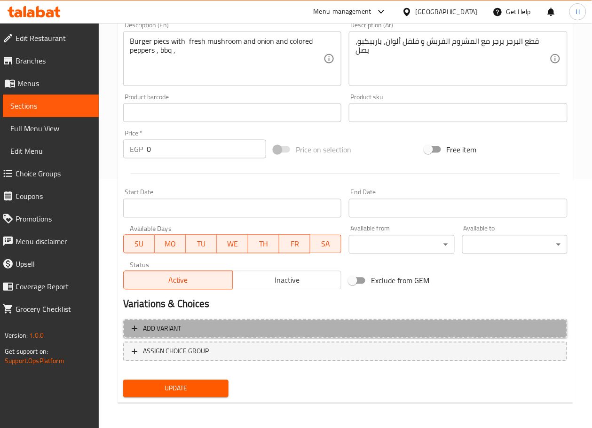
click at [372, 329] on span "Add variant" at bounding box center [346, 329] width 428 height 12
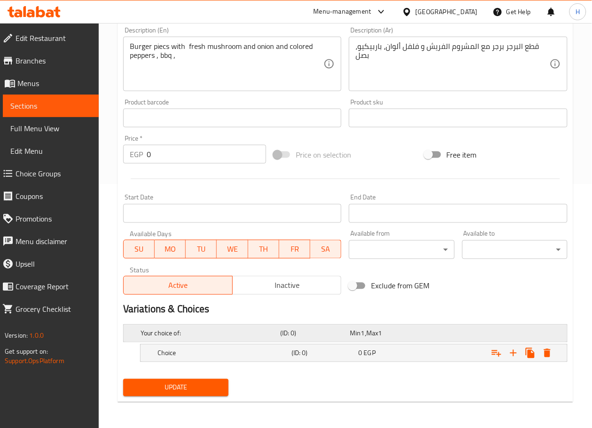
click at [242, 342] on div "Your choice of: (ID: 0) Min 1 , Max 1" at bounding box center [348, 333] width 419 height 21
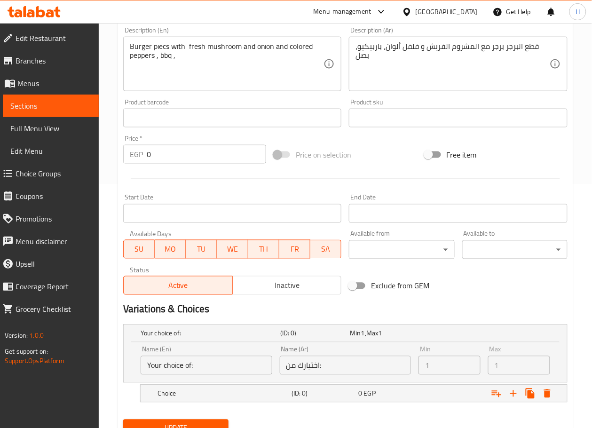
click at [234, 365] on input "Your choice of:" at bounding box center [207, 365] width 132 height 19
click at [296, 334] on h5 "(ID: 0)" at bounding box center [313, 333] width 66 height 9
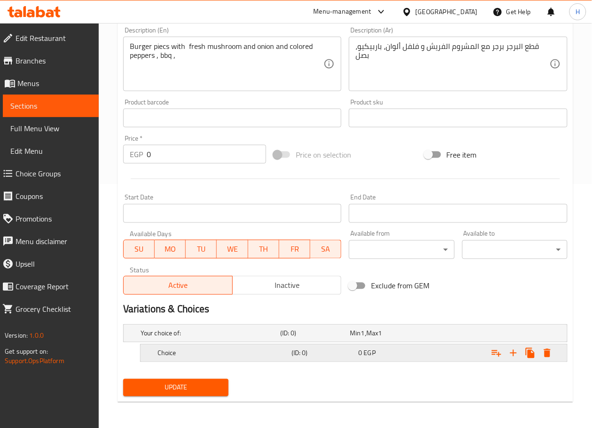
click at [234, 338] on h5 "Choice" at bounding box center [209, 333] width 136 height 9
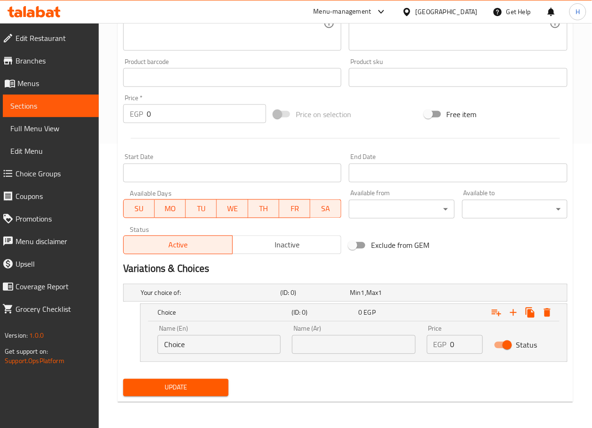
scroll to position [0, 0]
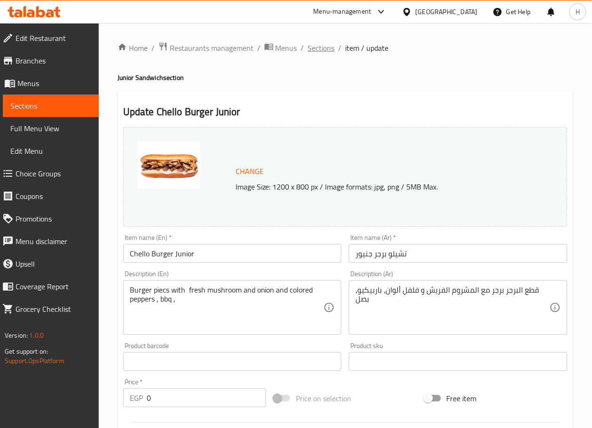
click at [318, 42] on span "Sections" at bounding box center [321, 47] width 27 height 11
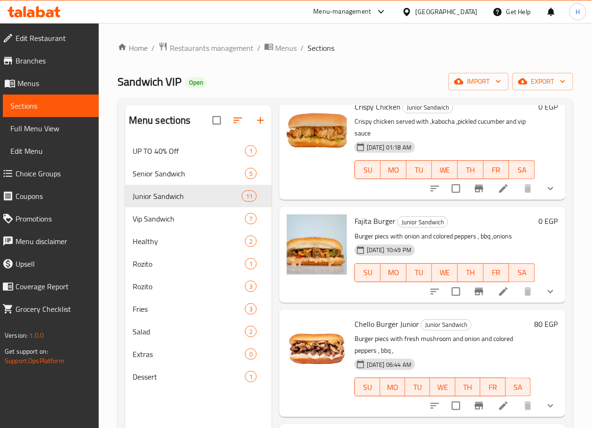
scroll to position [546, 0]
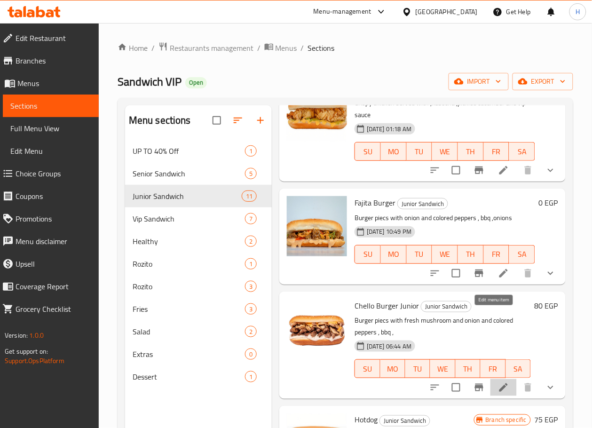
click at [498, 382] on icon at bounding box center [503, 387] width 11 height 11
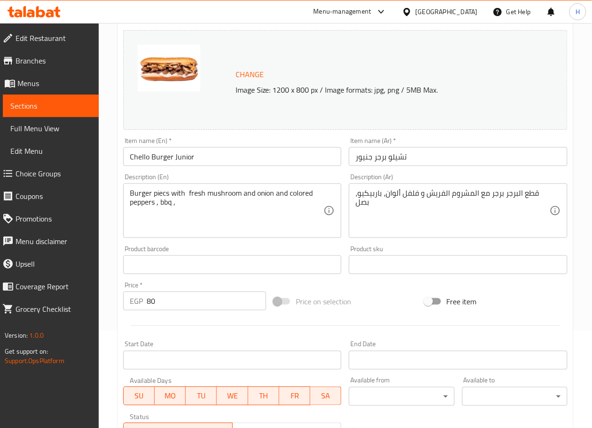
scroll to position [100, 0]
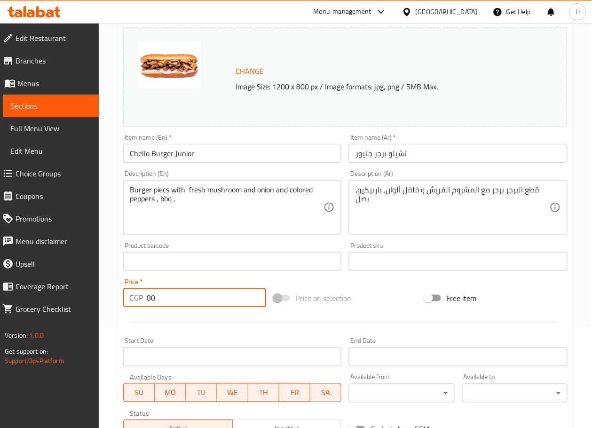
drag, startPoint x: 173, startPoint y: 294, endPoint x: 86, endPoint y: 304, distance: 87.7
click at [86, 304] on div "Edit Restaurant Branches Menus Sections Full Menu View Edit Menu Choice Groups …" at bounding box center [296, 258] width 592 height 671
type input "0"
click at [120, 319] on div at bounding box center [346, 322] width 452 height 23
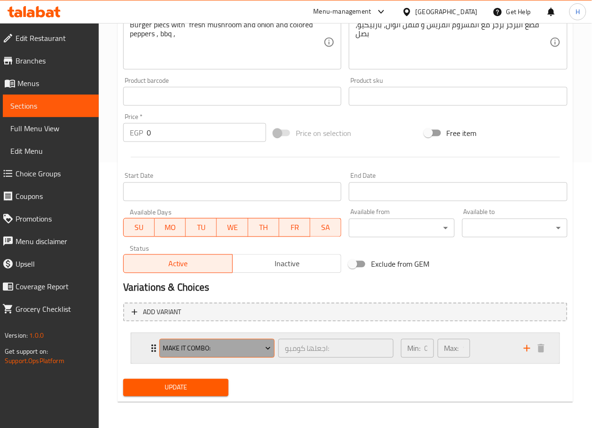
click at [245, 354] on span "Make It Combo:" at bounding box center [217, 349] width 108 height 12
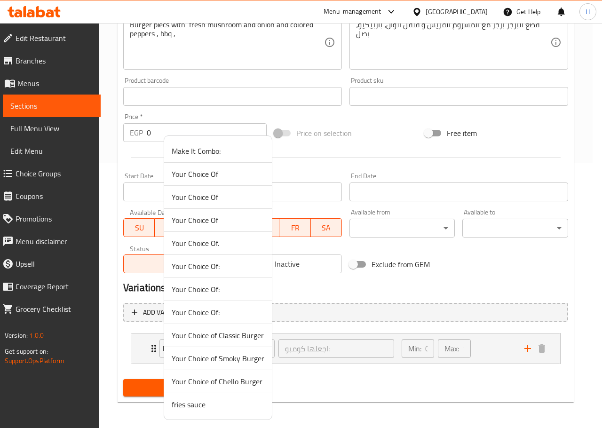
click at [251, 331] on span "Your Choice of Classic Burger" at bounding box center [218, 335] width 93 height 11
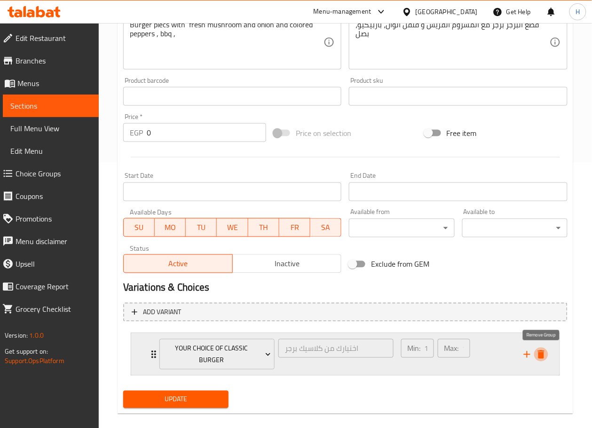
click at [541, 352] on icon "delete" at bounding box center [541, 355] width 7 height 8
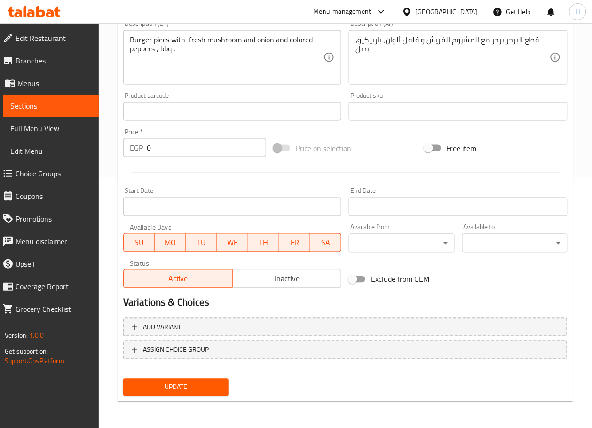
scroll to position [249, 0]
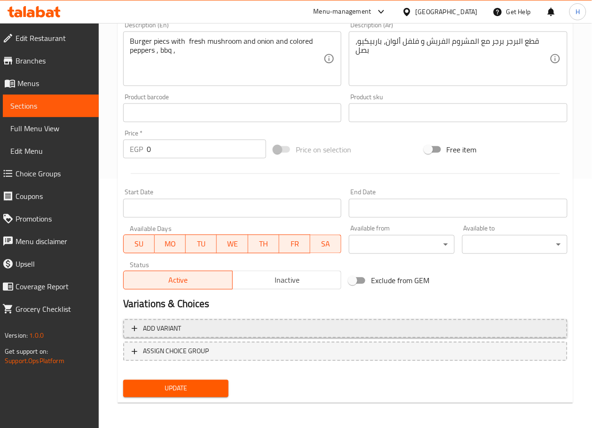
click at [364, 327] on span "Add variant" at bounding box center [346, 329] width 428 height 12
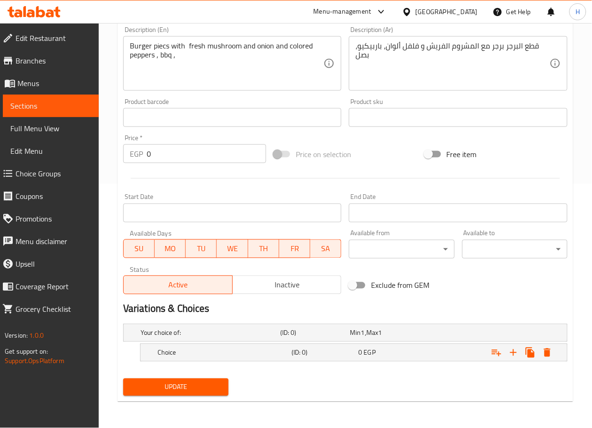
scroll to position [244, 0]
click at [277, 338] on h5 "Choice" at bounding box center [209, 333] width 136 height 9
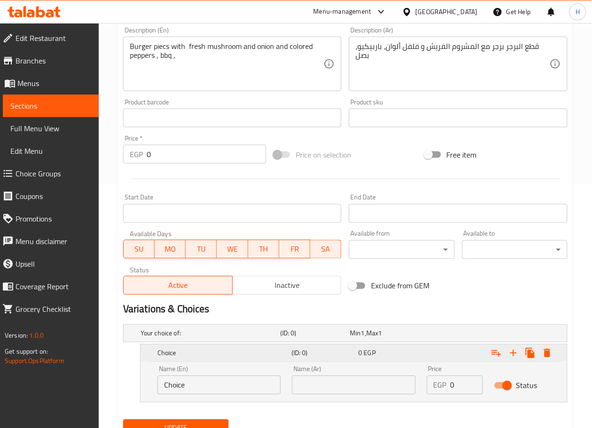
scroll to position [284, 0]
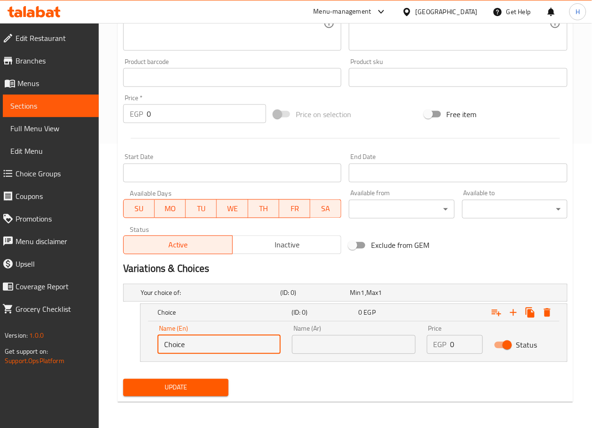
drag, startPoint x: 240, startPoint y: 351, endPoint x: 106, endPoint y: 349, distance: 133.7
click at [106, 349] on div "Home / Restaurants management / Menus / Sections / item / update Junior Sandwic…" at bounding box center [346, 84] width 494 height 690
type input "س"
type input "Sandwich"
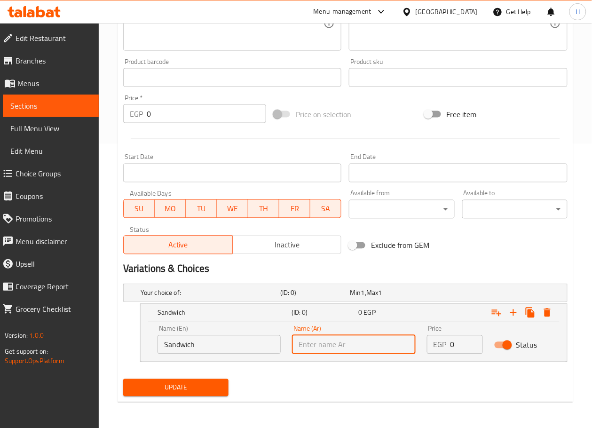
click at [341, 344] on input "text" at bounding box center [353, 345] width 123 height 19
type input "ساندوتش"
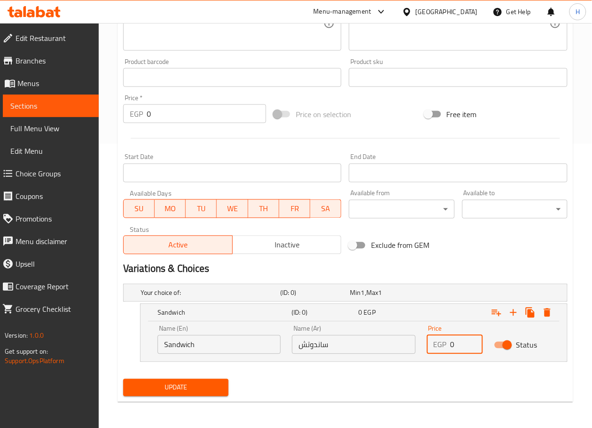
drag, startPoint x: 458, startPoint y: 349, endPoint x: 447, endPoint y: 349, distance: 10.4
click at [447, 349] on div "EGP 0 Price" at bounding box center [455, 345] width 56 height 19
type input "95"
click at [518, 316] on icon "Expand" at bounding box center [513, 312] width 11 height 11
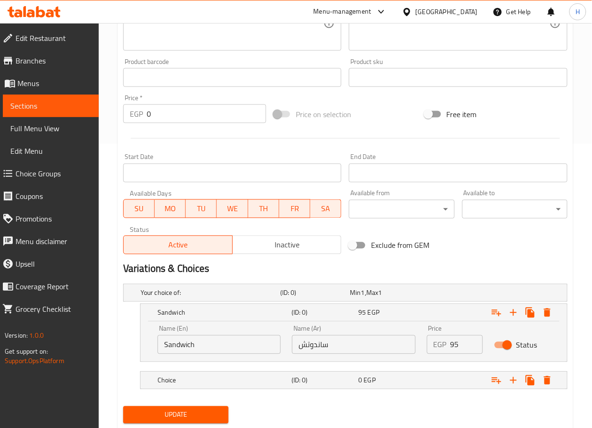
scroll to position [312, 0]
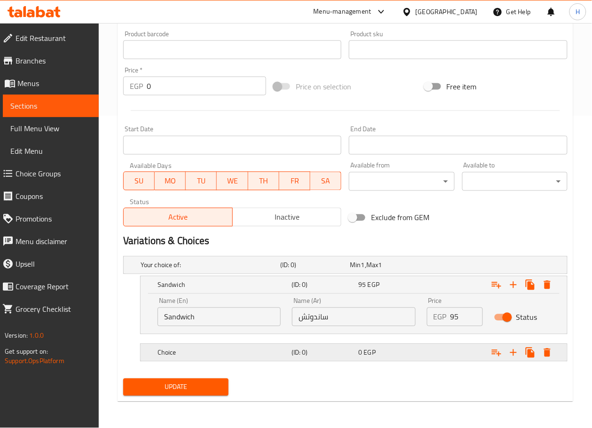
click at [219, 270] on h5 "Choice" at bounding box center [209, 265] width 136 height 9
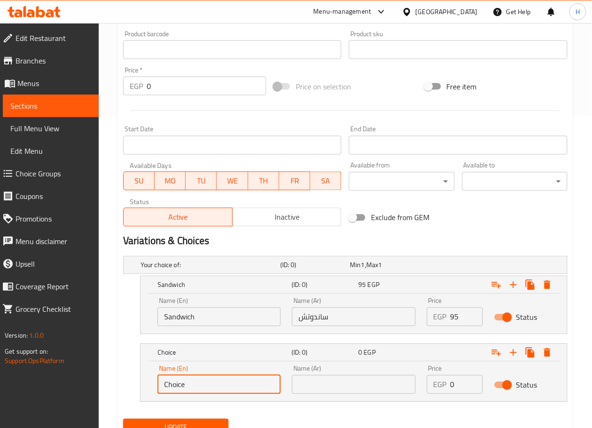
drag, startPoint x: 198, startPoint y: 386, endPoint x: 39, endPoint y: 374, distance: 159.5
click at [39, 374] on div "Edit Restaurant Branches Menus Sections Full Menu View Edit Menu Choice Groups …" at bounding box center [296, 90] width 592 height 758
type input "Combo"
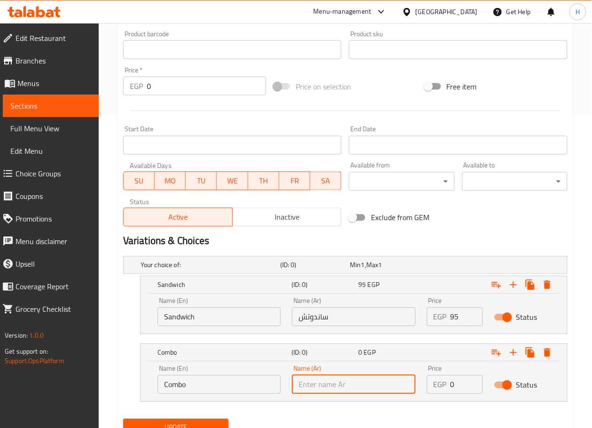
click at [343, 391] on input "text" at bounding box center [353, 384] width 123 height 19
type input "كمبو"
drag, startPoint x: 463, startPoint y: 386, endPoint x: 399, endPoint y: 387, distance: 64.5
click at [399, 387] on div "Name (En) Combo Name (En) Name (Ar) كمبو Name (Ar) Price EGP 0 Price Status" at bounding box center [354, 380] width 404 height 40
type input "145"
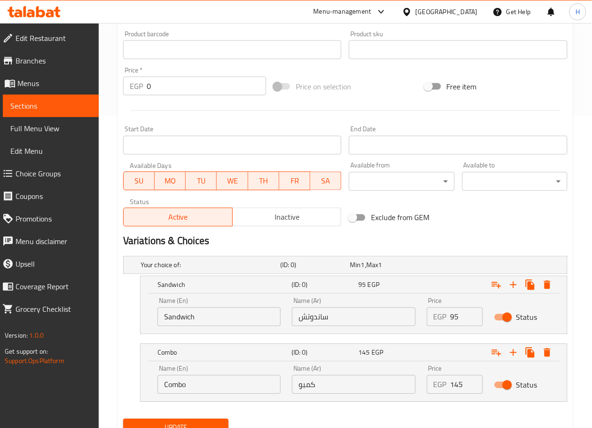
click at [330, 412] on div "Your choice of: (ID: 0) Min 1 , Max 1 Name (En) Your choice of: Name (En) Name …" at bounding box center [346, 334] width 452 height 163
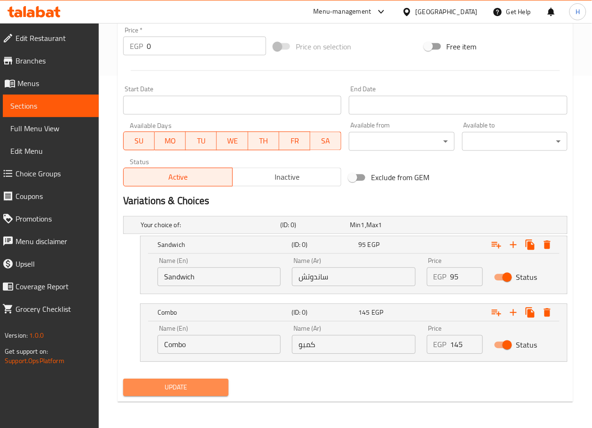
click at [168, 382] on span "Update" at bounding box center [176, 388] width 90 height 12
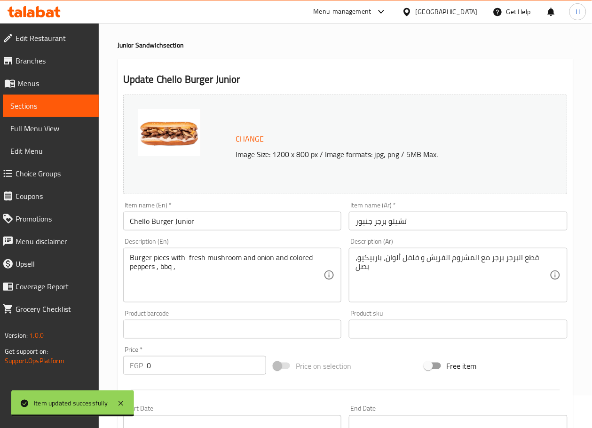
scroll to position [0, 0]
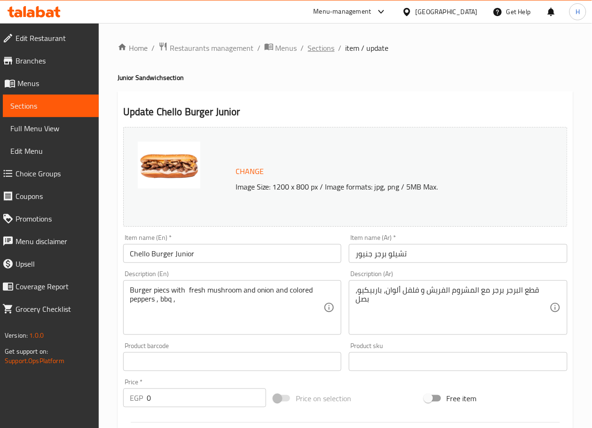
click at [328, 47] on span "Sections" at bounding box center [321, 47] width 27 height 11
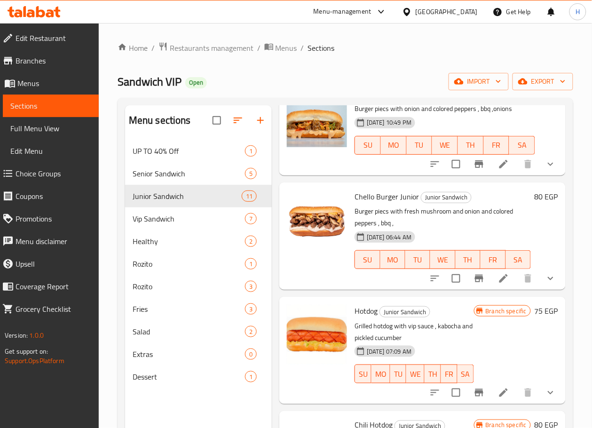
scroll to position [655, 0]
click at [476, 381] on button "Branch-specific-item" at bounding box center [479, 392] width 23 height 23
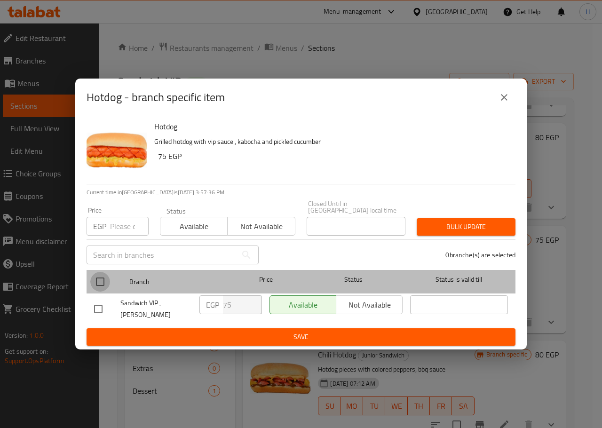
click at [95, 283] on input "checkbox" at bounding box center [100, 282] width 20 height 20
checkbox input "true"
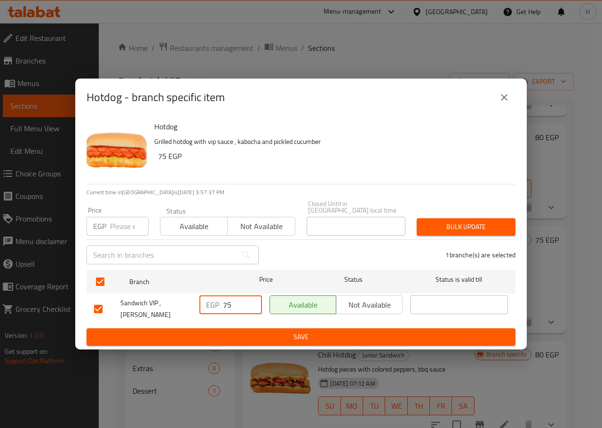
drag, startPoint x: 238, startPoint y: 305, endPoint x: 211, endPoint y: 305, distance: 26.8
click at [211, 305] on div "EGP 75 ​" at bounding box center [231, 305] width 63 height 19
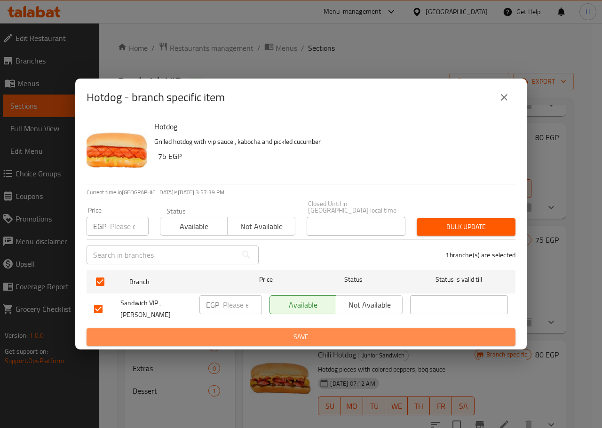
click at [310, 331] on span "Save" at bounding box center [301, 337] width 414 height 12
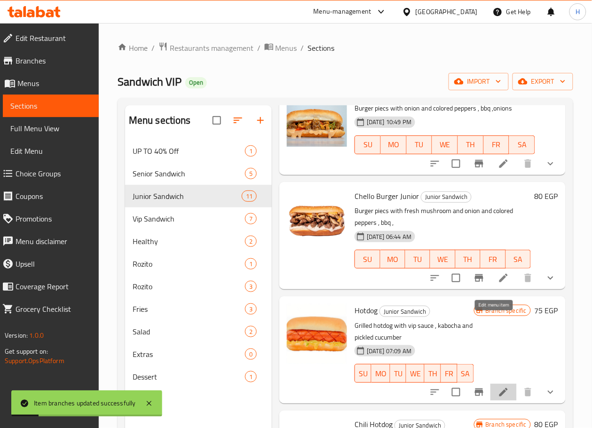
click at [498, 387] on icon at bounding box center [503, 392] width 11 height 11
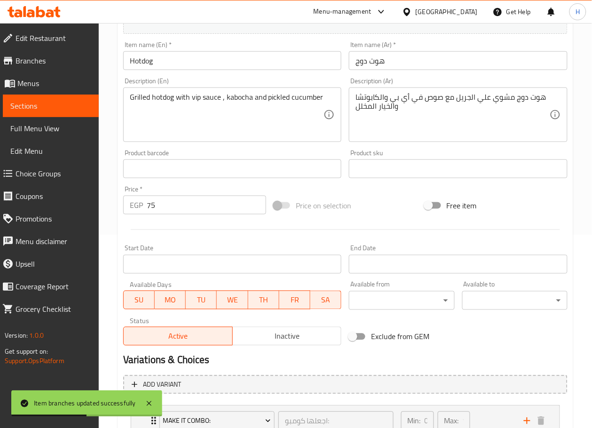
scroll to position [265, 0]
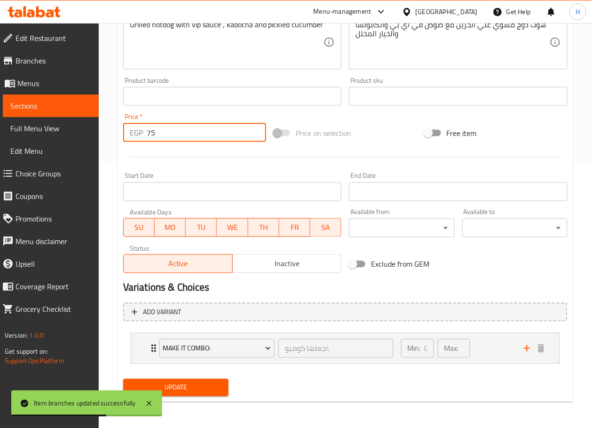
drag, startPoint x: 157, startPoint y: 131, endPoint x: 110, endPoint y: 131, distance: 47.5
click at [110, 131] on div "Home / Restaurants management / Menus / Sections / item / update Junior Sandwic…" at bounding box center [346, 93] width 494 height 671
type input "0"
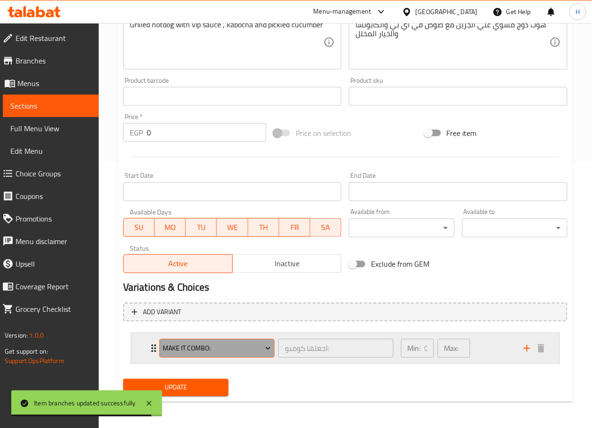
click at [246, 344] on span "Make It Combo:" at bounding box center [217, 349] width 108 height 12
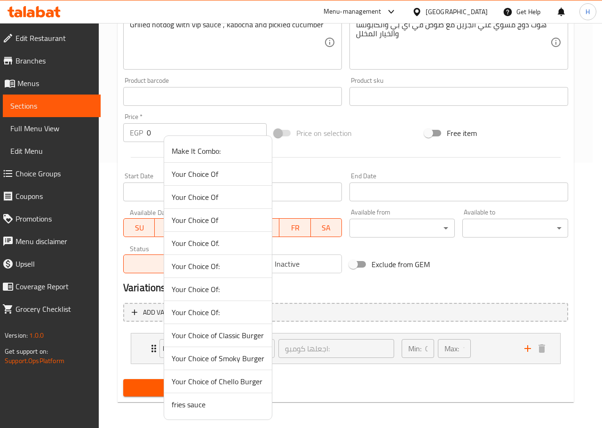
click at [237, 314] on span "Your Choice Of:" at bounding box center [218, 312] width 93 height 11
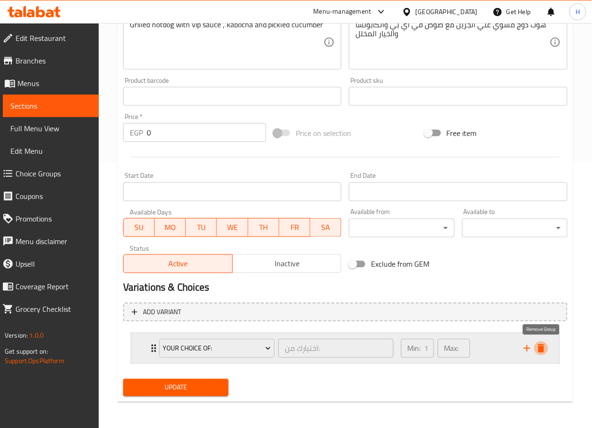
click at [543, 349] on icon "delete" at bounding box center [541, 348] width 7 height 8
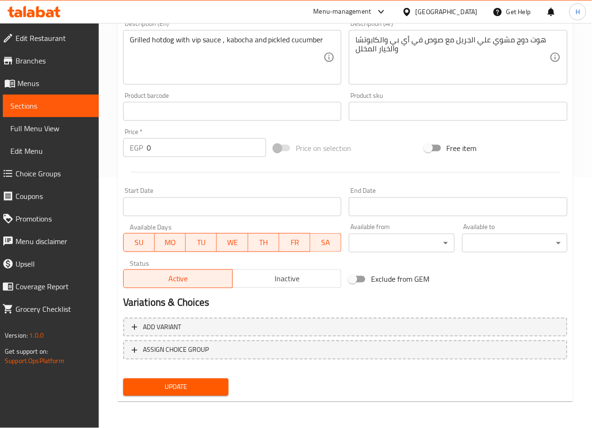
scroll to position [249, 0]
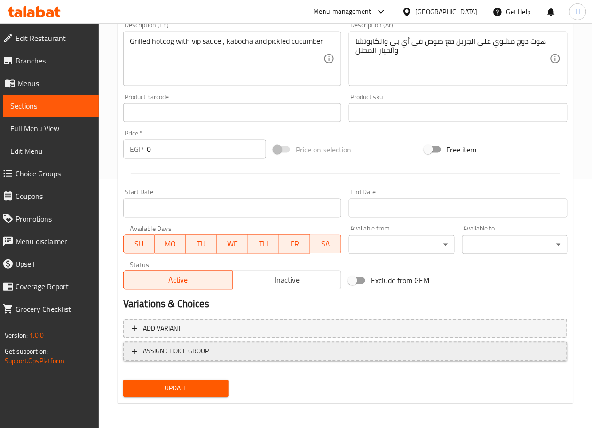
click at [323, 347] on span "ASSIGN CHOICE GROUP" at bounding box center [346, 352] width 428 height 12
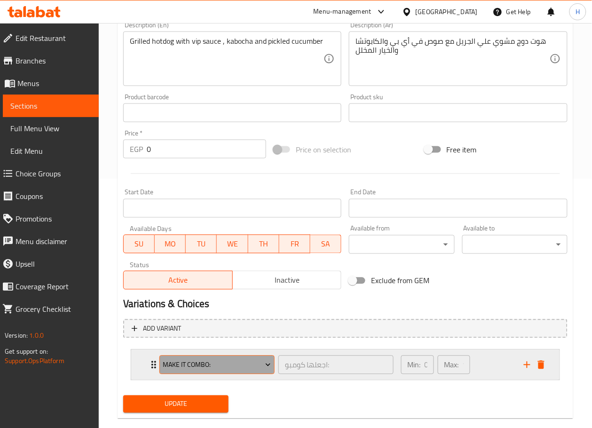
click at [227, 368] on span "Make It Combo:" at bounding box center [217, 365] width 108 height 12
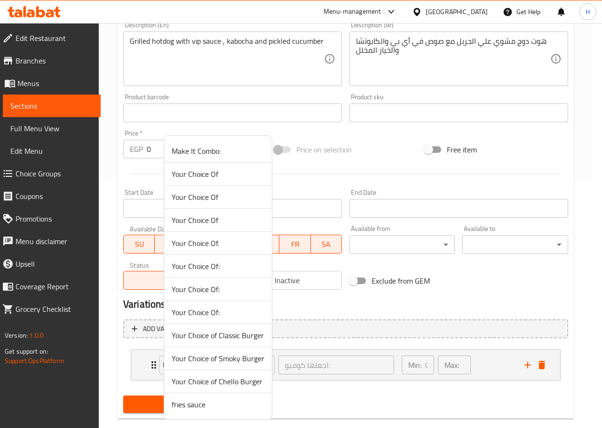
click at [544, 367] on div at bounding box center [301, 214] width 602 height 428
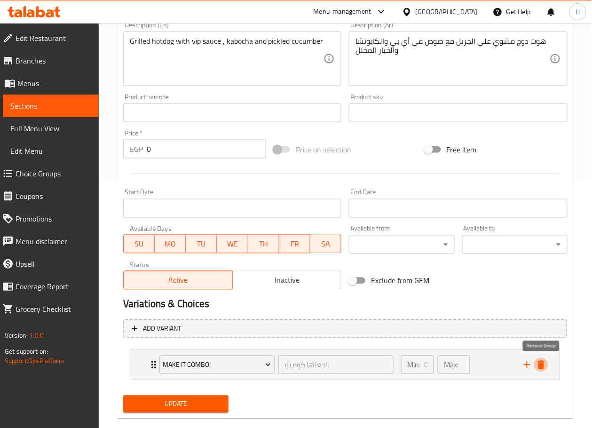
click at [544, 367] on icon "delete" at bounding box center [541, 365] width 7 height 8
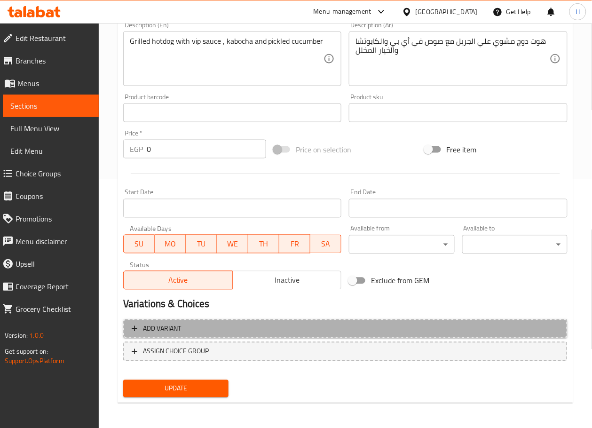
click at [380, 333] on span "Add variant" at bounding box center [346, 329] width 428 height 12
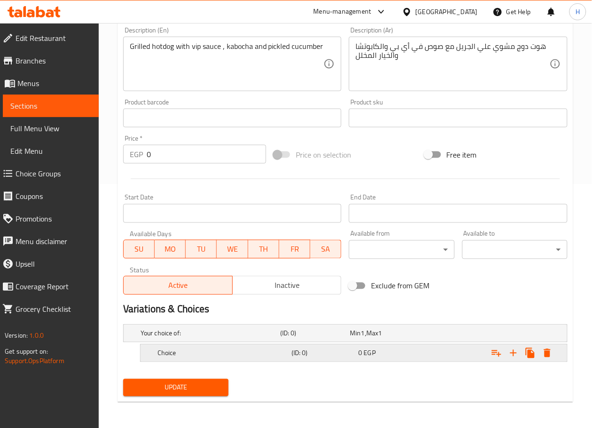
click at [215, 338] on h5 "Choice" at bounding box center [209, 333] width 136 height 9
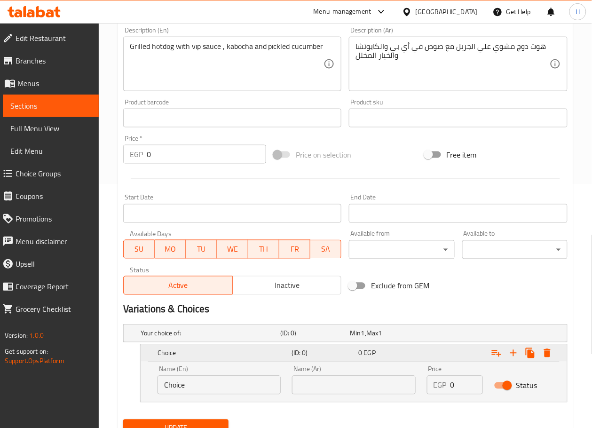
scroll to position [284, 0]
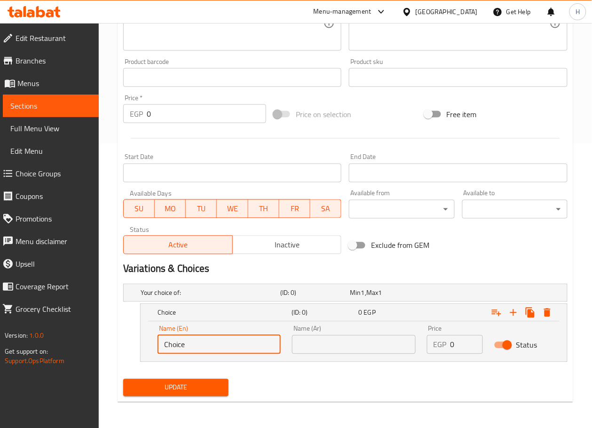
drag, startPoint x: 209, startPoint y: 349, endPoint x: 29, endPoint y: 316, distance: 182.7
click at [29, 316] on div "Edit Restaurant Branches Menus Sections Full Menu View Edit Menu Choice Groups …" at bounding box center [296, 84] width 592 height 690
type input "Sandwich"
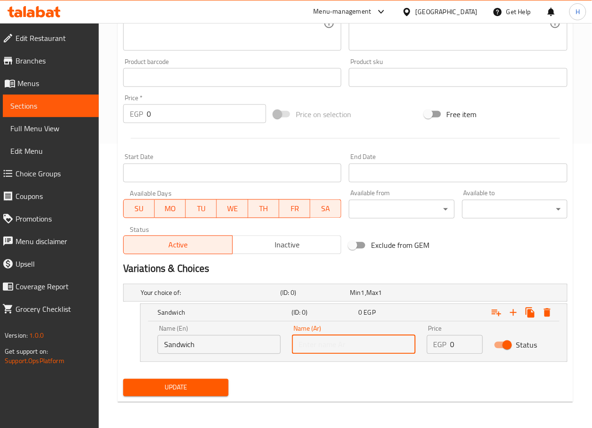
click at [355, 344] on input "text" at bounding box center [353, 345] width 123 height 19
type input "ساندوتش"
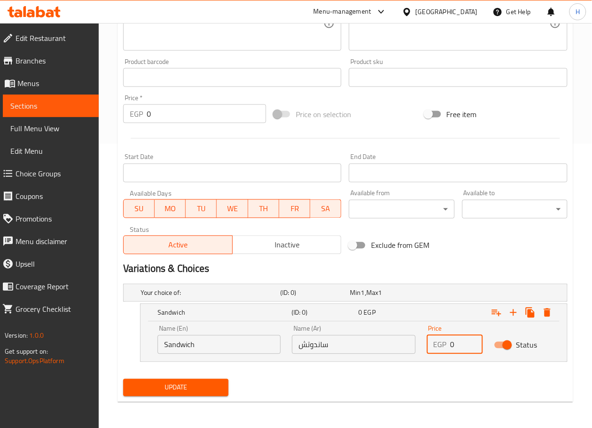
click at [470, 348] on input "0" at bounding box center [467, 345] width 32 height 19
type input "75"
click at [516, 314] on icon "Expand" at bounding box center [513, 312] width 11 height 11
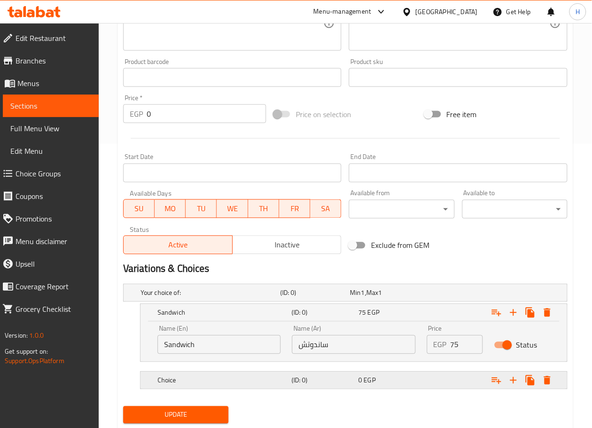
click at [209, 298] on h5 "Choice" at bounding box center [209, 292] width 136 height 9
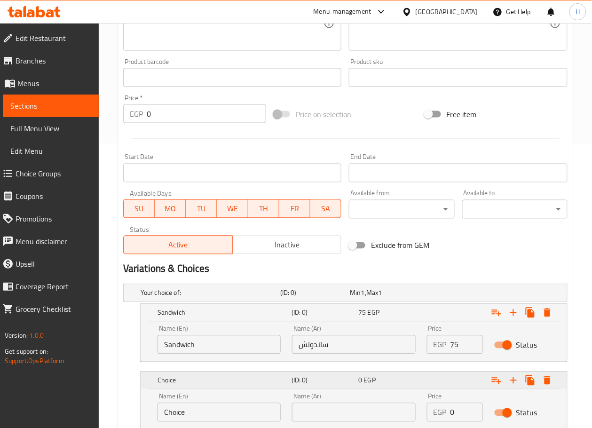
scroll to position [352, 0]
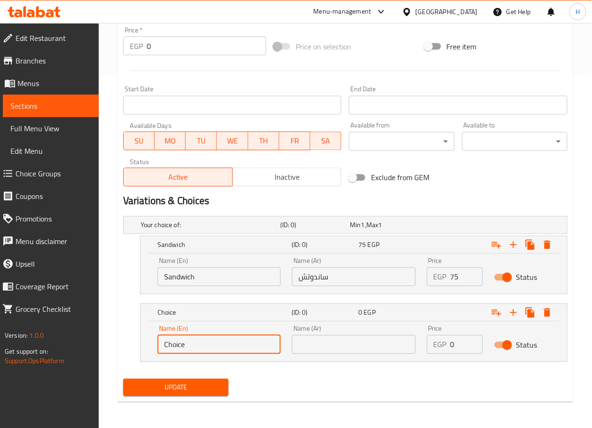
drag, startPoint x: 196, startPoint y: 347, endPoint x: 29, endPoint y: 331, distance: 167.8
click at [29, 331] on div "Edit Restaurant Branches Menus Sections Full Menu View Edit Menu Choice Groups …" at bounding box center [296, 50] width 592 height 758
type input "Combo"
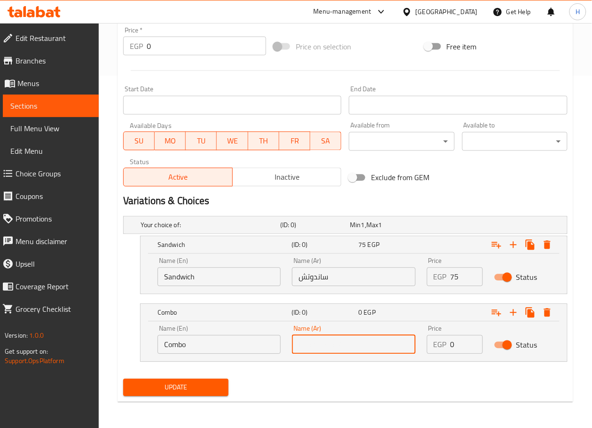
click at [332, 349] on input "text" at bounding box center [353, 345] width 123 height 19
type input "كمبو"
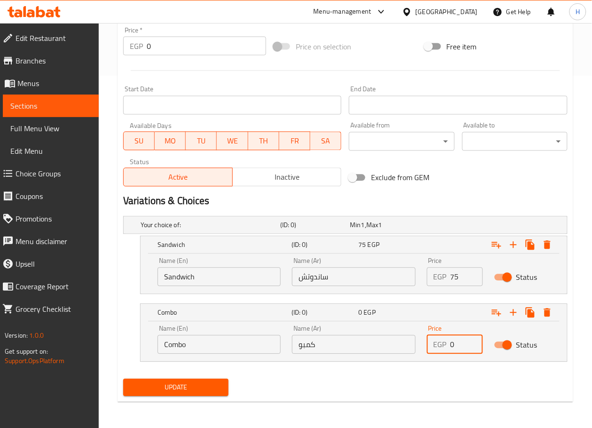
drag, startPoint x: 461, startPoint y: 346, endPoint x: 431, endPoint y: 345, distance: 30.6
click at [431, 345] on div "EGP 0 Price" at bounding box center [455, 345] width 56 height 19
type input "125"
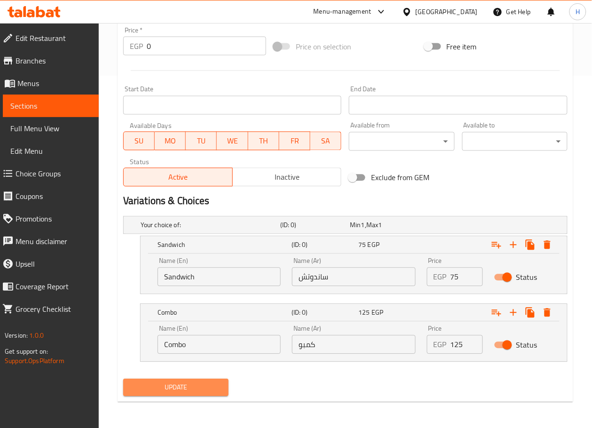
click at [181, 381] on button "Update" at bounding box center [175, 387] width 105 height 17
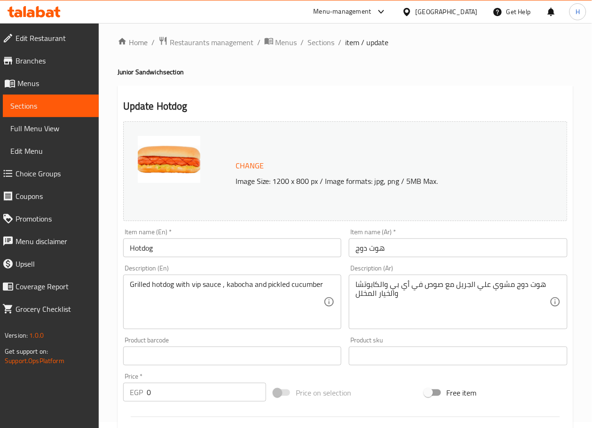
scroll to position [0, 0]
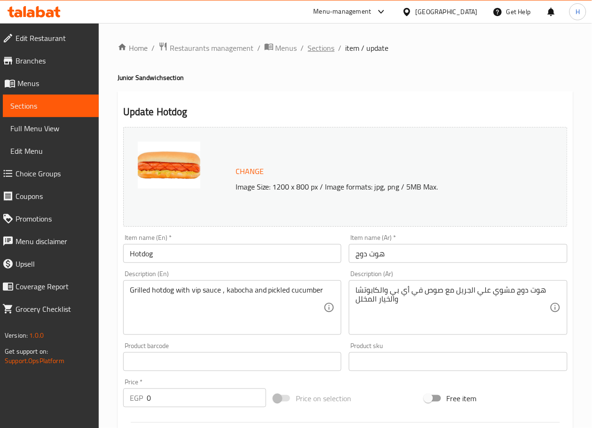
click at [326, 54] on span "Sections" at bounding box center [321, 47] width 27 height 11
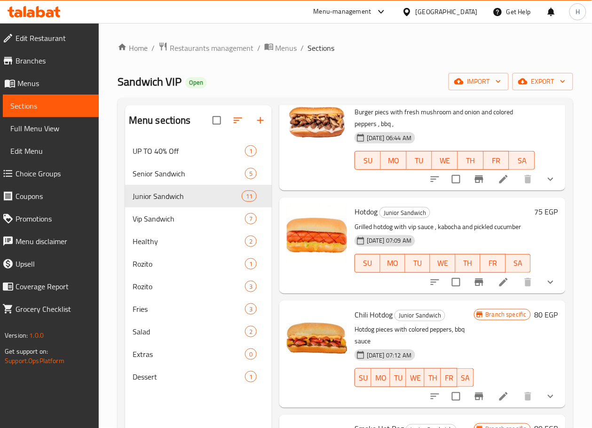
scroll to position [767, 0]
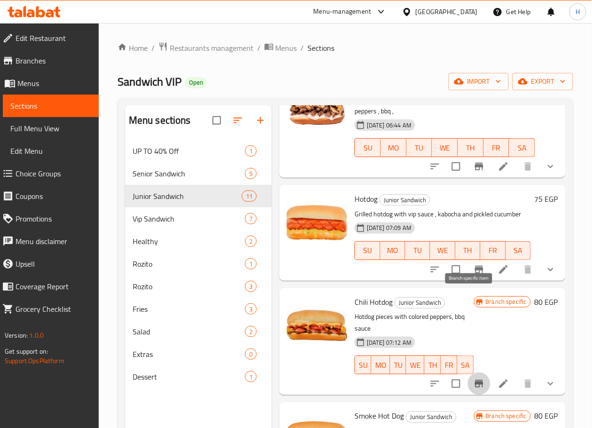
click at [475, 380] on icon "Branch-specific-item" at bounding box center [479, 384] width 8 height 8
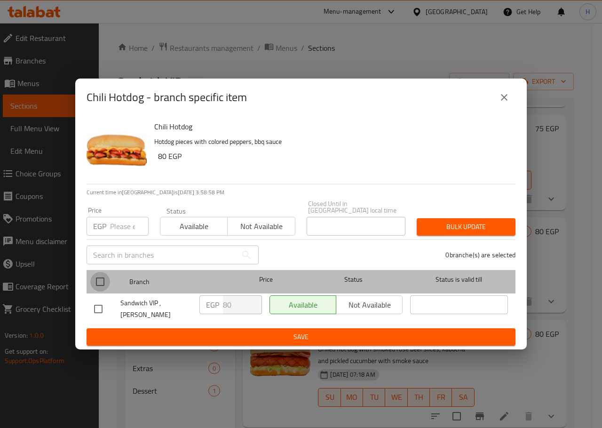
click at [100, 285] on input "checkbox" at bounding box center [100, 282] width 20 height 20
checkbox input "true"
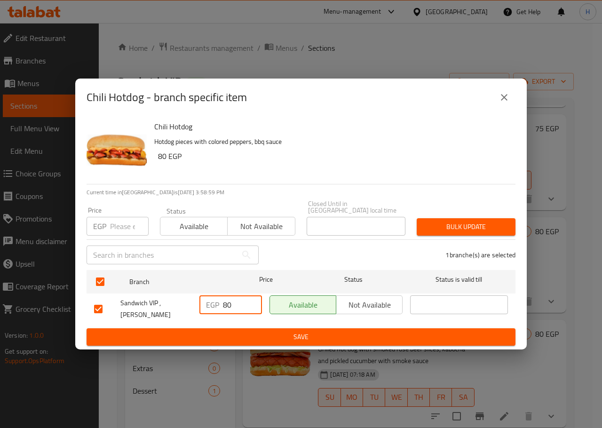
drag, startPoint x: 236, startPoint y: 305, endPoint x: 187, endPoint y: 302, distance: 49.6
click at [187, 302] on div "Sandwich VIP , [PERSON_NAME] EGP 80 ​ Available Not available ​" at bounding box center [301, 309] width 422 height 35
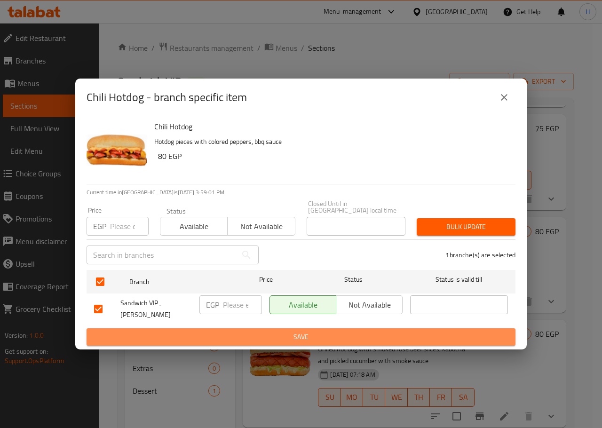
click at [280, 331] on span "Save" at bounding box center [301, 337] width 414 height 12
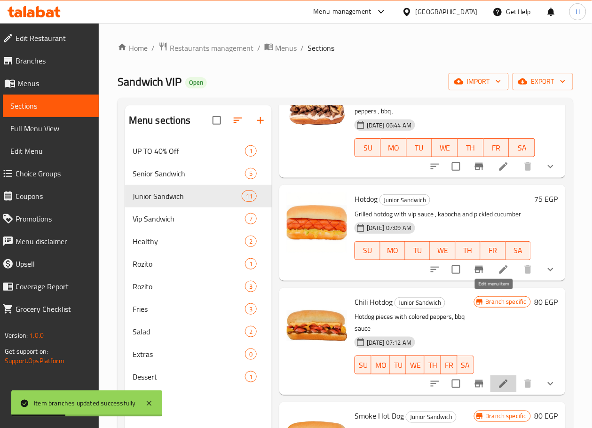
click at [498, 378] on icon at bounding box center [503, 383] width 11 height 11
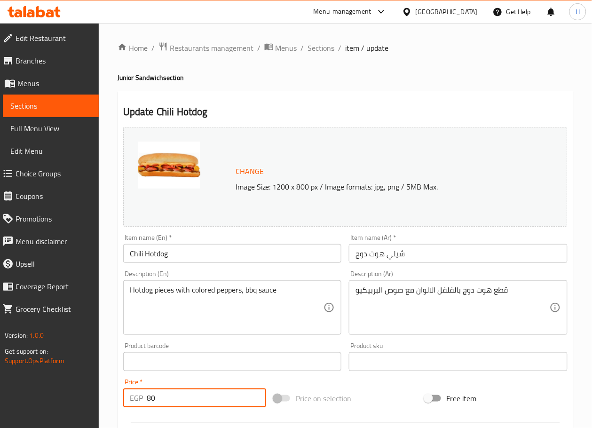
drag, startPoint x: 160, startPoint y: 395, endPoint x: 129, endPoint y: 397, distance: 31.1
click at [129, 397] on div "EGP 80 Price *" at bounding box center [194, 398] width 143 height 19
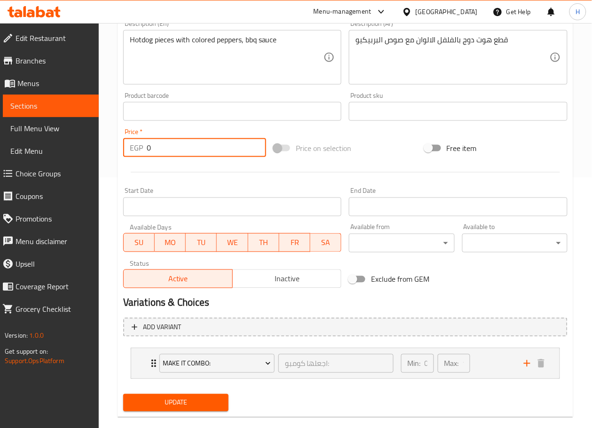
scroll to position [253, 0]
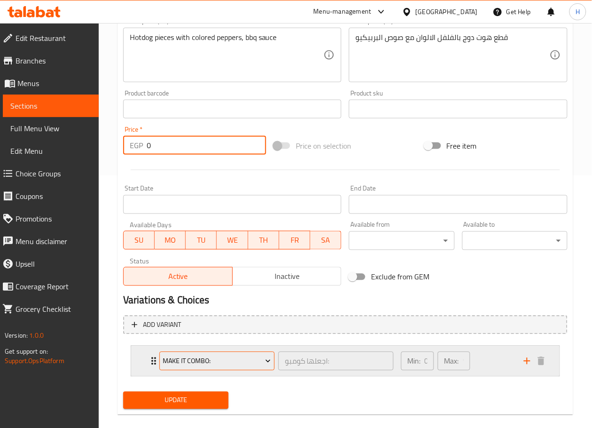
click at [272, 359] on icon "Expand" at bounding box center [268, 361] width 9 height 9
type input "0"
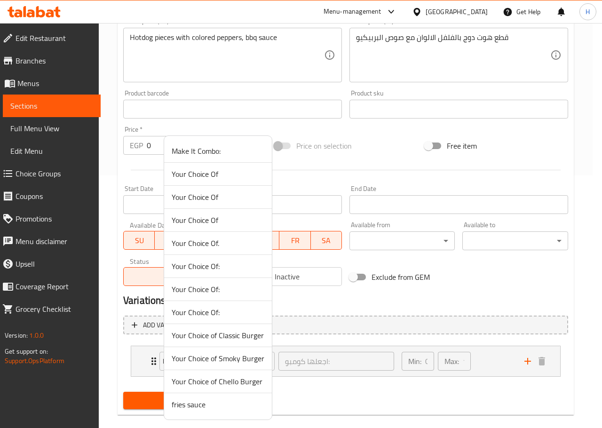
click at [224, 353] on span "Your Choice of Smoky Burger" at bounding box center [218, 358] width 93 height 11
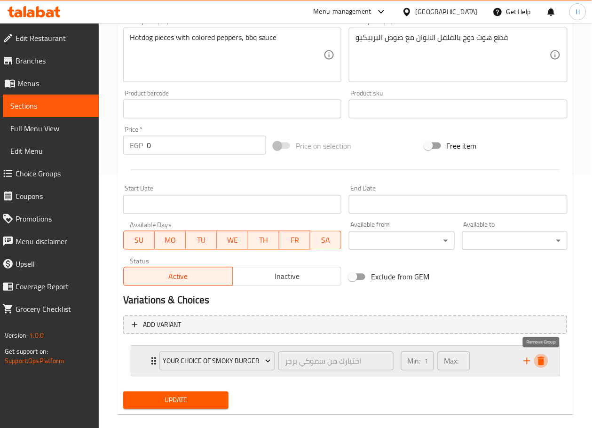
click at [541, 358] on icon "delete" at bounding box center [541, 361] width 7 height 8
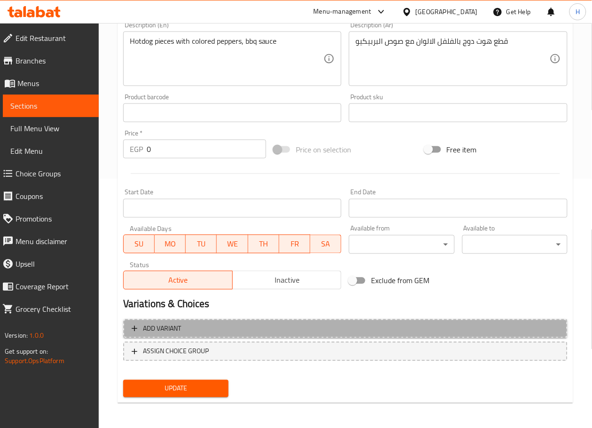
click at [344, 333] on span "Add variant" at bounding box center [346, 329] width 428 height 12
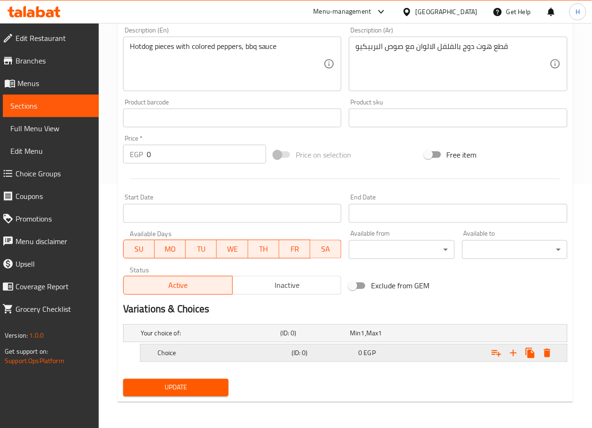
click at [242, 340] on div "Choice" at bounding box center [209, 333] width 140 height 13
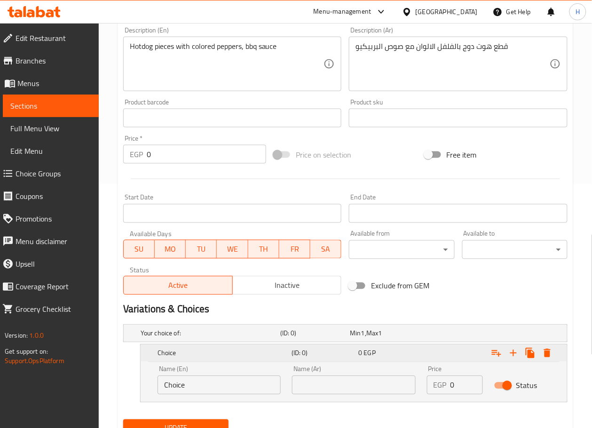
scroll to position [284, 0]
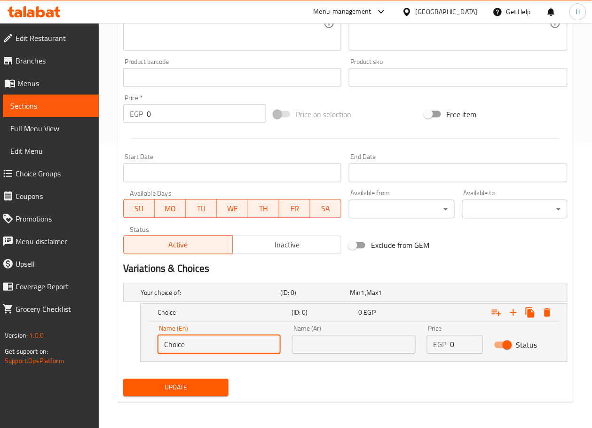
drag, startPoint x: 212, startPoint y: 353, endPoint x: 45, endPoint y: 320, distance: 170.2
click at [45, 320] on div "Edit Restaurant Branches Menus Sections Full Menu View Edit Menu Choice Groups …" at bounding box center [296, 84] width 592 height 690
type input "Sandwich"
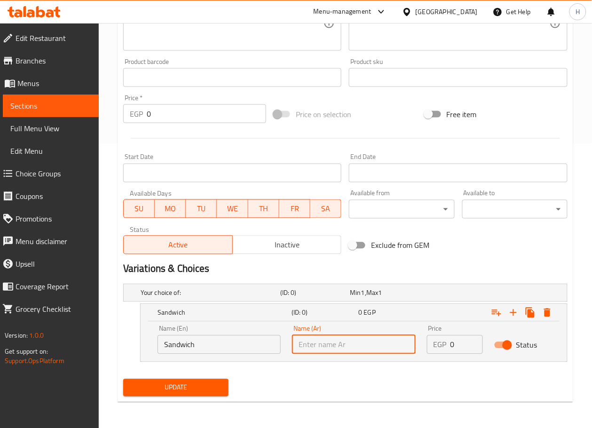
click at [312, 345] on input "text" at bounding box center [353, 345] width 123 height 19
type input "ساندوتش"
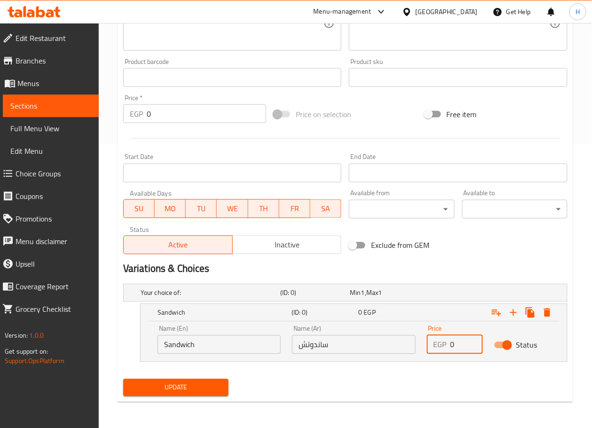
drag, startPoint x: 459, startPoint y: 345, endPoint x: 434, endPoint y: 346, distance: 25.4
click at [434, 346] on div "EGP 0 Price" at bounding box center [455, 345] width 56 height 19
type input "80"
click at [510, 309] on icon "Expand" at bounding box center [513, 312] width 11 height 11
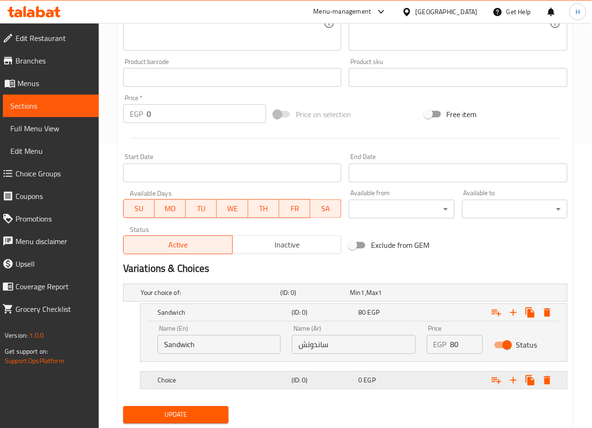
click at [211, 304] on div "Choice (ID: 0) 0 EGP" at bounding box center [348, 293] width 419 height 21
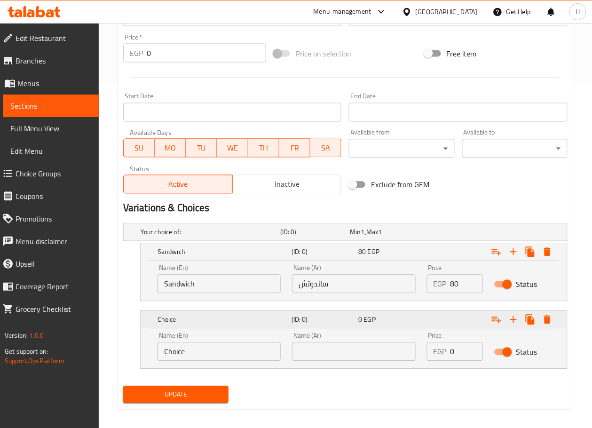
scroll to position [348, 0]
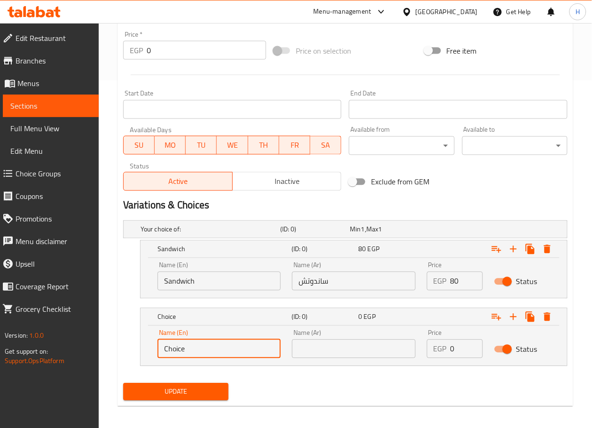
drag, startPoint x: 198, startPoint y: 350, endPoint x: 26, endPoint y: 338, distance: 172.6
click at [26, 338] on div "Edit Restaurant Branches Menus Sections Full Menu View Edit Menu Choice Groups …" at bounding box center [296, 54] width 592 height 758
type input "Combo"
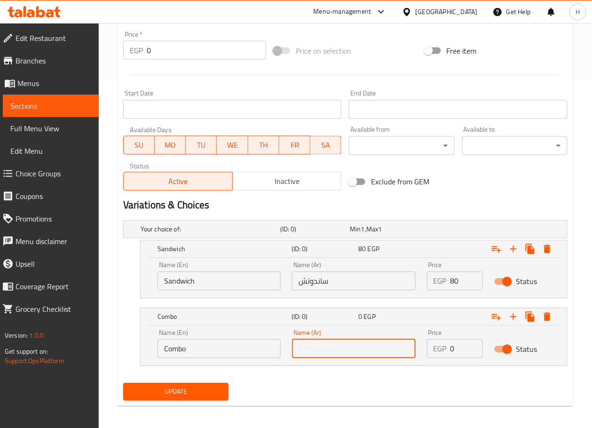
click at [313, 349] on input "text" at bounding box center [353, 349] width 123 height 19
type input "كمبو"
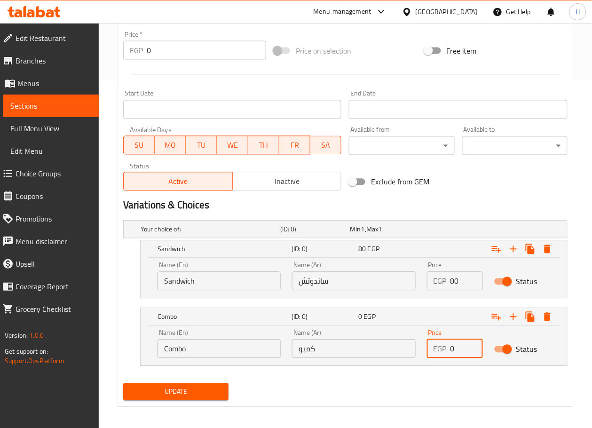
drag, startPoint x: 456, startPoint y: 353, endPoint x: 430, endPoint y: 355, distance: 26.4
click at [430, 355] on div "EGP 0 Price" at bounding box center [455, 349] width 56 height 19
type input "130"
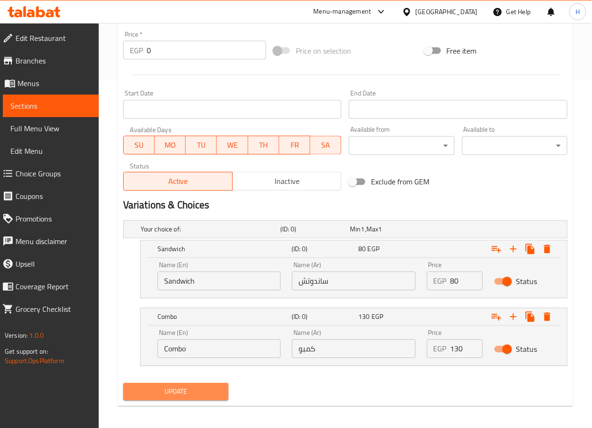
click at [178, 396] on span "Update" at bounding box center [176, 392] width 90 height 12
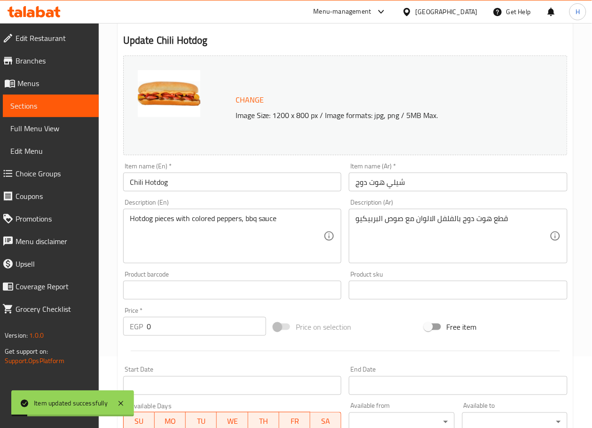
scroll to position [0, 0]
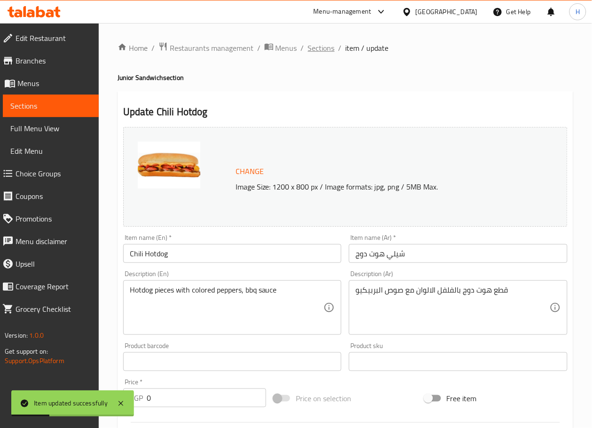
click at [310, 51] on span "Sections" at bounding box center [321, 47] width 27 height 11
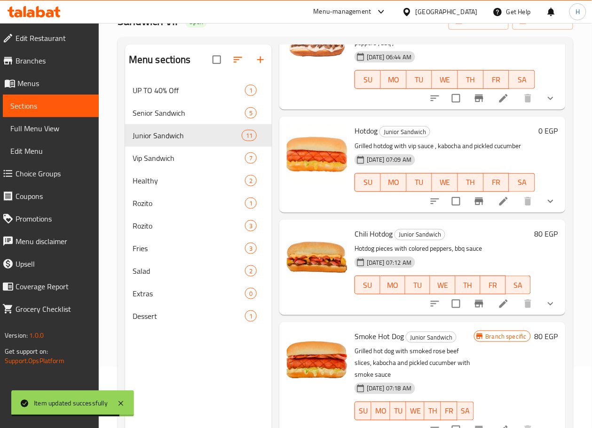
scroll to position [80, 0]
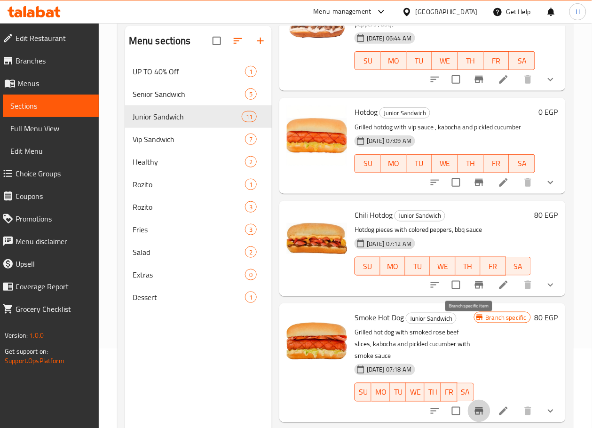
click at [475, 407] on icon "Branch-specific-item" at bounding box center [479, 411] width 8 height 8
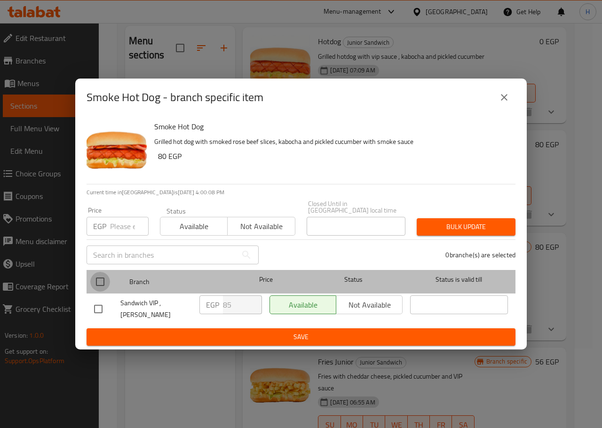
click at [96, 280] on input "checkbox" at bounding box center [100, 282] width 20 height 20
checkbox input "true"
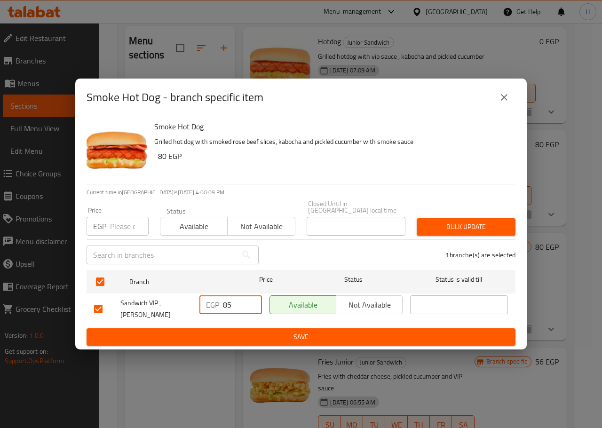
drag, startPoint x: 236, startPoint y: 310, endPoint x: 195, endPoint y: 308, distance: 41.0
click at [195, 308] on div "Sandwich VIP , [PERSON_NAME] EGP 85 ​ Available Not available ​" at bounding box center [301, 309] width 422 height 35
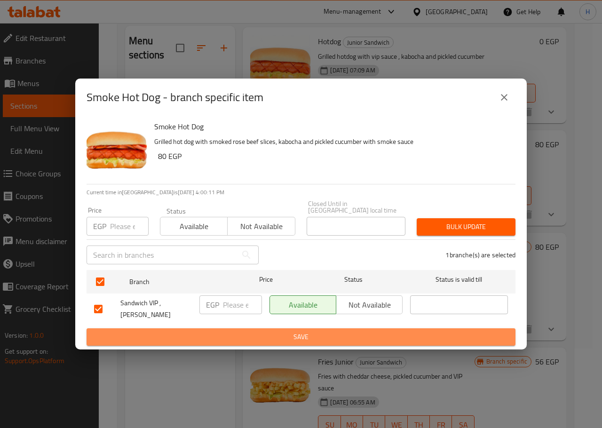
click at [257, 336] on button "Save" at bounding box center [301, 336] width 429 height 17
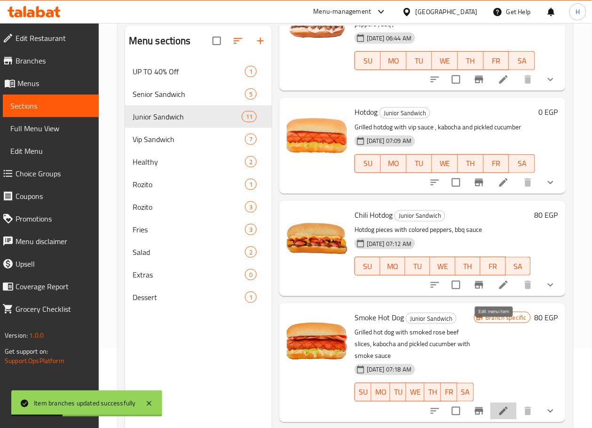
click at [498, 406] on icon at bounding box center [503, 411] width 11 height 11
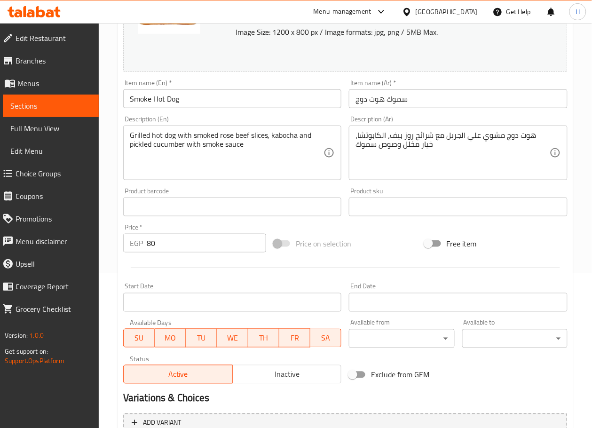
scroll to position [155, 0]
drag, startPoint x: 176, startPoint y: 245, endPoint x: 85, endPoint y: 240, distance: 91.4
click at [85, 240] on div "Edit Restaurant Branches Menus Sections Full Menu View Edit Menu Choice Groups …" at bounding box center [296, 203] width 592 height 671
type input "0"
click at [107, 273] on div "Home / Restaurants management / Menus / Sections / item / update Junior Sandwic…" at bounding box center [346, 203] width 494 height 671
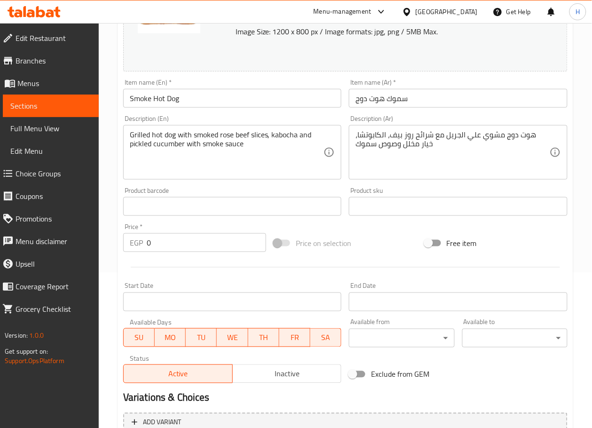
scroll to position [265, 0]
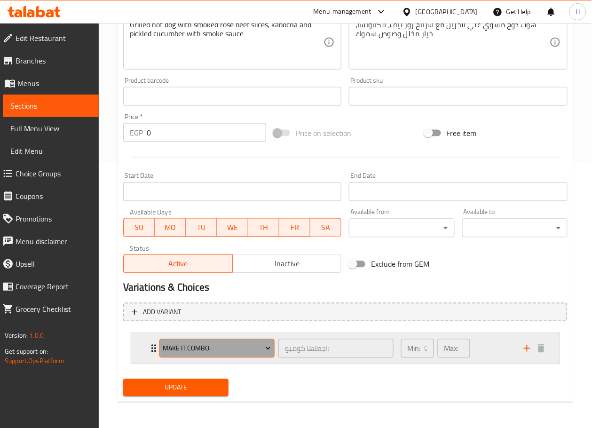
click at [231, 349] on span "Make It Combo:" at bounding box center [217, 349] width 108 height 12
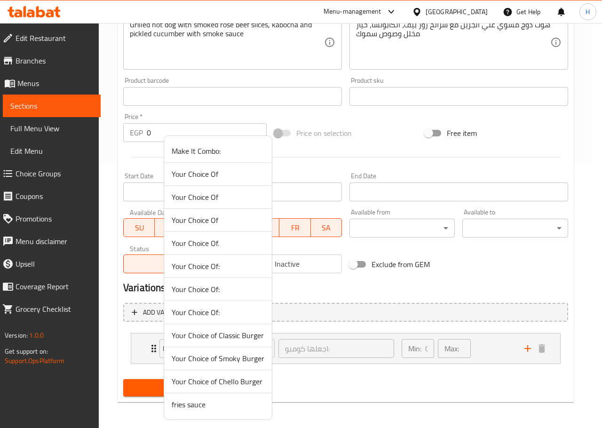
click at [211, 314] on span "Your Choice Of:" at bounding box center [218, 312] width 93 height 11
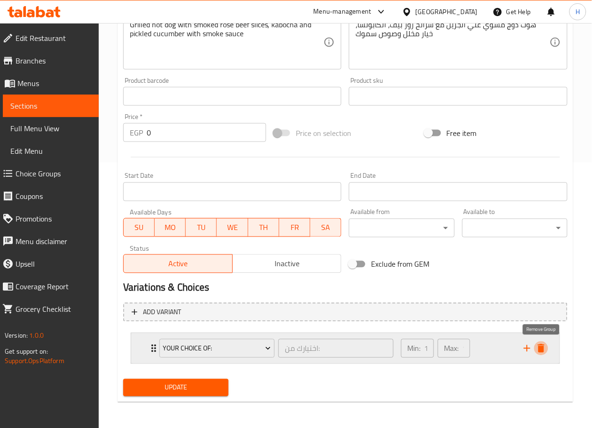
click at [544, 348] on icon "delete" at bounding box center [541, 348] width 7 height 8
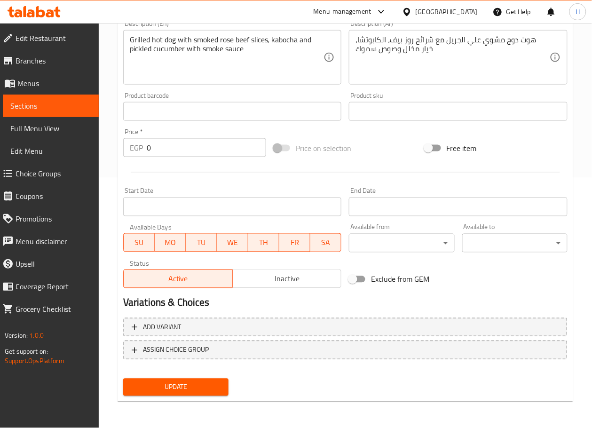
scroll to position [249, 0]
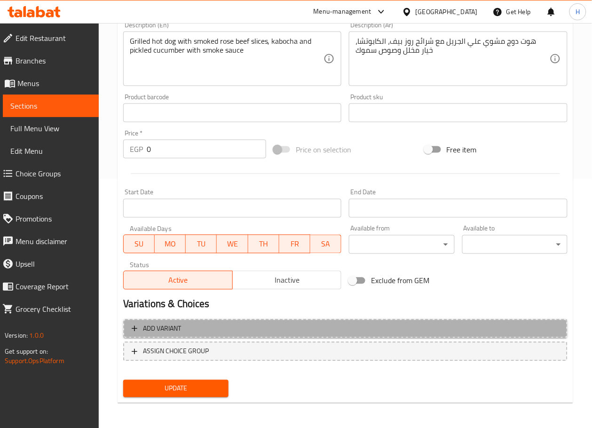
click at [294, 329] on span "Add variant" at bounding box center [346, 329] width 428 height 12
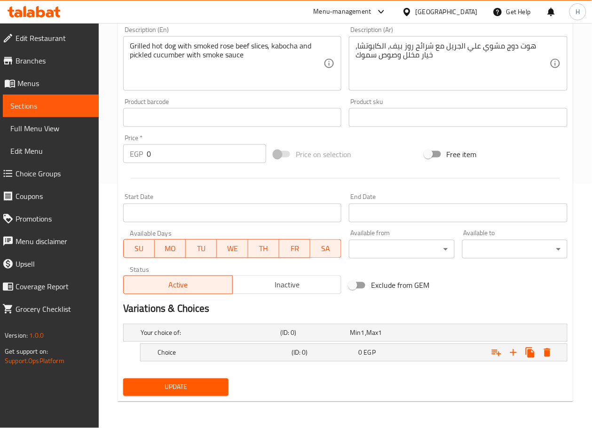
scroll to position [244, 0]
click at [241, 344] on div "Choice (ID: 0) 0 EGP" at bounding box center [348, 333] width 419 height 21
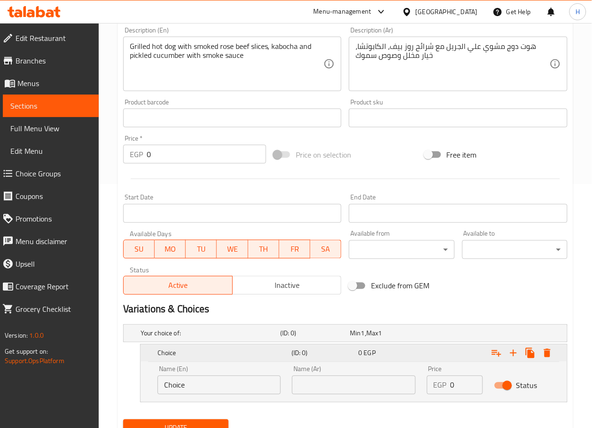
scroll to position [284, 0]
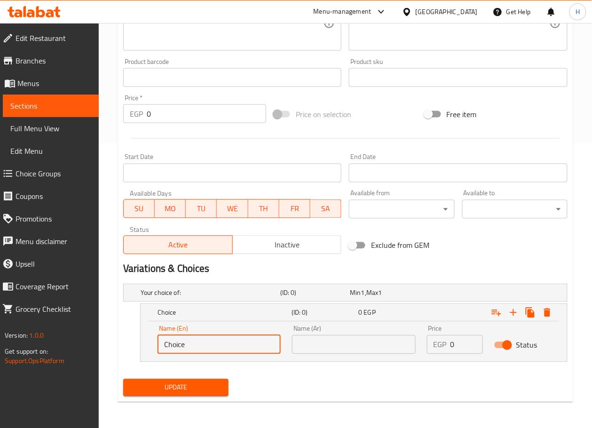
drag, startPoint x: 216, startPoint y: 339, endPoint x: 125, endPoint y: 344, distance: 91.0
click at [125, 344] on div "Choice (ID: 0) 0 EGP Name (En) Choice Name (En) Name (Ar) Name (Ar) Price EGP 0…" at bounding box center [345, 333] width 445 height 58
type input "ٍ"
type input "Sandwich"
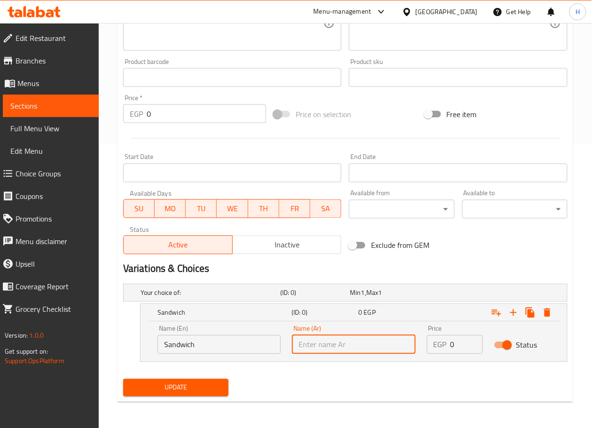
click at [336, 342] on input "text" at bounding box center [353, 345] width 123 height 19
type input "ساندوتش"
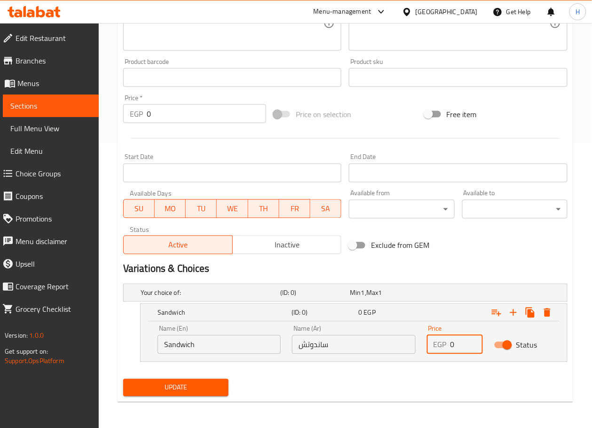
drag, startPoint x: 456, startPoint y: 343, endPoint x: 428, endPoint y: 351, distance: 29.8
click at [428, 351] on div "EGP 0 Price" at bounding box center [455, 345] width 56 height 19
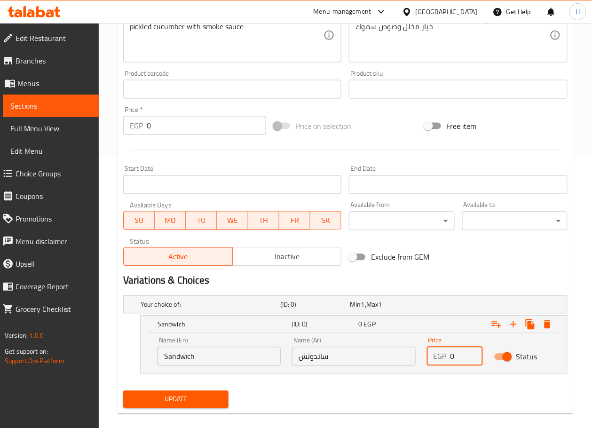
scroll to position [273, 0]
type input "85"
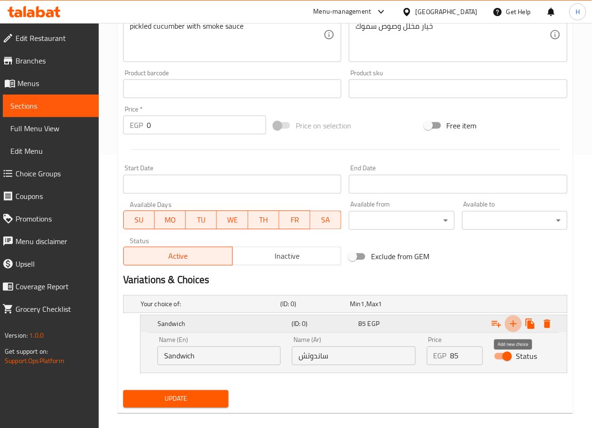
click at [513, 328] on icon "Expand" at bounding box center [513, 324] width 11 height 11
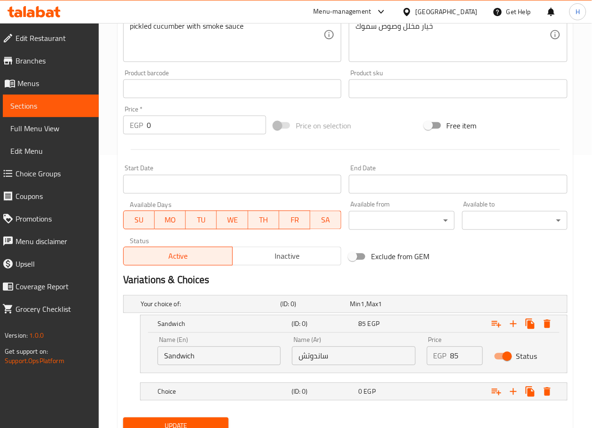
scroll to position [312, 0]
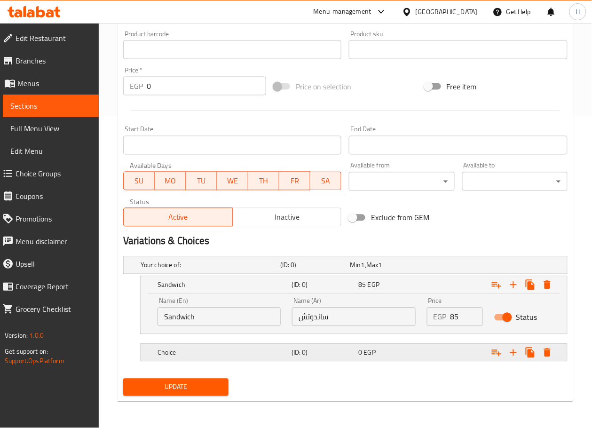
click at [220, 272] on div "Choice" at bounding box center [209, 265] width 140 height 13
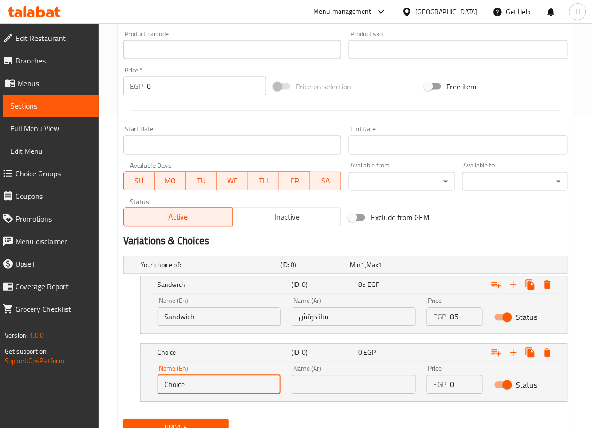
drag, startPoint x: 195, startPoint y: 391, endPoint x: 100, endPoint y: 384, distance: 94.8
click at [100, 384] on div "Home / Restaurants management / Menus / Sections / item / update Junior Sandwic…" at bounding box center [346, 90] width 494 height 758
type input "Combo"
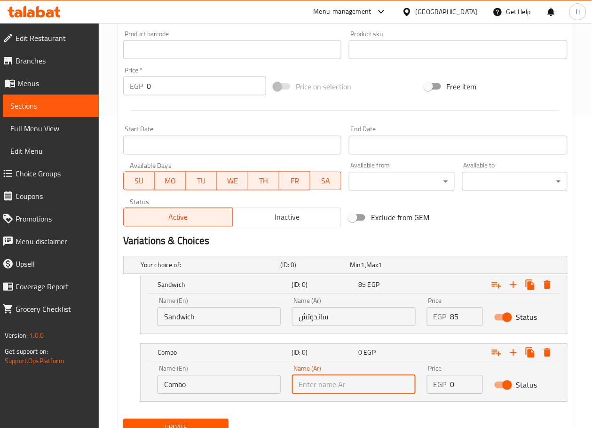
click at [332, 390] on input "text" at bounding box center [353, 384] width 123 height 19
type input "كمبو"
drag, startPoint x: 462, startPoint y: 383, endPoint x: 418, endPoint y: 383, distance: 43.8
click at [418, 383] on div "Name (En) Combo Name (En) Name (Ar) كمبو Name (Ar) Price EGP 0 Price Status" at bounding box center [354, 380] width 404 height 40
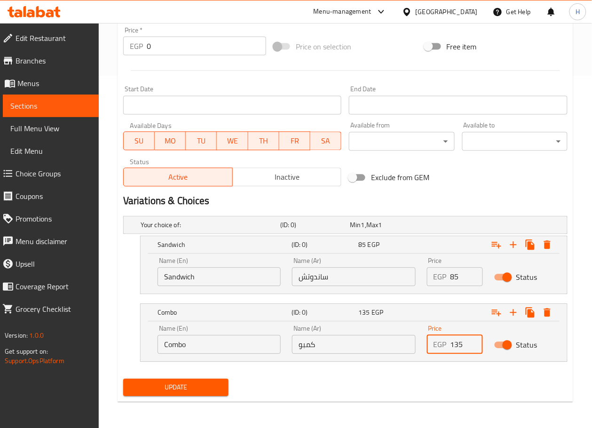
type input "135"
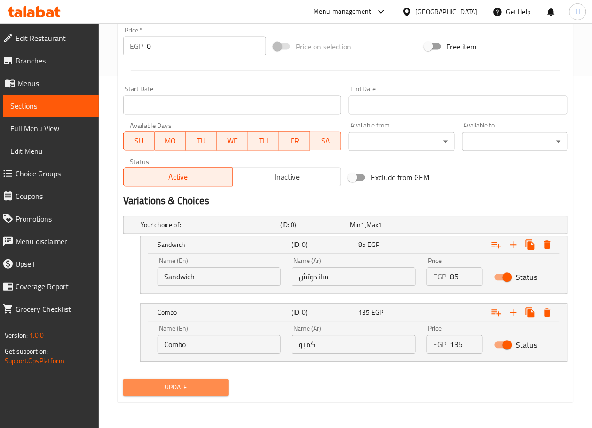
click at [185, 386] on span "Update" at bounding box center [176, 388] width 90 height 12
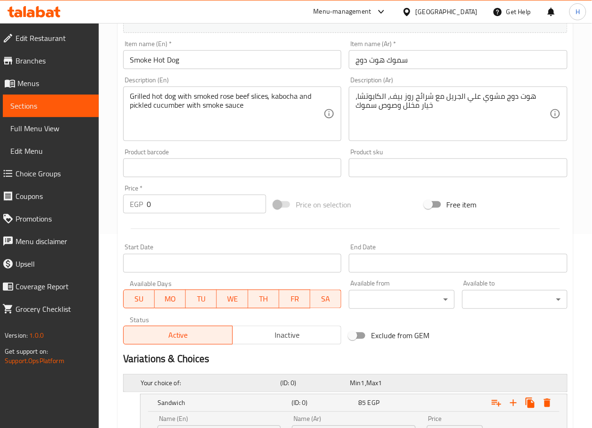
scroll to position [0, 0]
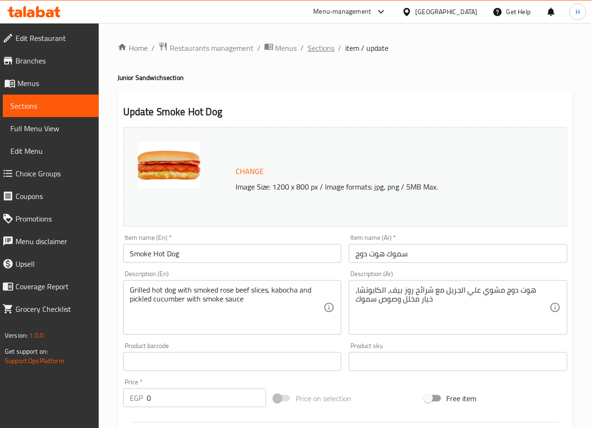
click at [329, 45] on span "Sections" at bounding box center [321, 47] width 27 height 11
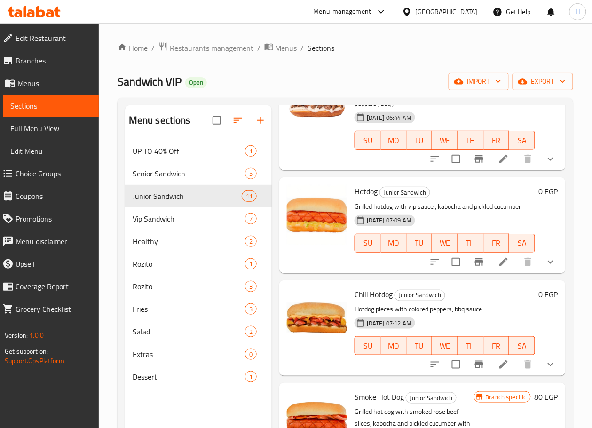
scroll to position [132, 0]
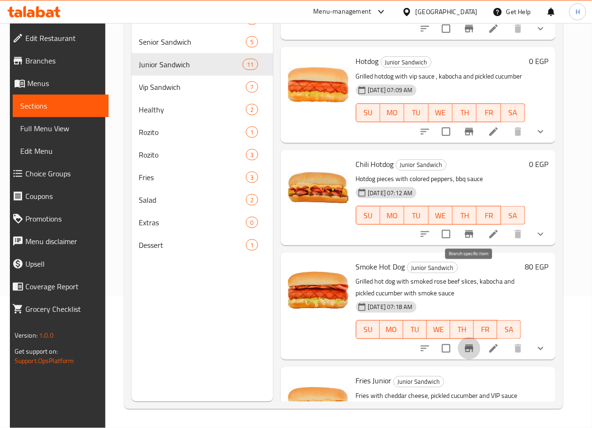
click at [468, 345] on icon "Branch-specific-item" at bounding box center [469, 349] width 8 height 8
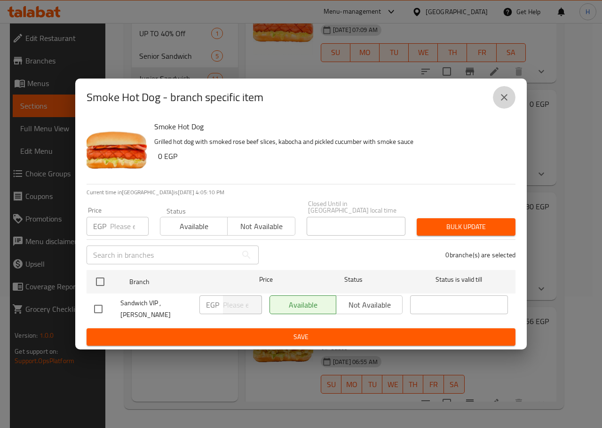
click at [506, 103] on icon "close" at bounding box center [504, 97] width 11 height 11
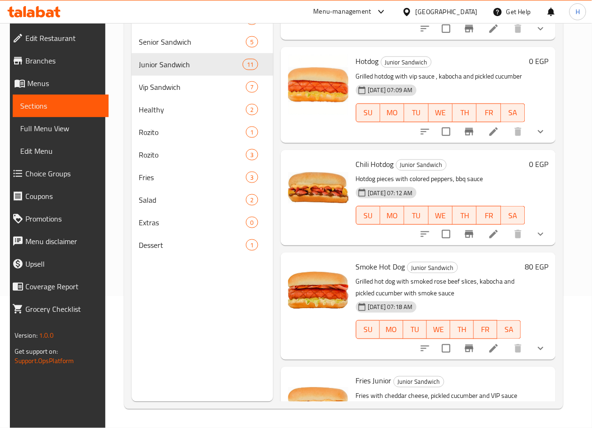
click at [529, 260] on div "80 EGP" at bounding box center [534, 306] width 27 height 92
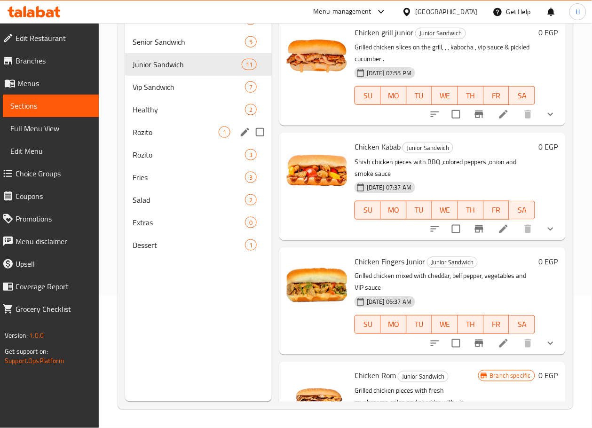
scroll to position [0, 0]
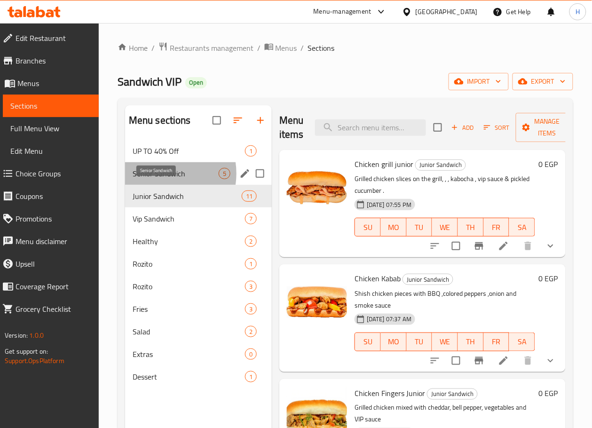
click at [159, 179] on span "Senior Sandwich" at bounding box center [176, 173] width 86 height 11
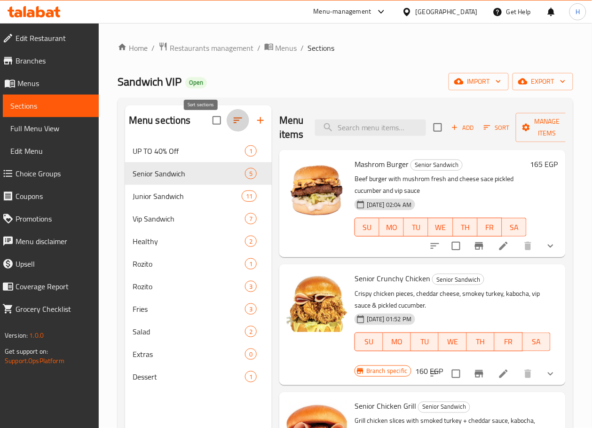
click at [232, 126] on icon "button" at bounding box center [237, 120] width 11 height 11
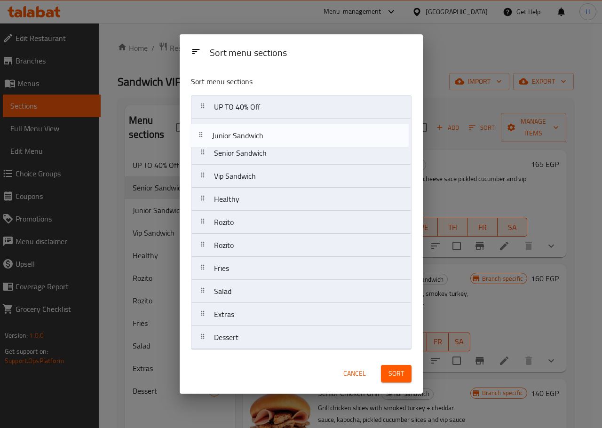
drag, startPoint x: 275, startPoint y: 156, endPoint x: 272, endPoint y: 132, distance: 23.8
click at [272, 132] on nav "UP TO 40% Off Senior Sandwich Junior Sandwich Vip Sandwich Healthy Rozito Rozit…" at bounding box center [301, 222] width 221 height 255
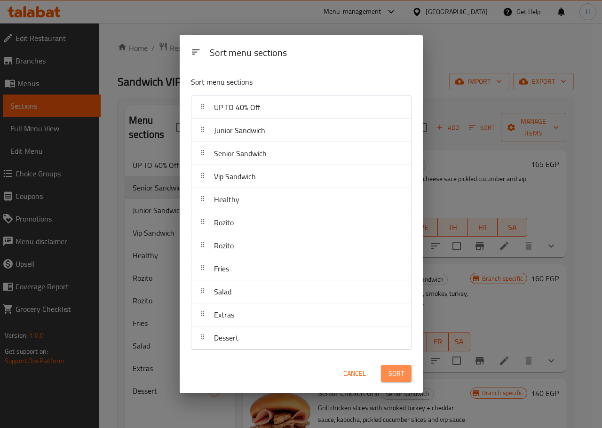
click at [395, 371] on span "Sort" at bounding box center [397, 374] width 16 height 12
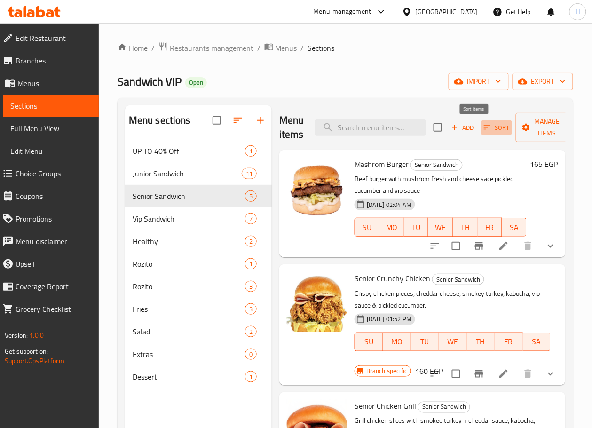
click at [483, 131] on icon "button" at bounding box center [487, 127] width 8 height 8
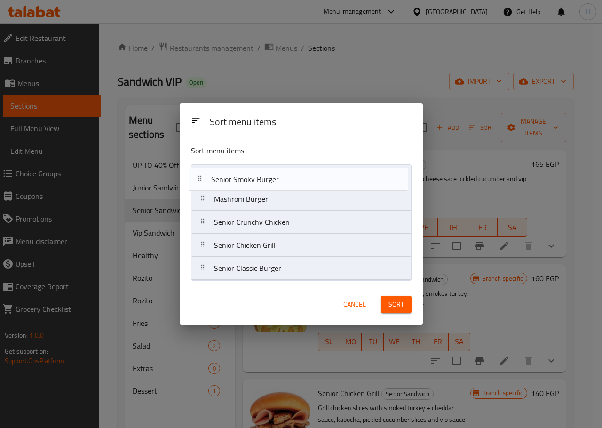
drag, startPoint x: 291, startPoint y: 276, endPoint x: 287, endPoint y: 176, distance: 100.8
click at [287, 176] on nav "Mashrom Burger Senior Crunchy Chicken Senior Chicken Grill Senior Classic Burge…" at bounding box center [301, 222] width 221 height 116
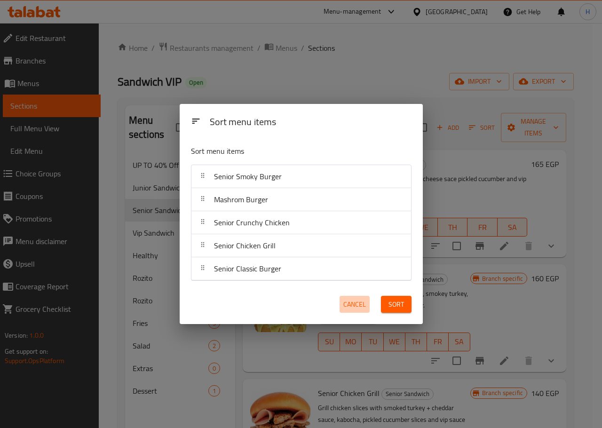
click at [359, 302] on span "Cancel" at bounding box center [355, 305] width 23 height 12
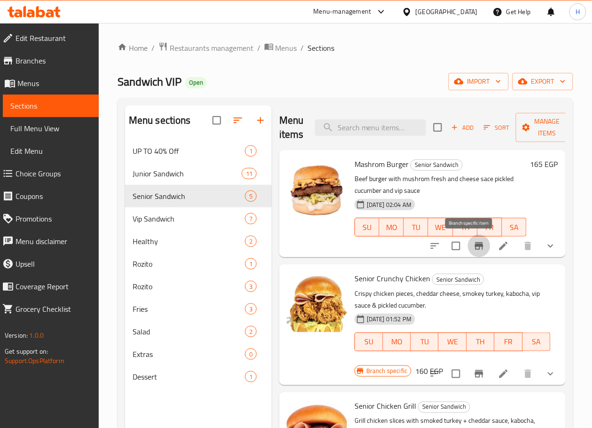
click at [475, 246] on icon "Branch-specific-item" at bounding box center [479, 246] width 8 height 8
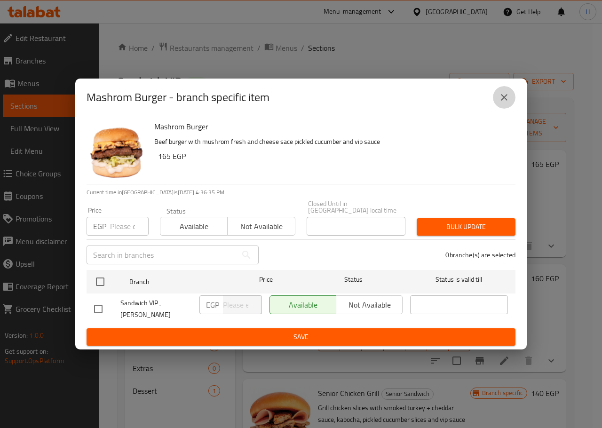
click at [500, 103] on icon "close" at bounding box center [504, 97] width 11 height 11
